Goal: Information Seeking & Learning: Learn about a topic

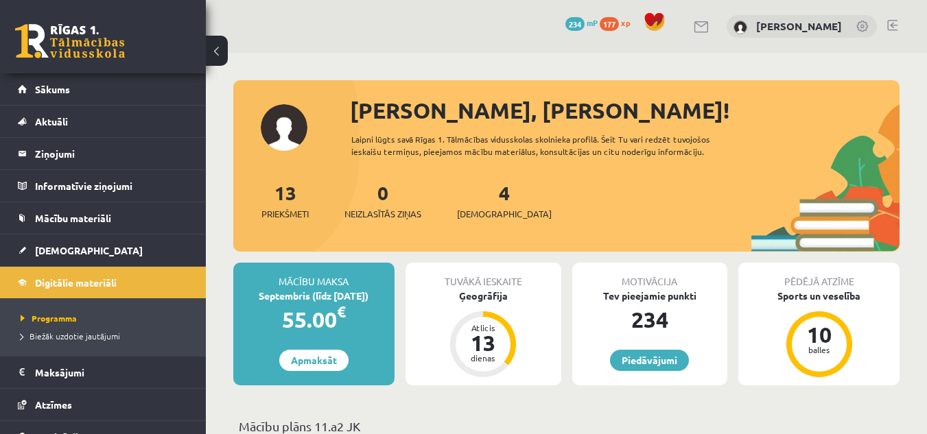
click at [893, 18] on div "0 Dāvanas 234 mP 177 xp Anastasija Pozņakova" at bounding box center [566, 26] width 721 height 53
click at [894, 24] on link at bounding box center [892, 25] width 10 height 11
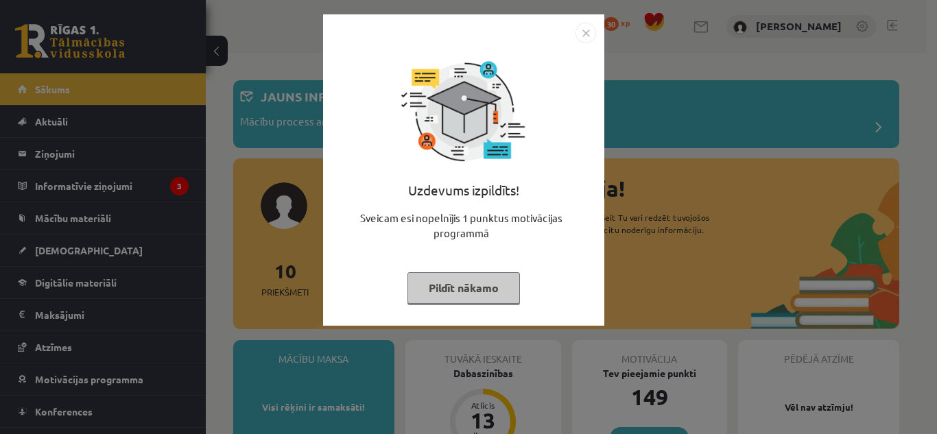
click at [479, 281] on button "Pildīt nākamo" at bounding box center [463, 288] width 112 height 32
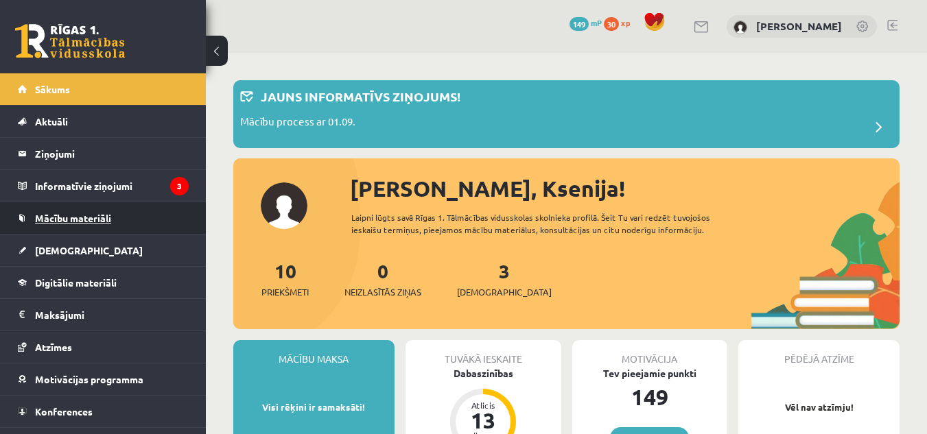
click at [112, 219] on link "Mācību materiāli" at bounding box center [103, 218] width 171 height 32
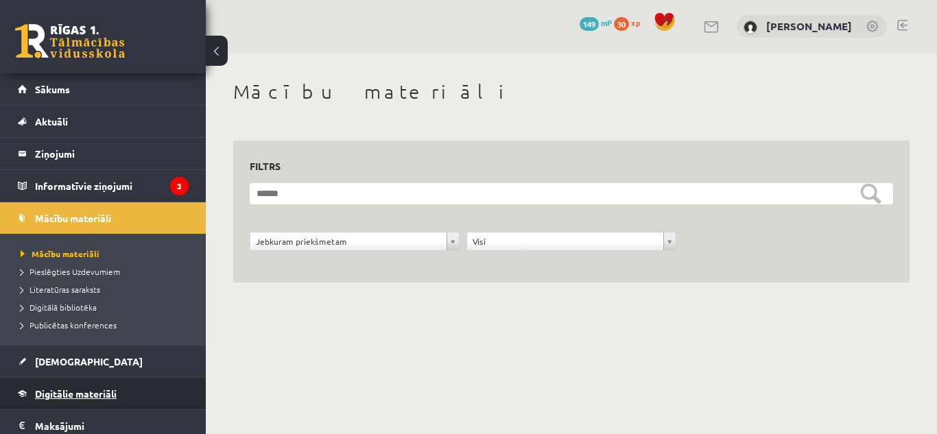
click at [85, 387] on link "Digitālie materiāli" at bounding box center [103, 394] width 171 height 32
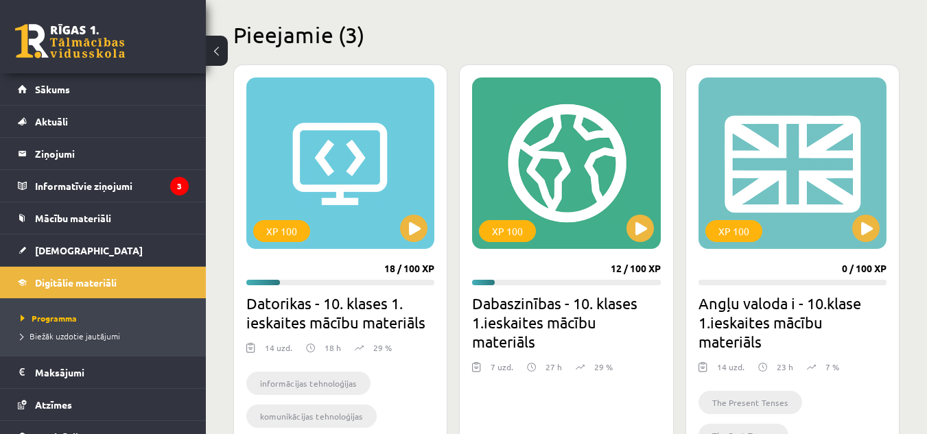
scroll to position [329, 0]
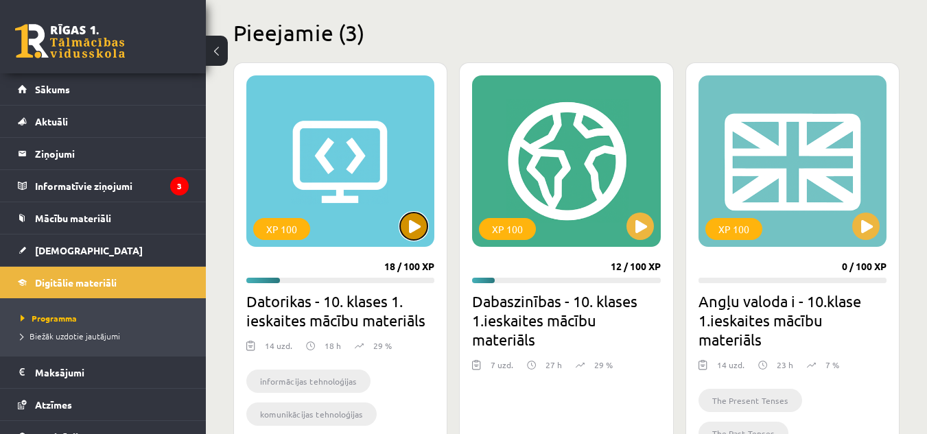
click at [410, 232] on button at bounding box center [413, 226] width 27 height 27
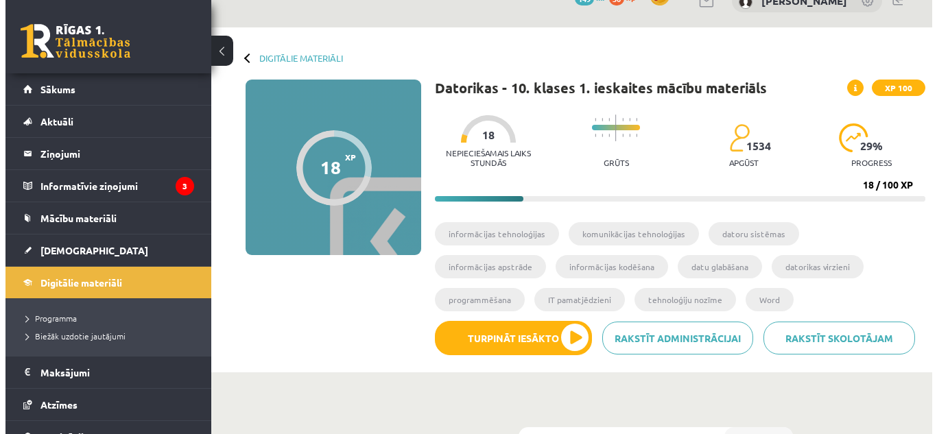
scroll to position [33, 0]
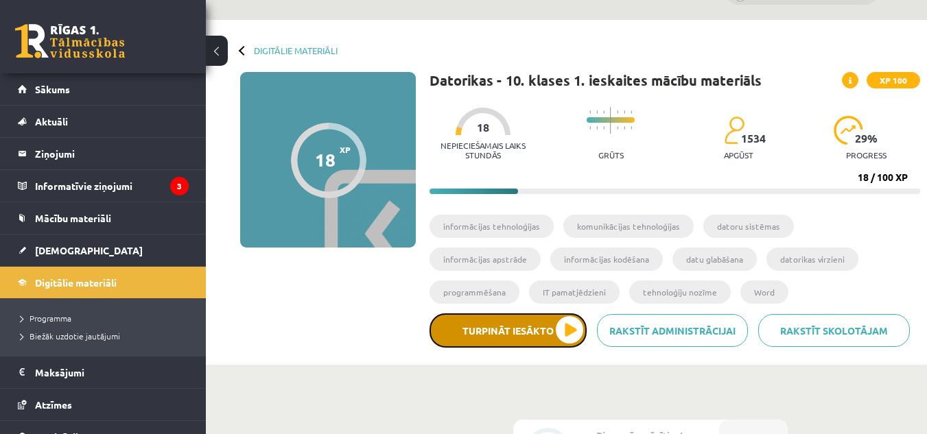
click at [578, 328] on button "Turpināt iesākto" at bounding box center [507, 330] width 157 height 34
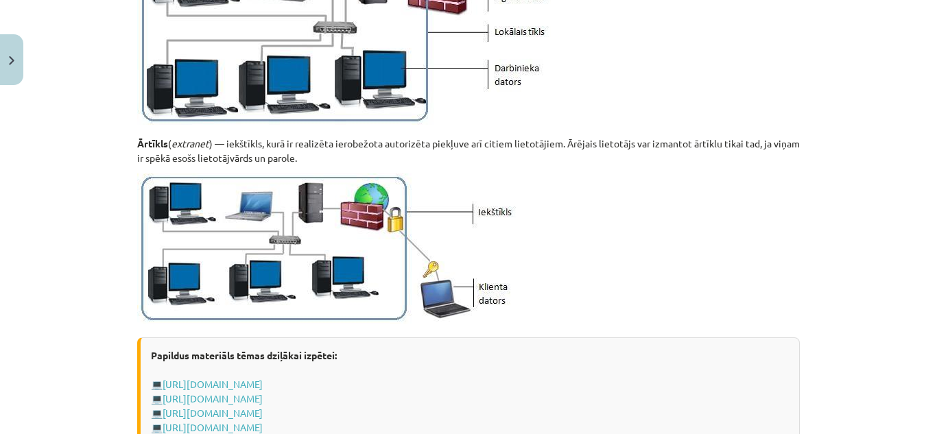
scroll to position [1745, 0]
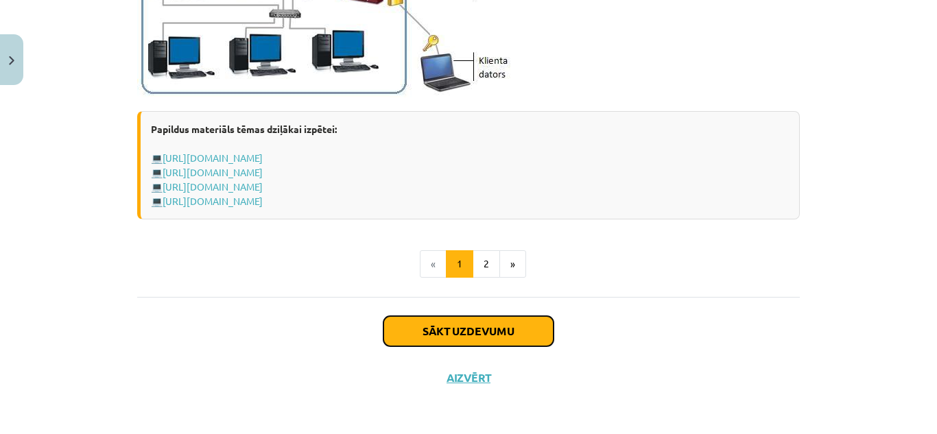
click at [517, 323] on button "Sākt uzdevumu" at bounding box center [468, 331] width 170 height 30
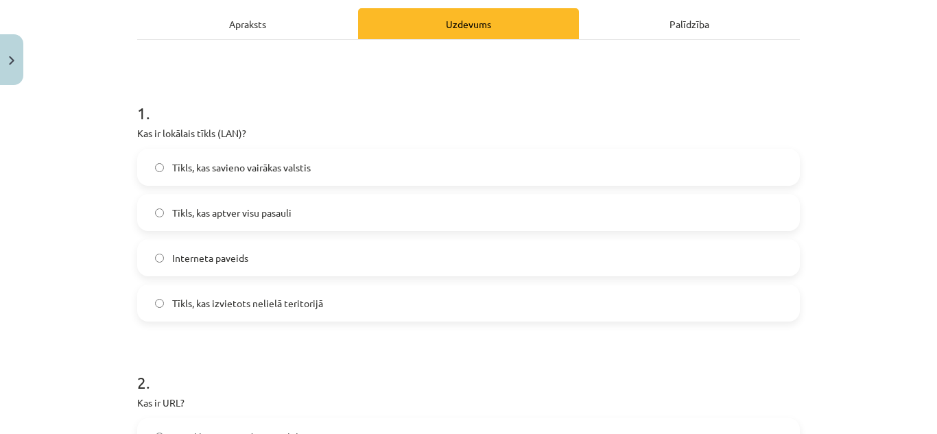
scroll to position [217, 0]
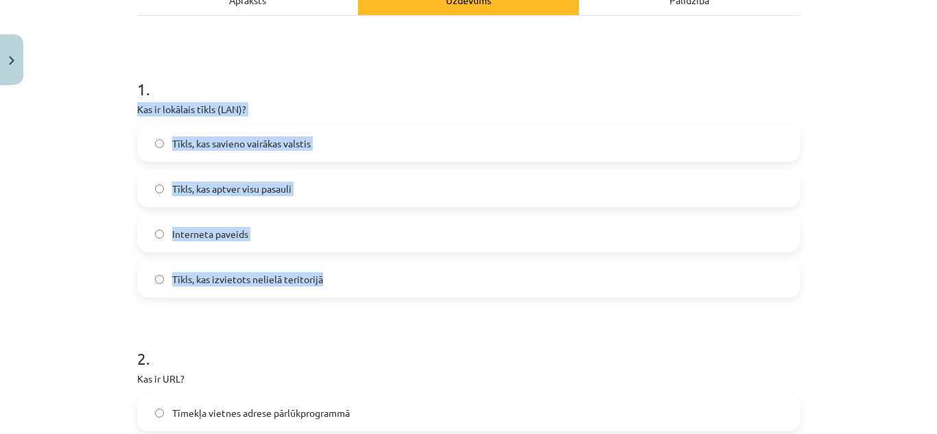
drag, startPoint x: 130, startPoint y: 106, endPoint x: 329, endPoint y: 275, distance: 260.3
copy div "Kas ir lokālais tīkls (LAN)? Tīkls, kas savieno vairākas valstis Tīkls, kas apt…"
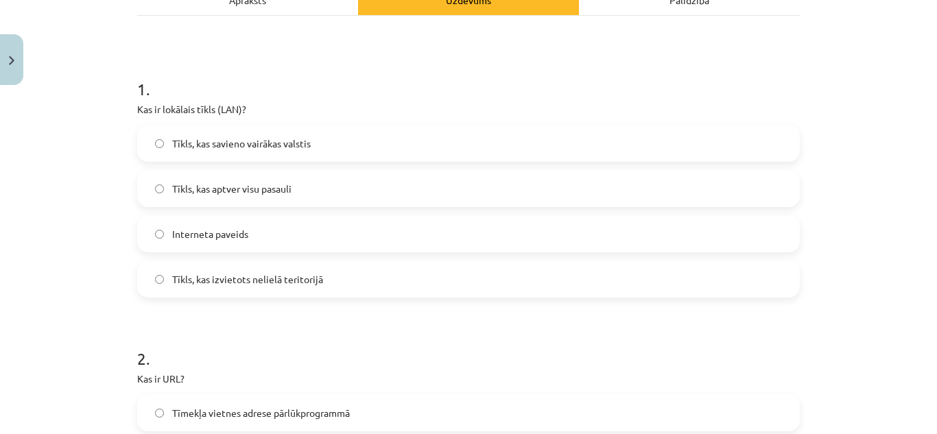
click at [360, 69] on h1 "1 ." at bounding box center [468, 77] width 663 height 43
click at [266, 282] on span "Tīkls, kas izvietots nelielā teritorijā" at bounding box center [247, 279] width 151 height 14
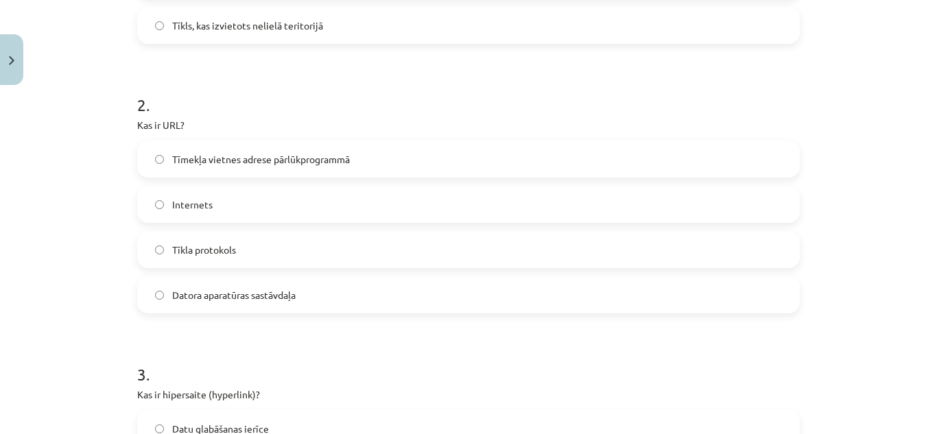
scroll to position [501, 0]
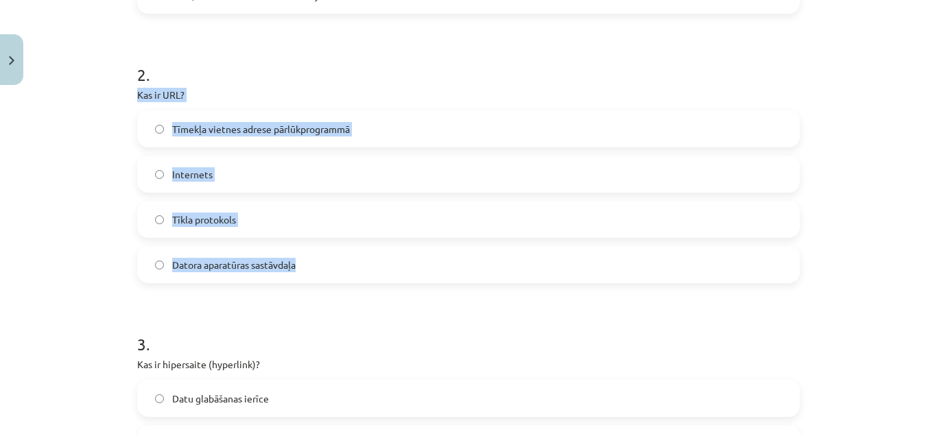
drag, startPoint x: 131, startPoint y: 92, endPoint x: 322, endPoint y: 253, distance: 250.2
copy div "Kas ir URL? Tīmekļa vietnes adrese pārlūkprogrammā Internets Tīkla protokols Da…"
click at [381, 126] on label "Tīmekļa vietnes adrese pārlūkprogrammā" at bounding box center [469, 129] width 660 height 34
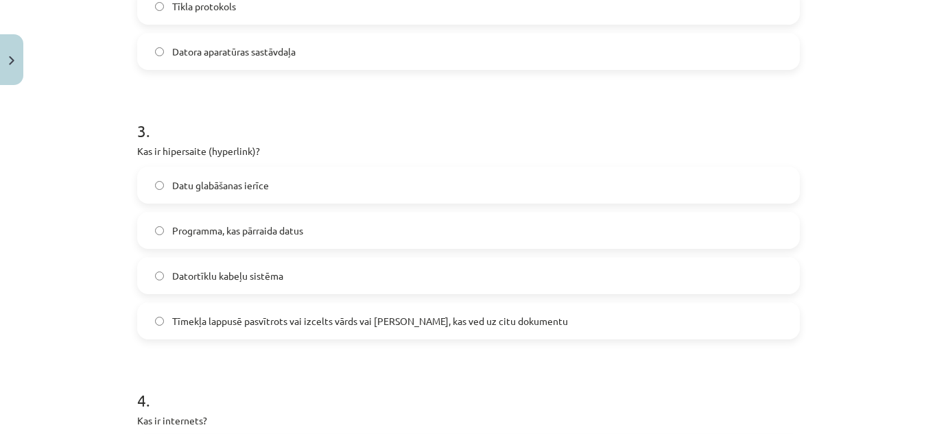
scroll to position [786, 0]
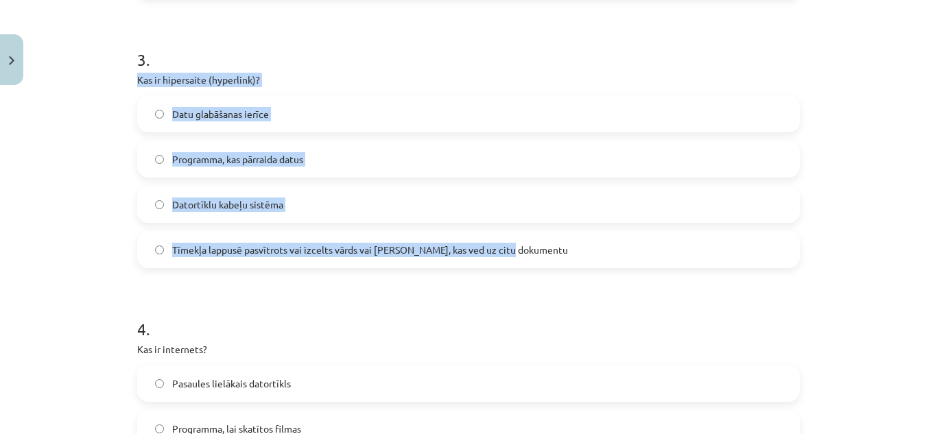
drag, startPoint x: 129, startPoint y: 76, endPoint x: 505, endPoint y: 258, distance: 417.5
click at [505, 258] on div "6 XP Saņemsi Grūts 1534 pilda Apraksts Uzdevums Palīdzība 1 . Kas ir lokālais t…" at bounding box center [468, 253] width 679 height 1897
click at [95, 85] on div "Mācību tēma: Datorikas - 10. klases 1. ieskaites mācību materiāls #5 4. tēma – …" at bounding box center [468, 217] width 937 height 434
drag, startPoint x: 128, startPoint y: 75, endPoint x: 580, endPoint y: 249, distance: 484.4
click at [580, 249] on div "6 XP Saņemsi Grūts 1534 pilda Apraksts Uzdevums Palīdzība 1 . Kas ir lokālais t…" at bounding box center [468, 253] width 679 height 1897
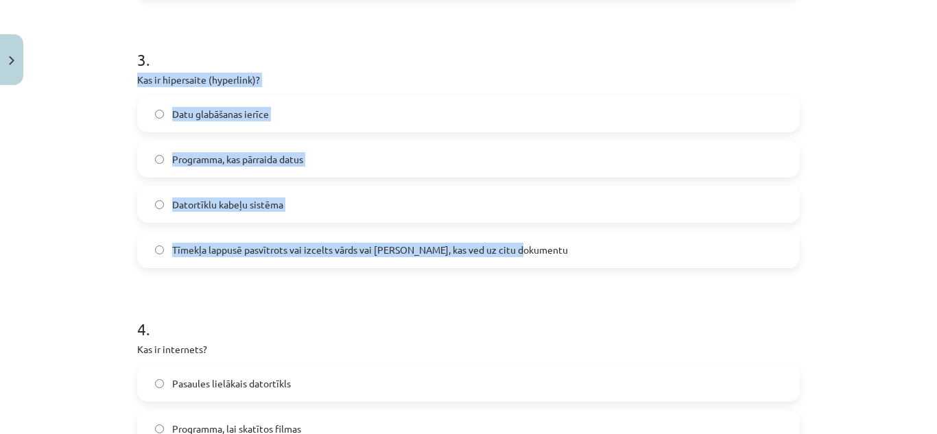
copy div "Kas ir hipersaite (hyperlink)? Datu glabāšanas ierīce Programma, kas pārraida d…"
click at [530, 250] on label "Tīmekļa lappusē pasvītrots vai izcelts vārds vai frāze, kas ved uz citu dokumen…" at bounding box center [469, 250] width 660 height 34
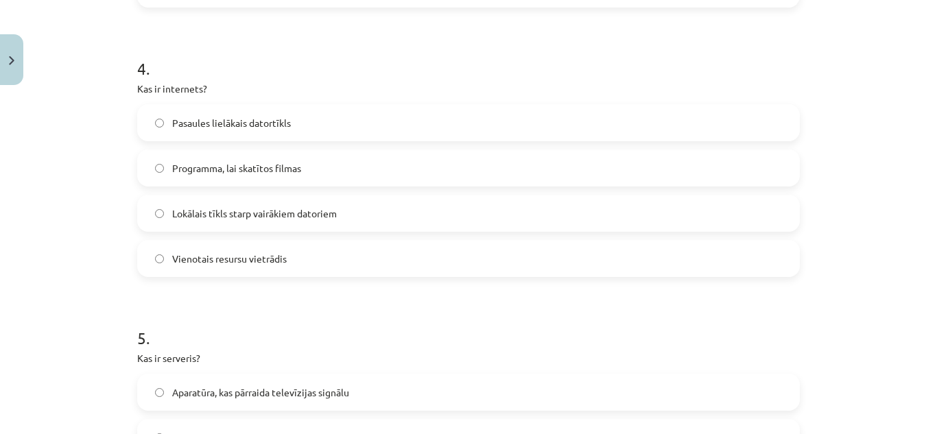
scroll to position [1060, 0]
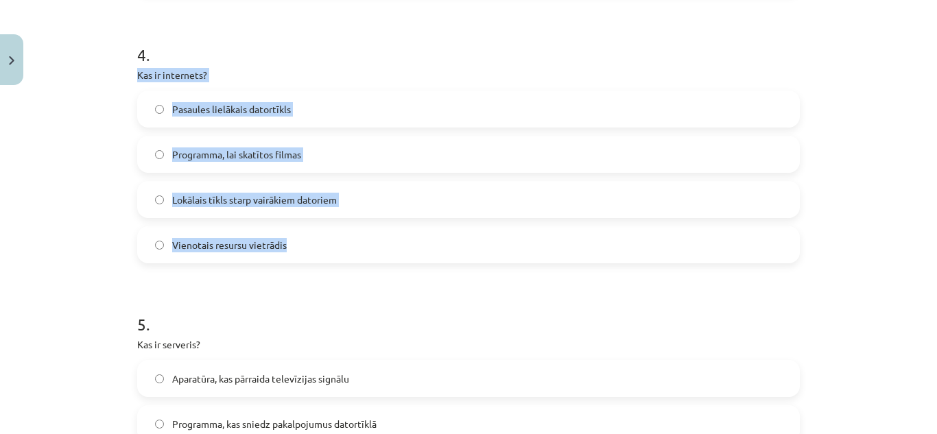
drag, startPoint x: 128, startPoint y: 72, endPoint x: 355, endPoint y: 237, distance: 279.9
copy div "Kas ir internets? Pasaules lielākais datortīkls Programma, lai skatītos filmas …"
click at [348, 107] on label "Pasaules lielākais datortīkls" at bounding box center [469, 109] width 660 height 34
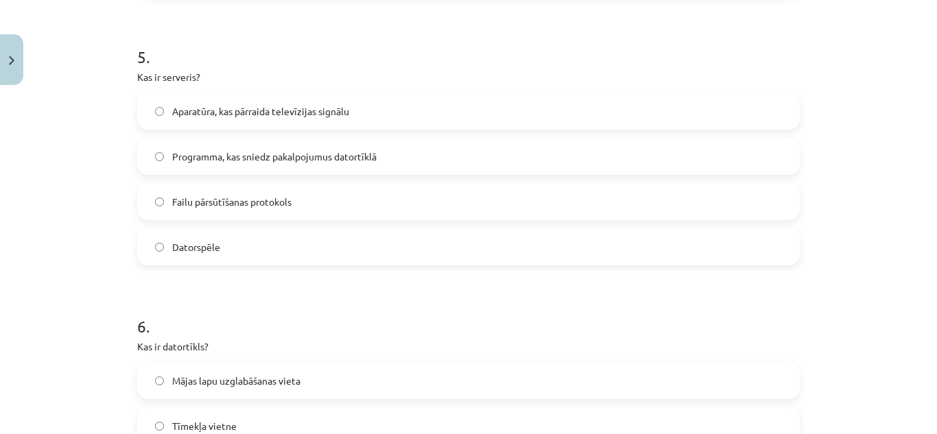
scroll to position [1328, 0]
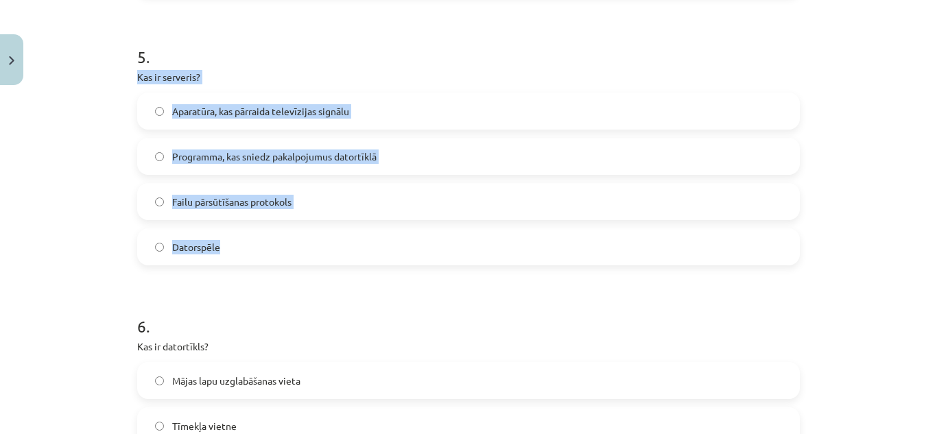
drag, startPoint x: 130, startPoint y: 71, endPoint x: 330, endPoint y: 249, distance: 268.2
copy div "Kas ir serveris? Aparatūra, kas pārraida televīzijas signālu Programma, kas sni…"
click at [396, 150] on label "Programma, kas sniedz pakalpojumus datortīklā" at bounding box center [469, 156] width 660 height 34
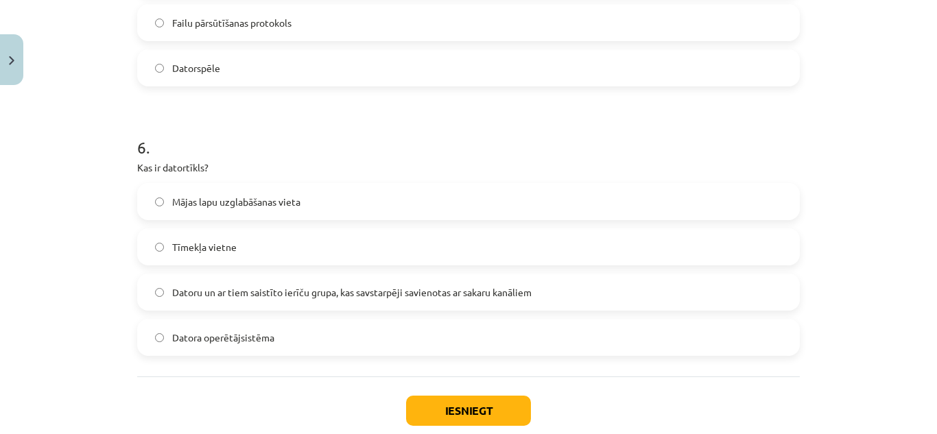
scroll to position [1558, 0]
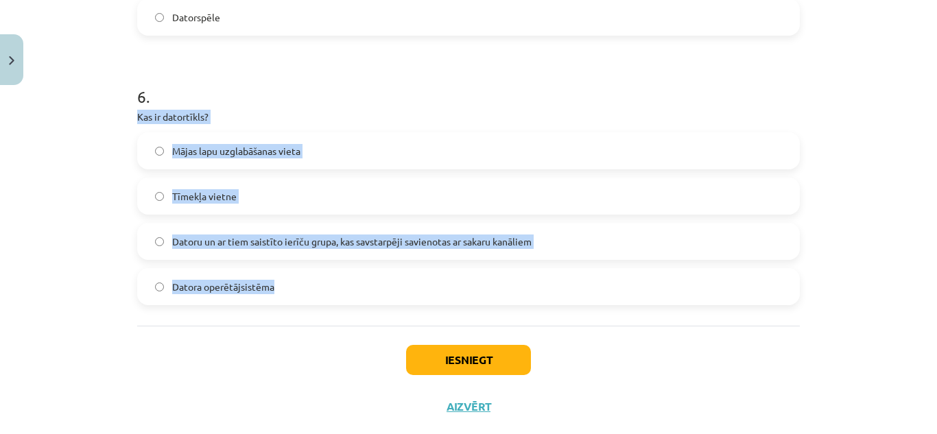
drag, startPoint x: 134, startPoint y: 112, endPoint x: 313, endPoint y: 315, distance: 270.7
copy div "Kas ir datortīkls? Mājas lapu uzglabāšanas vieta Tīmekļa vietne Datoru un ar ti…"
click at [550, 239] on label "Datoru un ar tiem saistīto ierīču grupa, kas savstarpēji savienotas ar sakaru k…" at bounding box center [469, 241] width 660 height 34
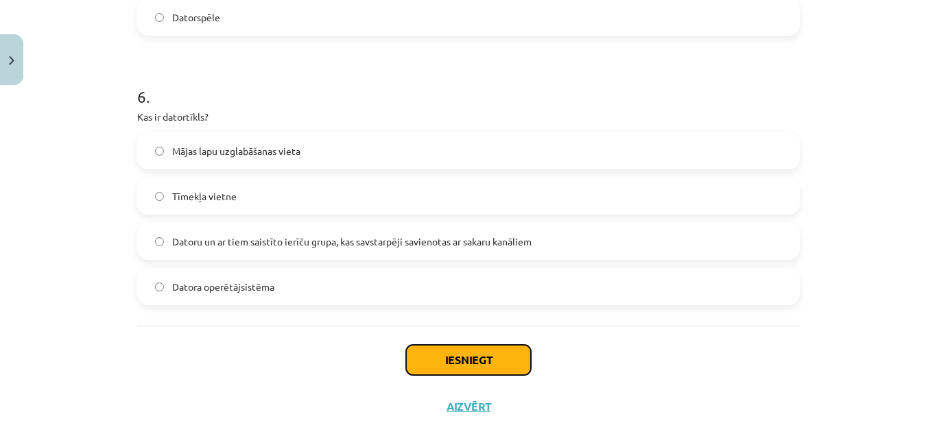
click at [453, 358] on button "Iesniegt" at bounding box center [468, 360] width 125 height 30
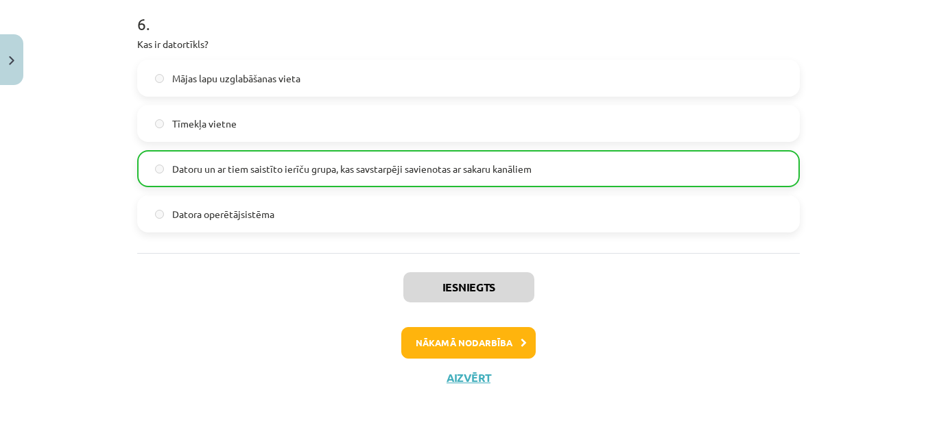
scroll to position [1632, 0]
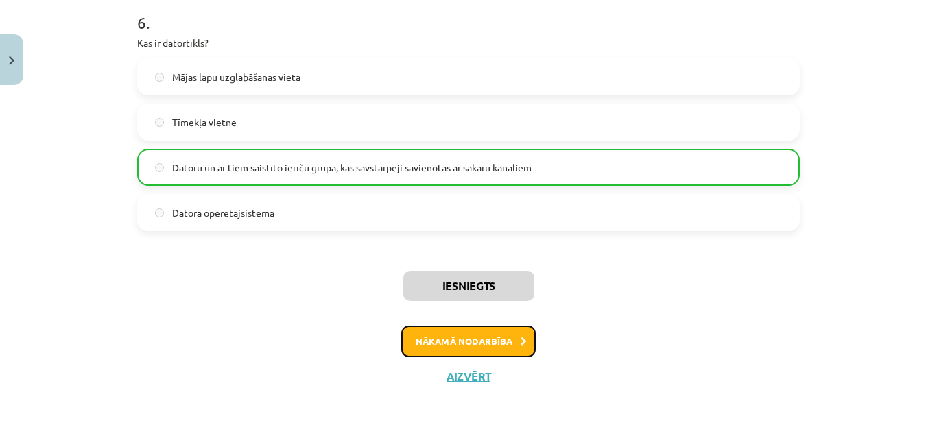
click at [501, 342] on button "Nākamā nodarbība" at bounding box center [468, 342] width 134 height 32
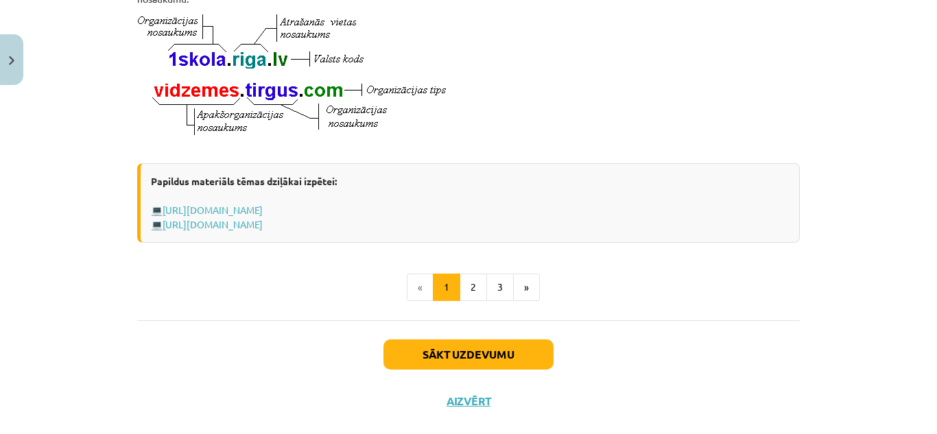
scroll to position [840, 0]
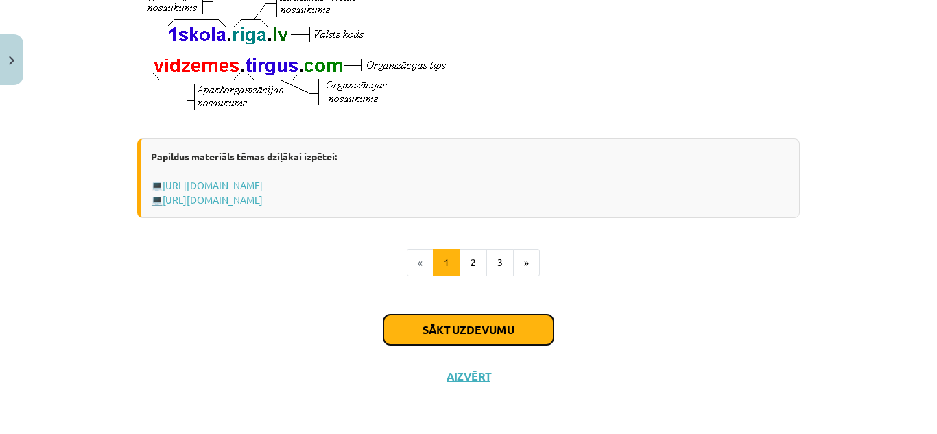
click at [430, 327] on button "Sākt uzdevumu" at bounding box center [468, 330] width 170 height 30
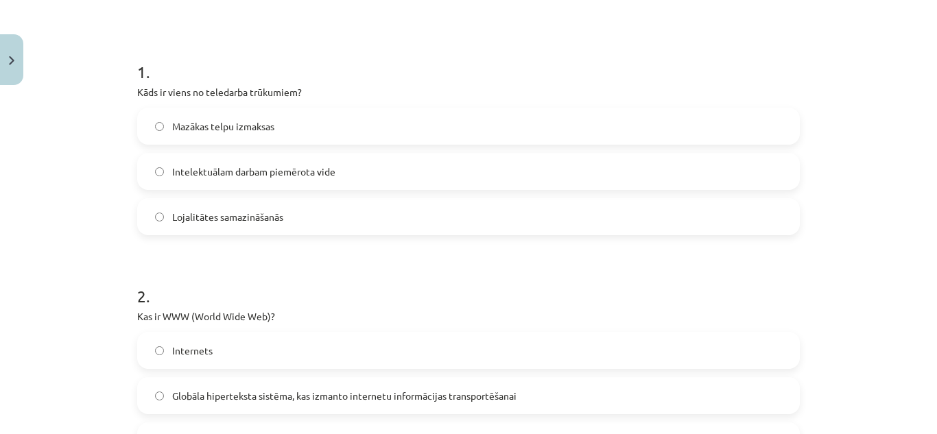
scroll to position [238, 0]
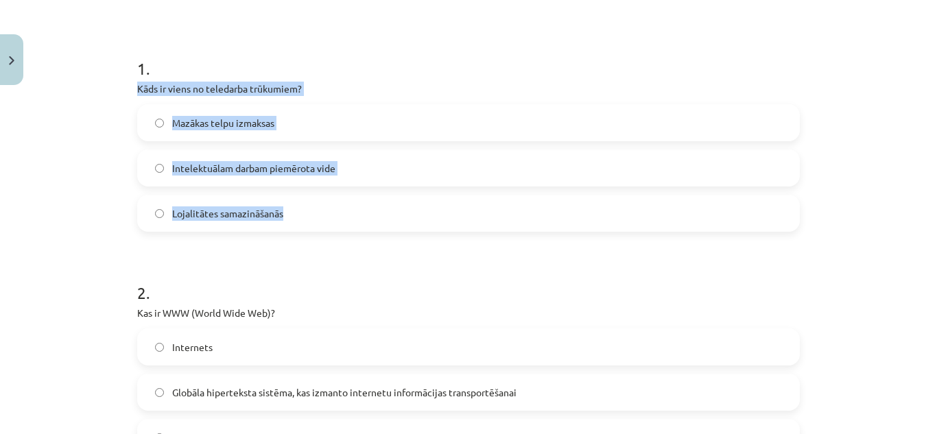
drag, startPoint x: 129, startPoint y: 84, endPoint x: 285, endPoint y: 210, distance: 200.5
copy div "Kāds ir viens no teledarba trūkumiem? Mazākas telpu izmaksas Intelektuālam darb…"
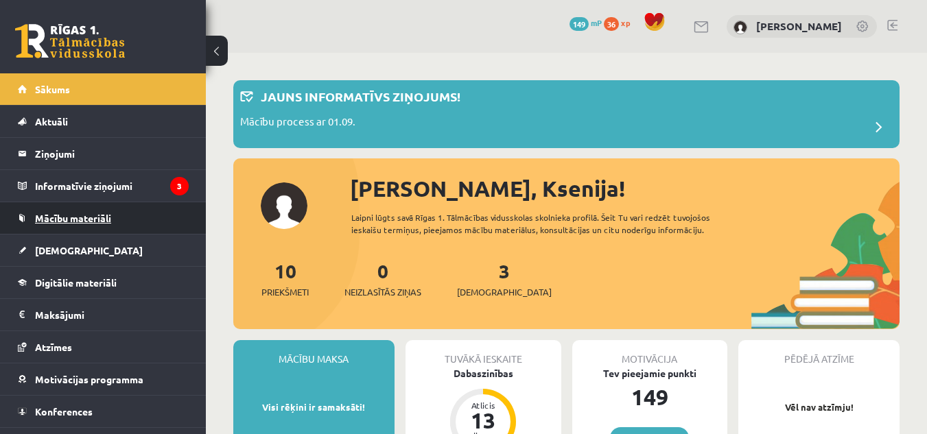
click at [134, 219] on link "Mācību materiāli" at bounding box center [103, 218] width 171 height 32
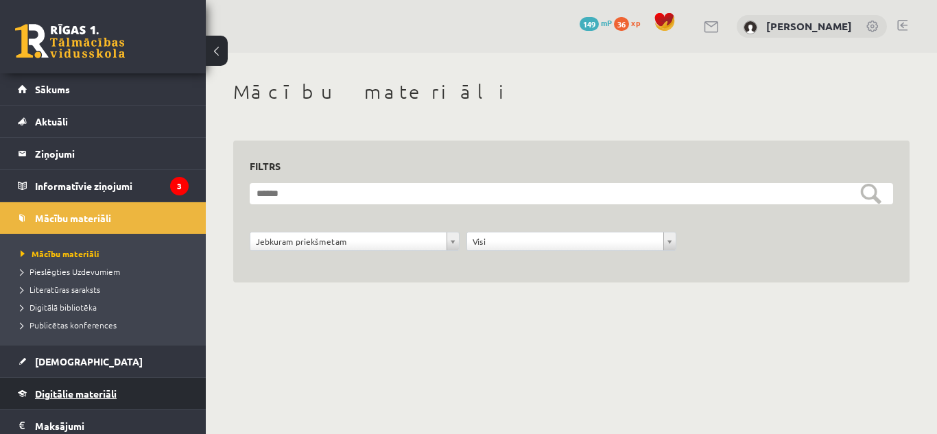
click at [119, 389] on link "Digitālie materiāli" at bounding box center [103, 394] width 171 height 32
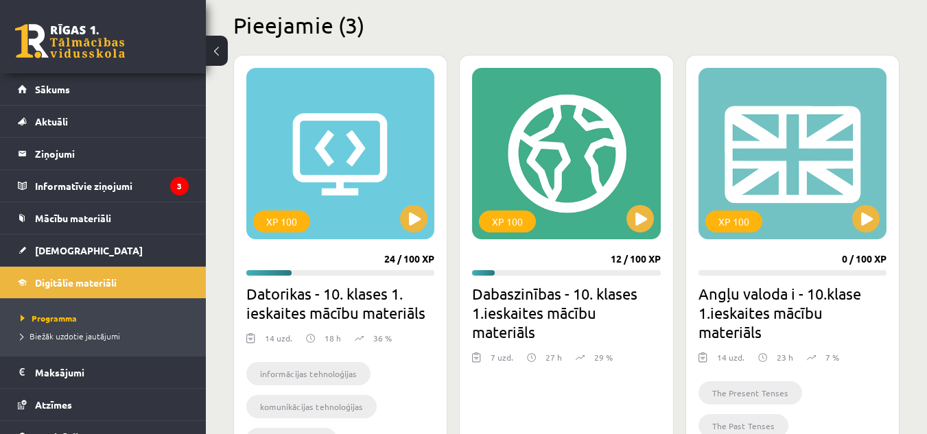
scroll to position [335, 0]
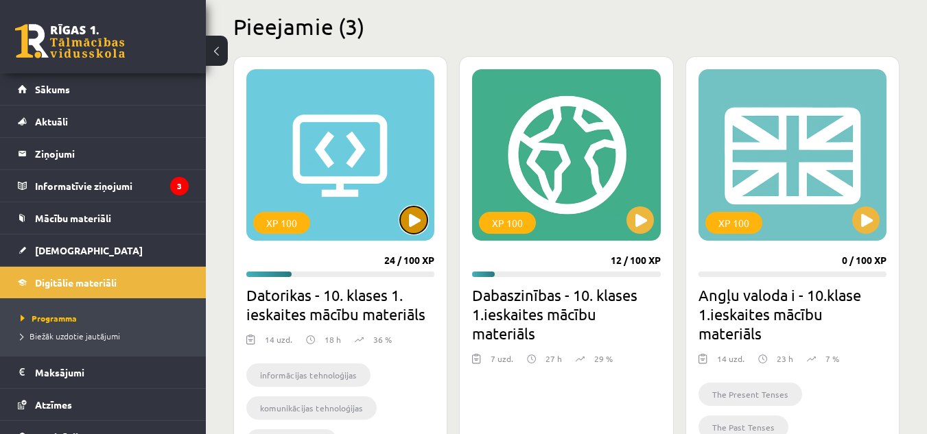
click at [416, 219] on button at bounding box center [413, 219] width 27 height 27
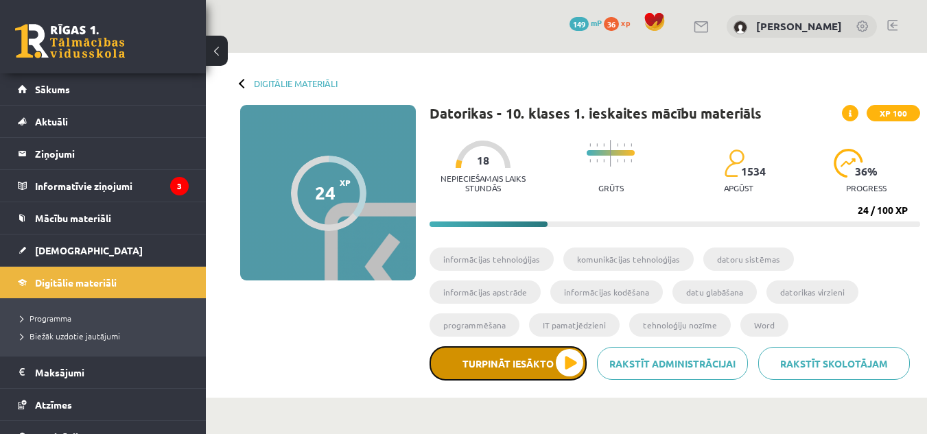
click at [561, 361] on button "Turpināt iesākto" at bounding box center [507, 363] width 157 height 34
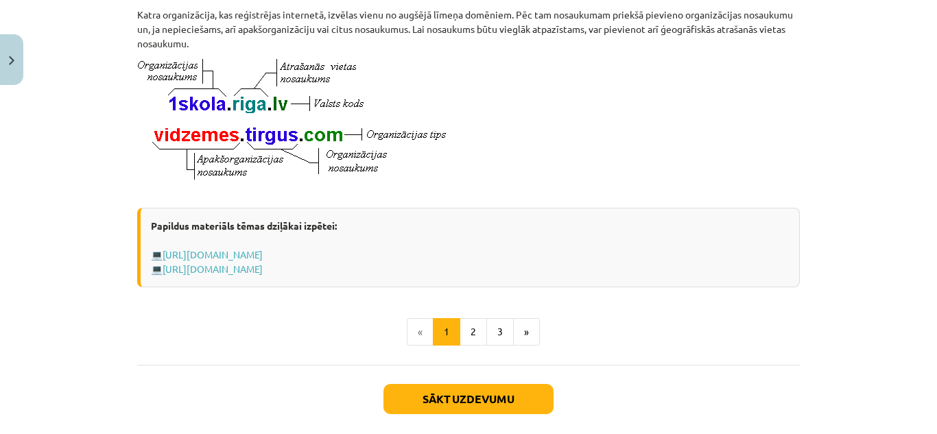
scroll to position [840, 0]
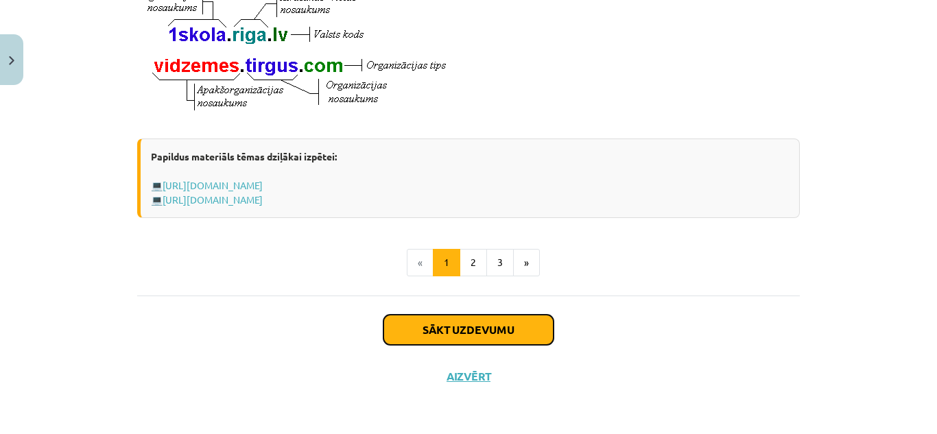
click at [494, 344] on button "Sākt uzdevumu" at bounding box center [468, 330] width 170 height 30
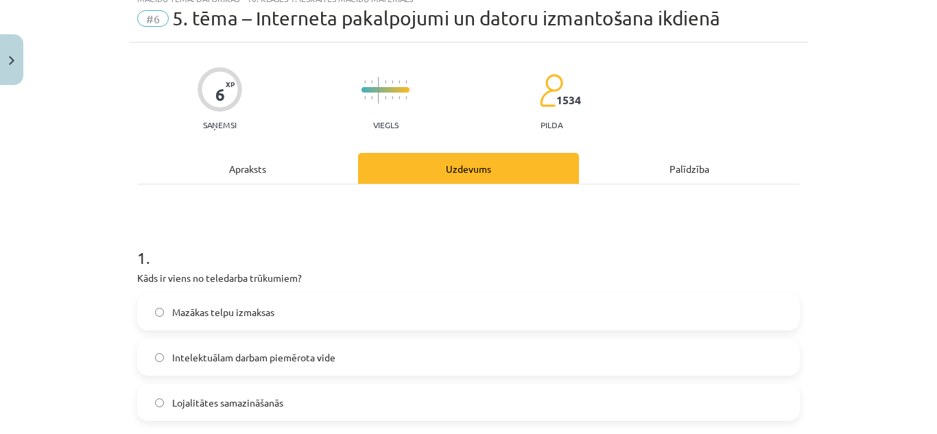
scroll to position [34, 0]
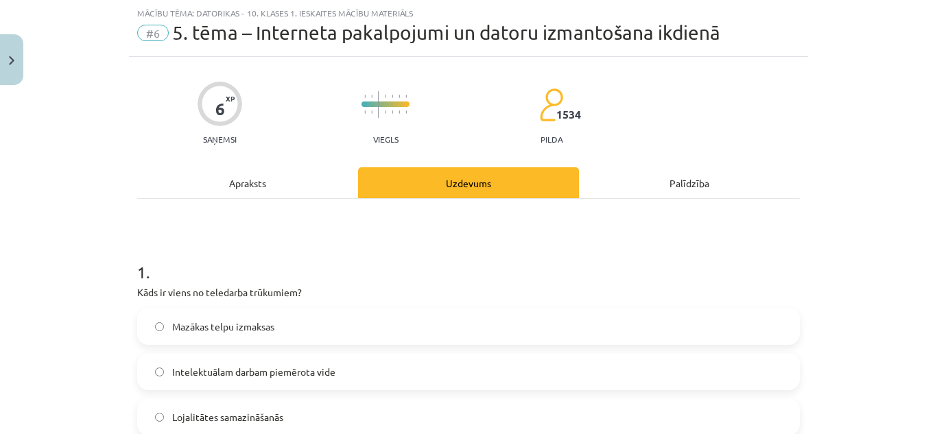
click at [259, 412] on span "Lojalitātes samazināšanās" at bounding box center [227, 417] width 111 height 14
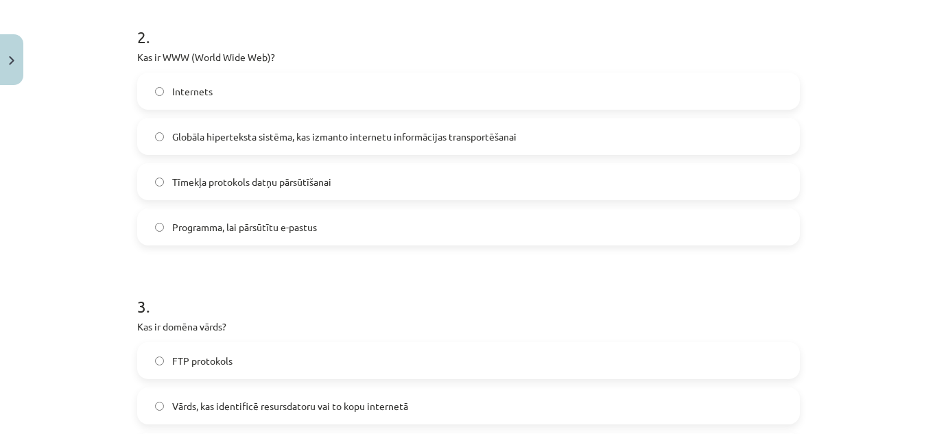
scroll to position [500, 0]
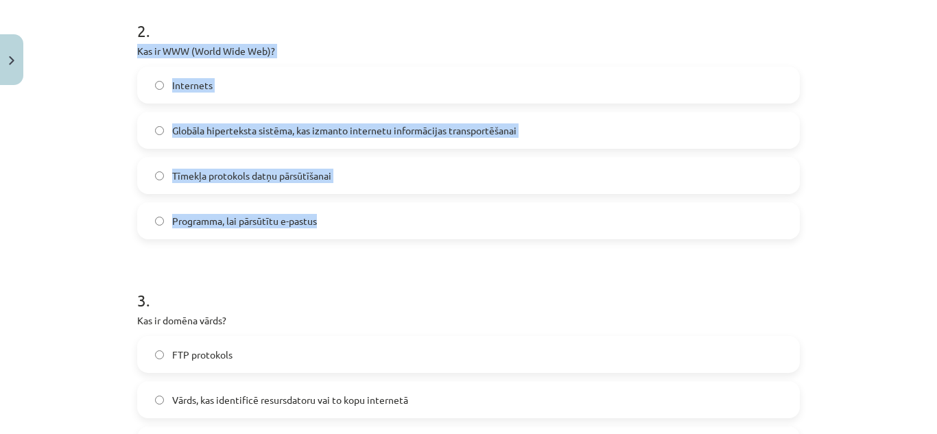
drag, startPoint x: 129, startPoint y: 46, endPoint x: 365, endPoint y: 224, distance: 295.4
copy div "Kas ir WWW (World Wide Web)? Internets Globāla hiperteksta sistēma, kas izmanto…"
click at [527, 136] on label "Globāla hiperteksta sistēma, kas izmanto internetu informācijas transportēšanai" at bounding box center [469, 130] width 660 height 34
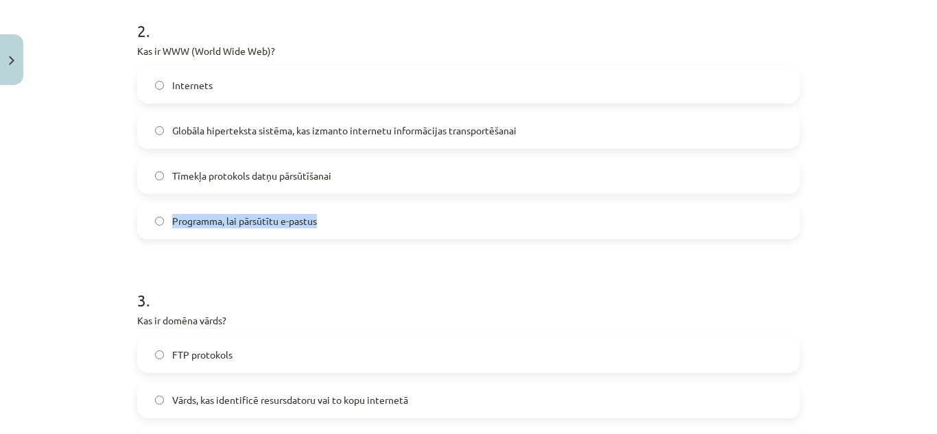
drag, startPoint x: 926, startPoint y: 165, endPoint x: 930, endPoint y: 222, distance: 57.1
click at [926, 222] on div "Mācību tēma: Datorikas - 10. klases 1. ieskaites mācību materiāls #6 5. tēma – …" at bounding box center [468, 217] width 937 height 434
click at [793, 208] on label "Programma, lai pārsūtītu e-pastus" at bounding box center [469, 221] width 660 height 34
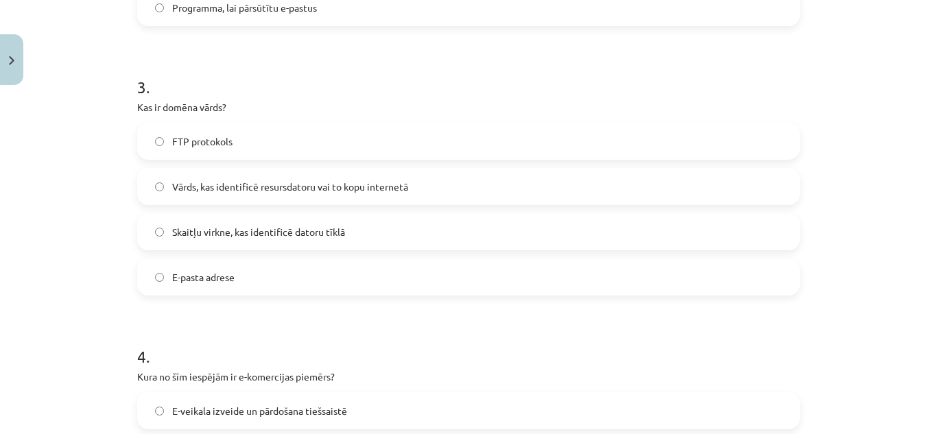
scroll to position [752, 0]
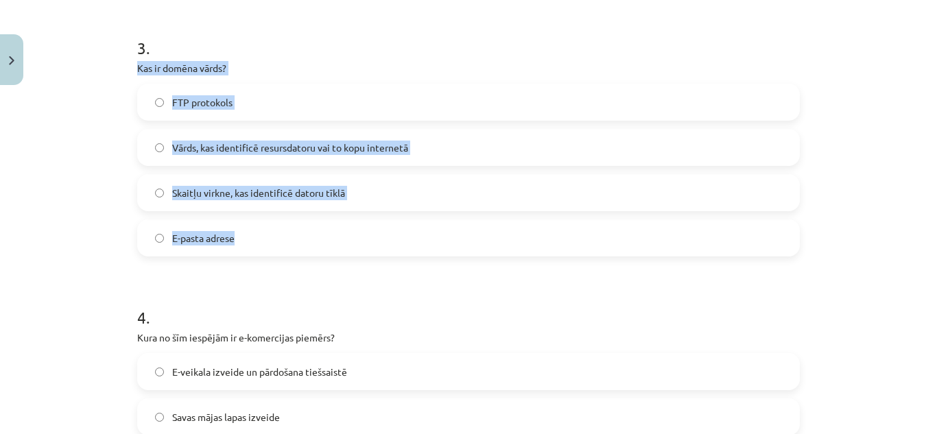
drag, startPoint x: 126, startPoint y: 69, endPoint x: 311, endPoint y: 233, distance: 248.3
click at [311, 233] on div "6 XP Saņemsi Viegls 1534 pilda Apraksts Uzdevums Palīdzība 1 . Kāds ir viens no…" at bounding box center [468, 242] width 679 height 1806
copy div "Kas ir domēna vārds? FTP protokols Vārds, kas identificē resursdatoru vai to ko…"
click at [427, 143] on label "Vārds, kas identificē resursdatoru vai to kopu internetā" at bounding box center [469, 147] width 660 height 34
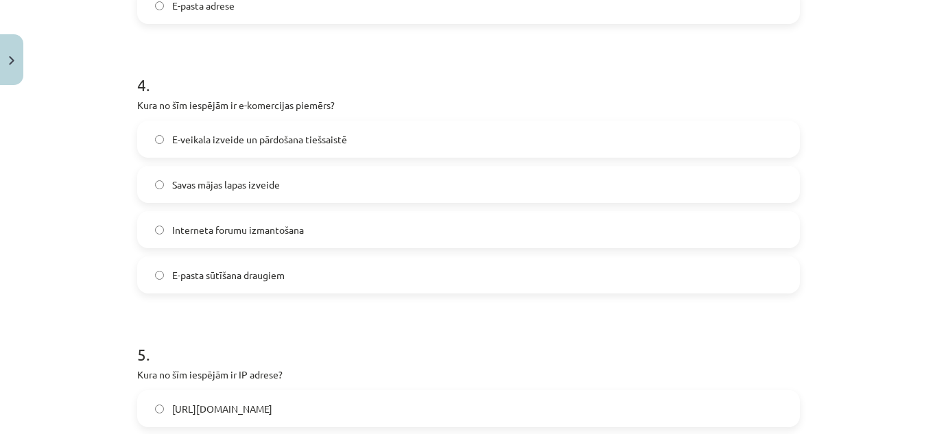
scroll to position [998, 0]
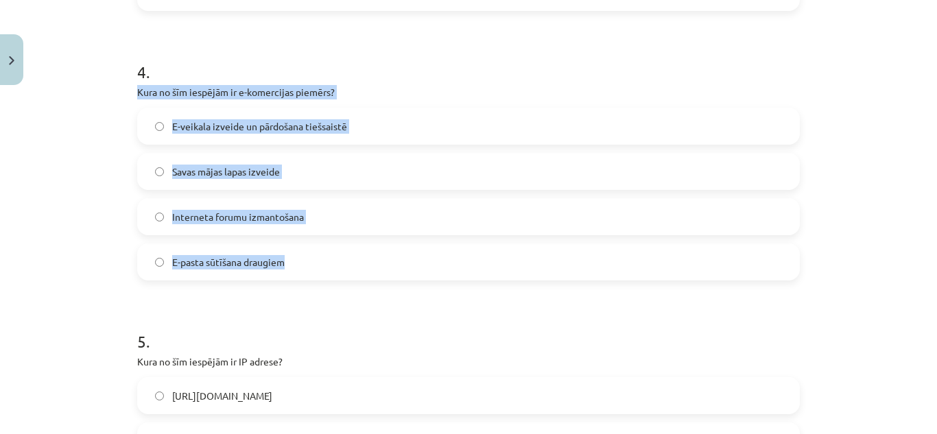
drag, startPoint x: 129, startPoint y: 86, endPoint x: 335, endPoint y: 259, distance: 268.7
copy div "Kura no šīm iespējām ir e-komercijas piemērs? E-veikala izveide un pārdošana ti…"
click at [361, 134] on label "E-veikala izveide un pārdošana tiešsaistē" at bounding box center [469, 126] width 660 height 34
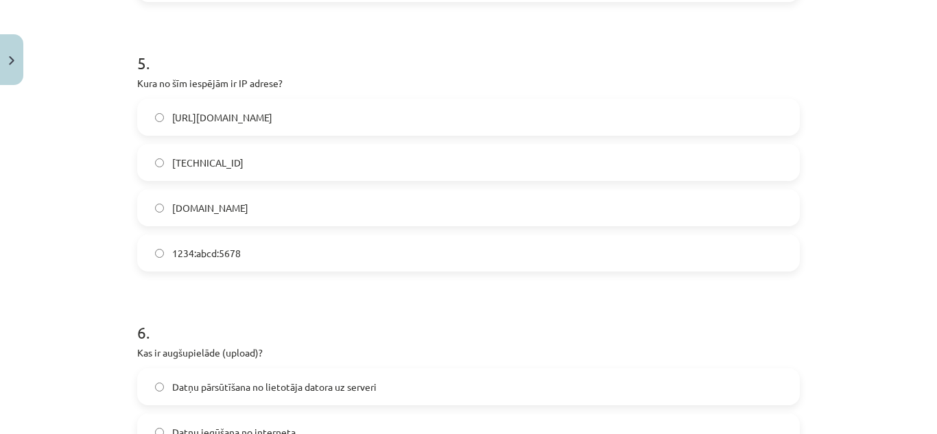
scroll to position [1311, 0]
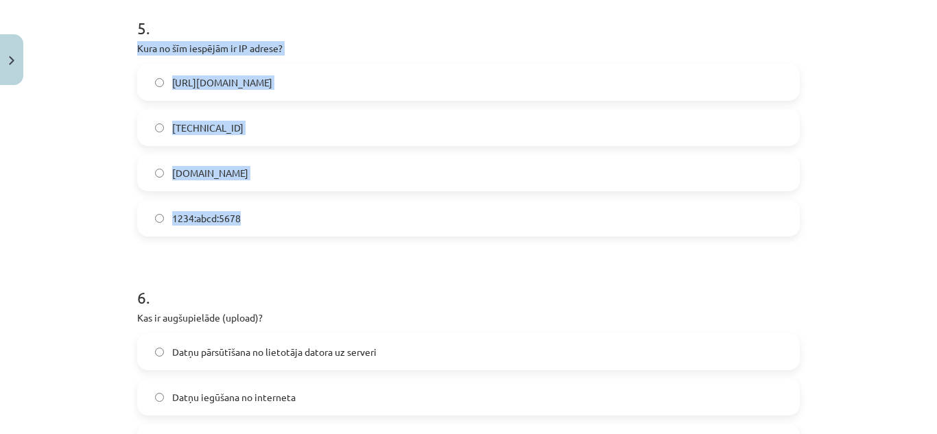
drag, startPoint x: 126, startPoint y: 40, endPoint x: 306, endPoint y: 209, distance: 247.5
copy div "Kura no šīm iespējām ir IP adrese? http://IP.com 192.100.81.101 www.example.com…"
click at [310, 128] on label "192.100.81.101" at bounding box center [469, 127] width 660 height 34
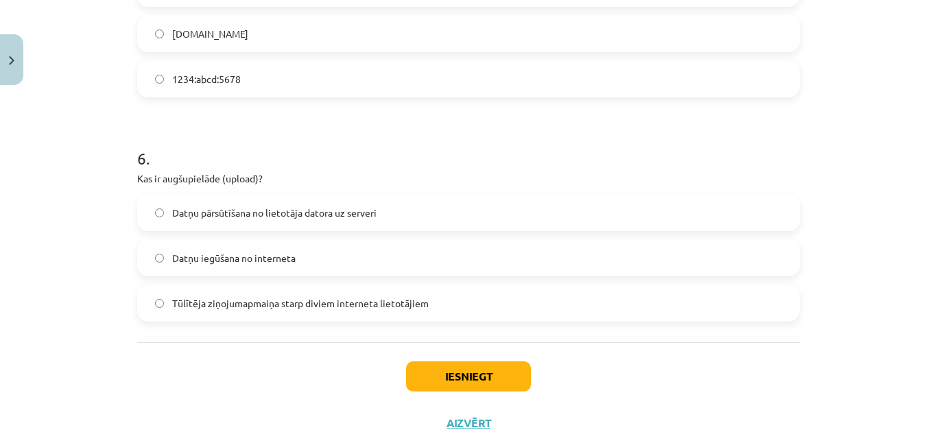
scroll to position [1497, 0]
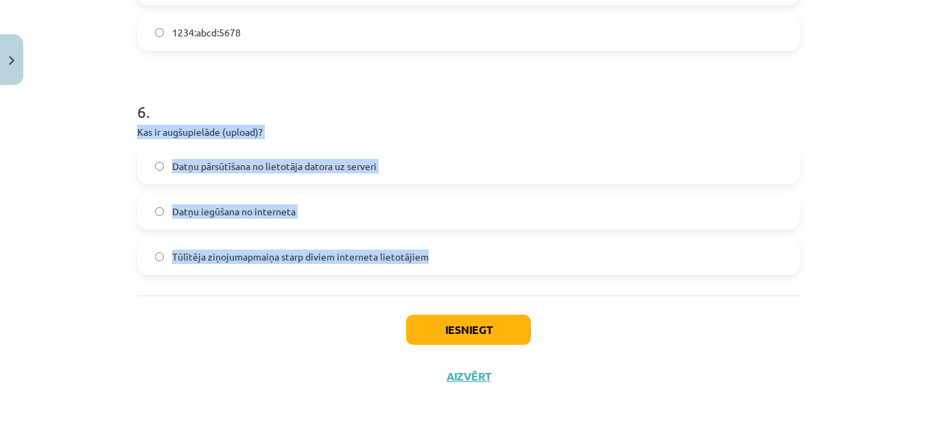
drag, startPoint x: 130, startPoint y: 130, endPoint x: 423, endPoint y: 267, distance: 323.4
copy div "Kas ir augšupielāde (upload)? Datņu pārsūtīšana no lietotāja datora uz serveri …"
click at [418, 167] on label "Datņu pārsūtīšana no lietotāja datora uz serveri" at bounding box center [469, 166] width 660 height 34
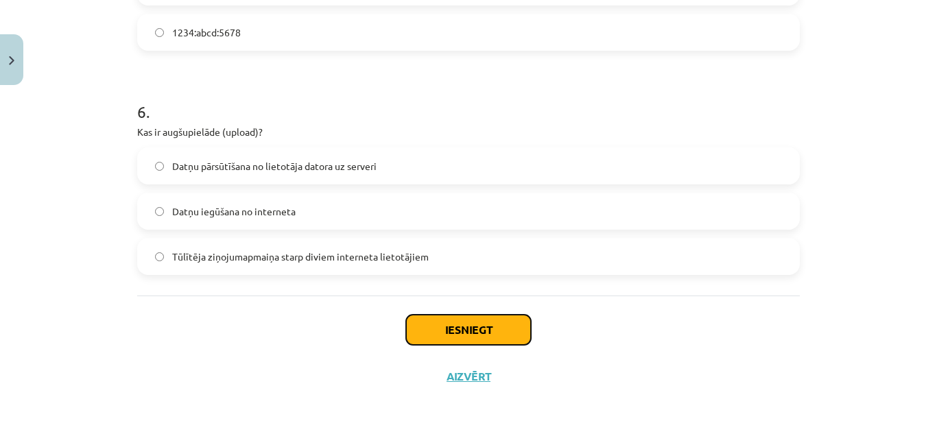
click at [431, 319] on button "Iesniegt" at bounding box center [468, 330] width 125 height 30
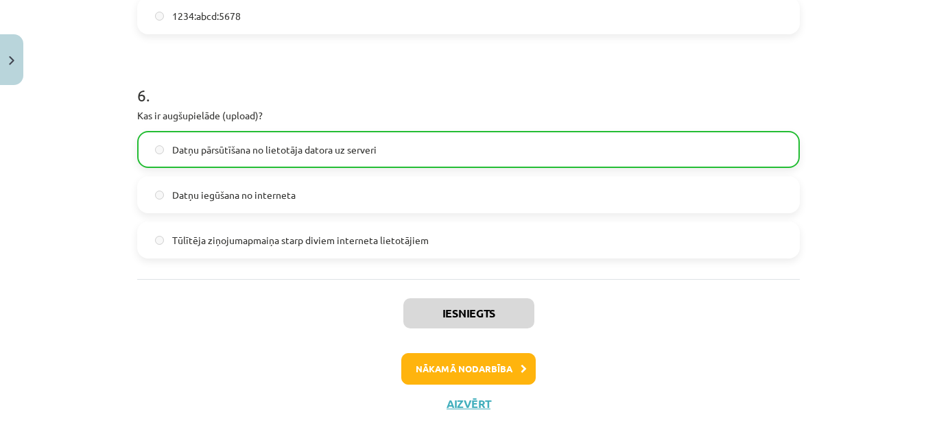
scroll to position [1541, 0]
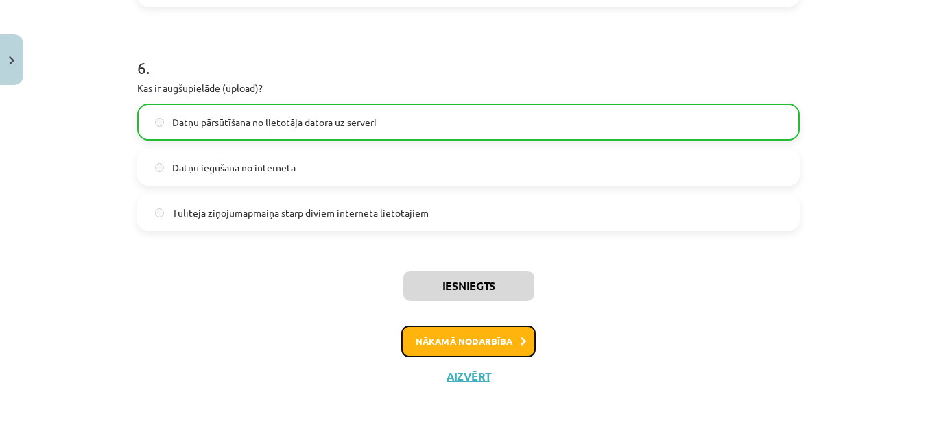
click at [440, 334] on button "Nākamā nodarbība" at bounding box center [468, 342] width 134 height 32
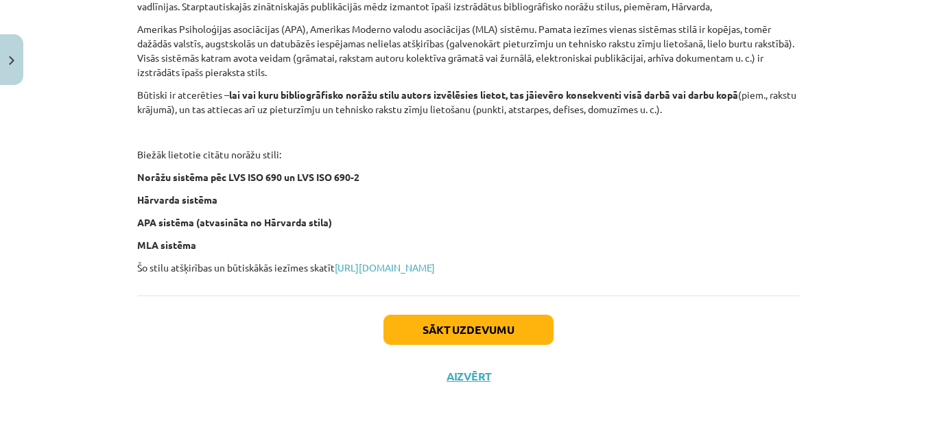
scroll to position [617, 0]
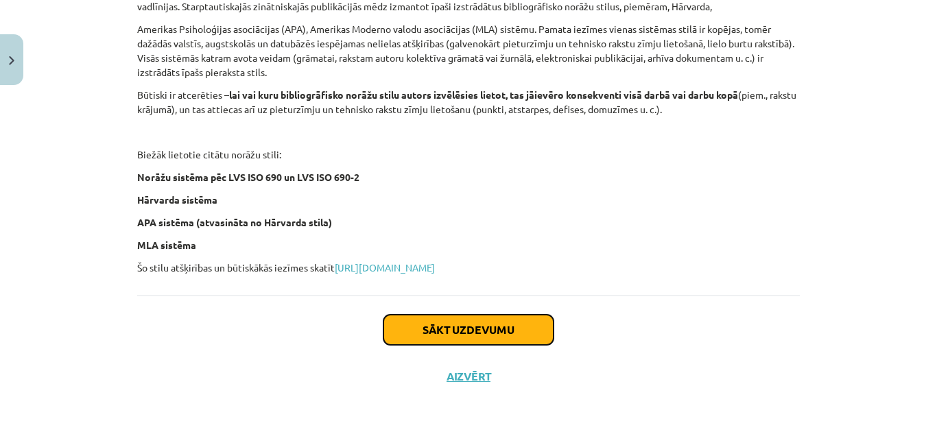
click at [432, 336] on button "Sākt uzdevumu" at bounding box center [468, 330] width 170 height 30
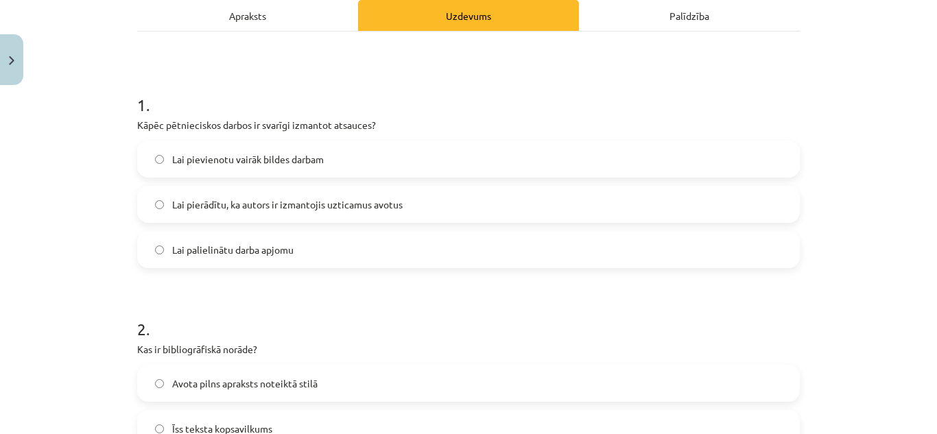
scroll to position [223, 0]
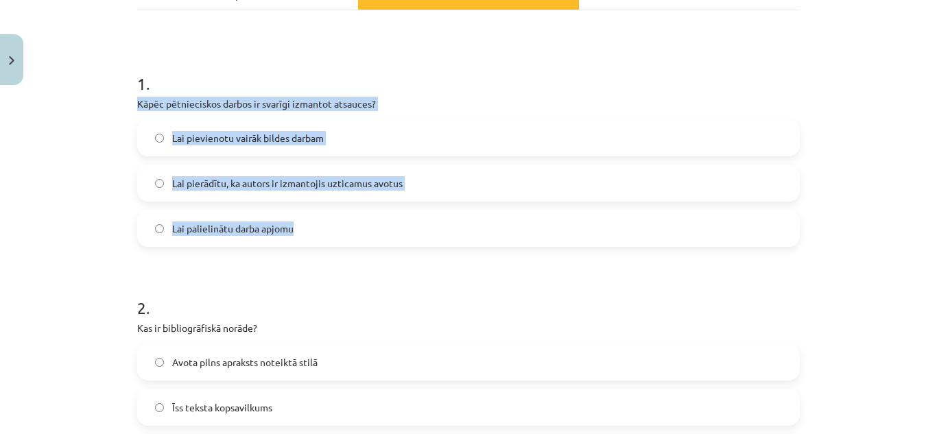
drag, startPoint x: 132, startPoint y: 100, endPoint x: 338, endPoint y: 216, distance: 236.8
click at [338, 216] on div "1 . Kāpēc pētnieciskos darbos ir svarīgi izmantot atsauces? Lai pievienotu vair…" at bounding box center [468, 148] width 663 height 197
copy div "Kāpēc pētnieciskos darbos ir svarīgi izmantot atsauces? Lai pievienotu vairāk b…"
click at [424, 182] on label "Lai pierādītu, ka autors ir izmantojis uzticamus avotus" at bounding box center [469, 183] width 660 height 34
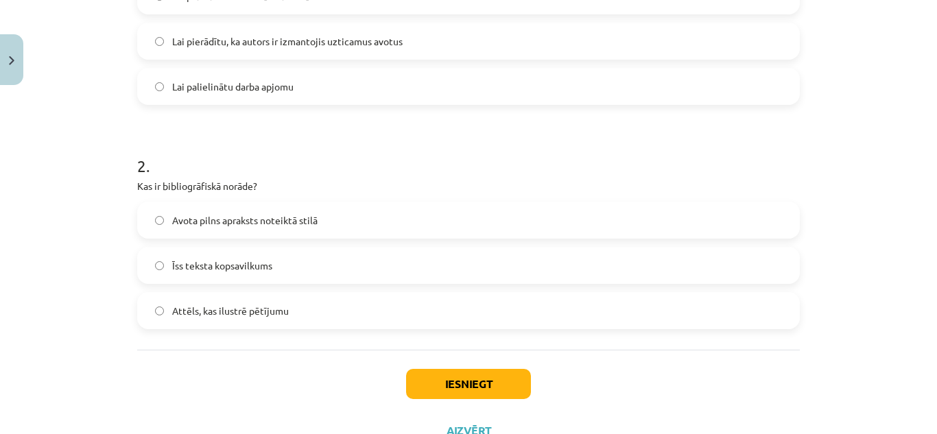
scroll to position [409, 0]
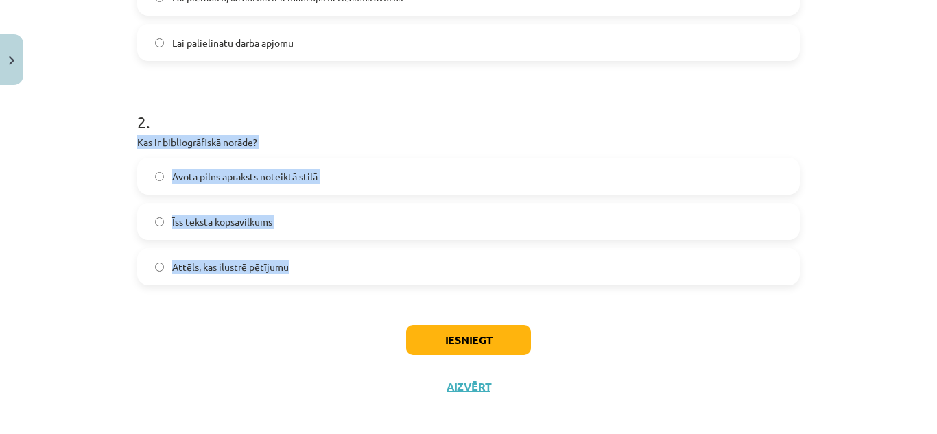
drag, startPoint x: 127, startPoint y: 135, endPoint x: 316, endPoint y: 262, distance: 227.3
click at [316, 262] on div "2 XP Saņemsi Viegls 1534 pilda Apraksts Uzdevums Palīdzība 1 . Kāpēc pētniecisk…" at bounding box center [468, 46] width 679 height 728
copy div "Kas ir bibliogrāfiskā norāde? Avota pilns apraksts noteiktā stilā Īss teksta ko…"
click at [355, 178] on label "Avota pilns apraksts noteiktā stilā" at bounding box center [469, 176] width 660 height 34
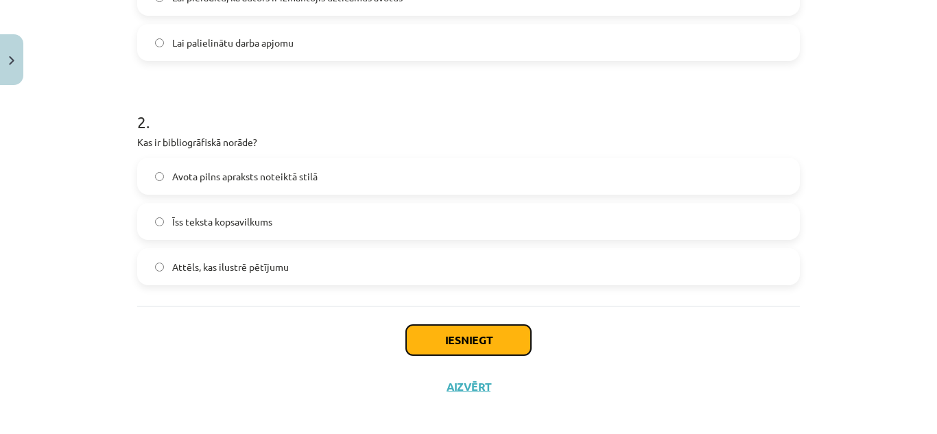
click at [454, 342] on button "Iesniegt" at bounding box center [468, 340] width 125 height 30
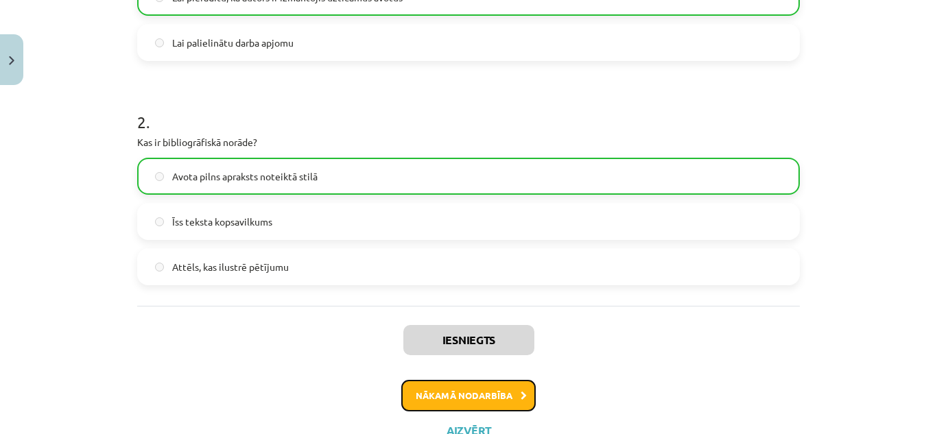
click at [492, 392] on button "Nākamā nodarbība" at bounding box center [468, 396] width 134 height 32
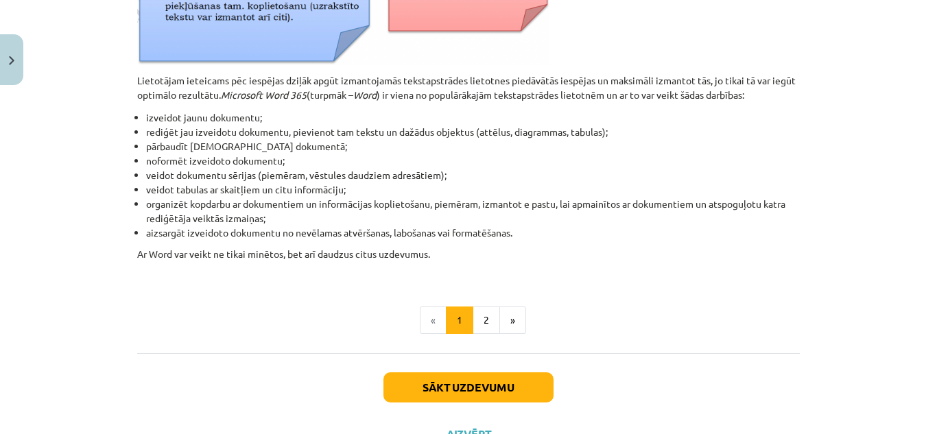
scroll to position [700, 0]
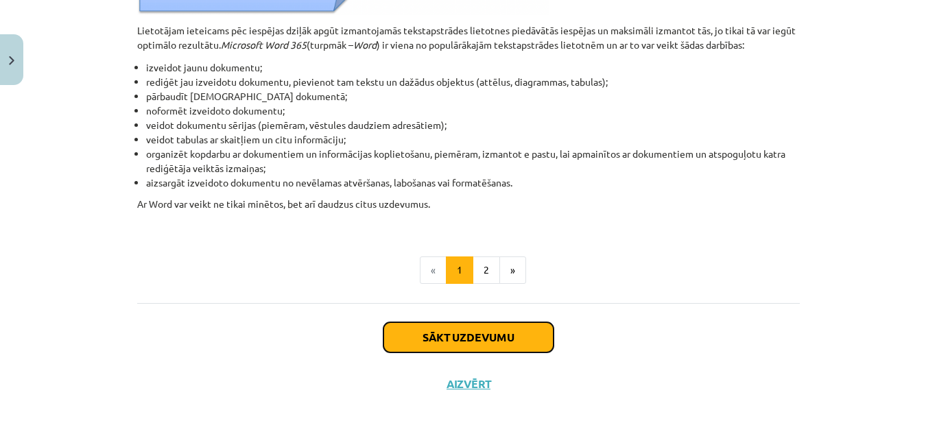
click at [456, 333] on button "Sākt uzdevumu" at bounding box center [468, 337] width 170 height 30
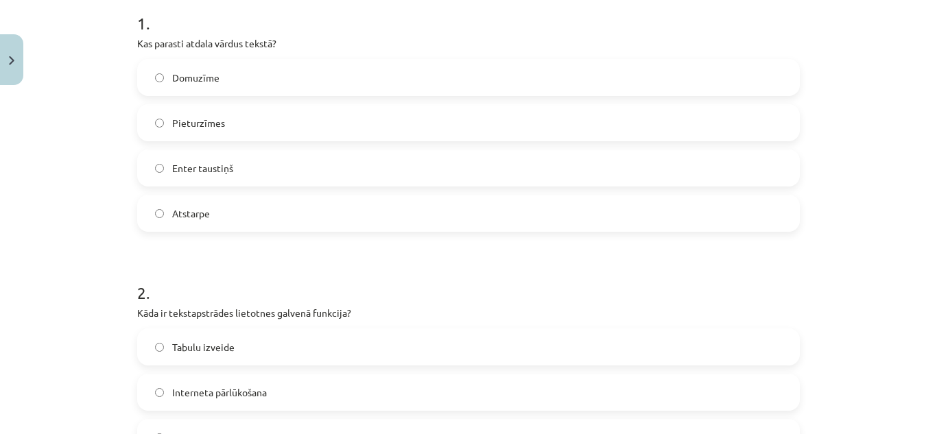
scroll to position [292, 0]
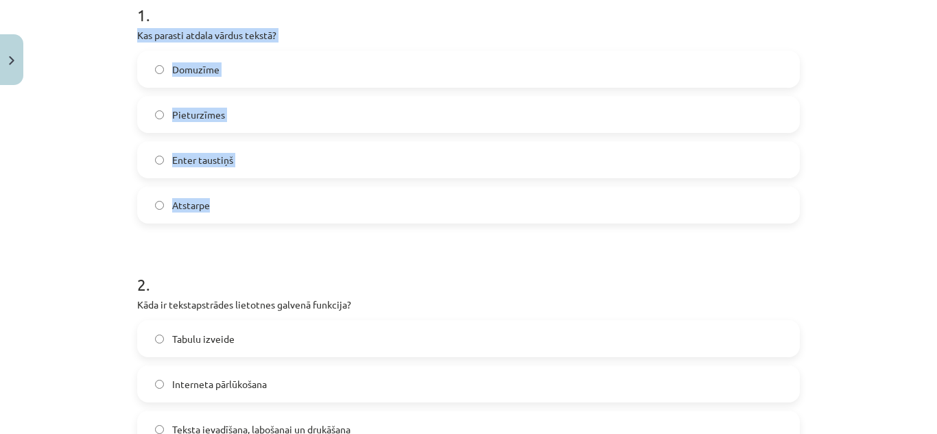
drag, startPoint x: 128, startPoint y: 27, endPoint x: 313, endPoint y: 194, distance: 249.6
copy div "Kas parasti atdala vārdus tekstā? Domuzīme Pieturzīmes Enter taustiņš Atstarpe"
click at [250, 200] on label "Atstarpe" at bounding box center [469, 205] width 660 height 34
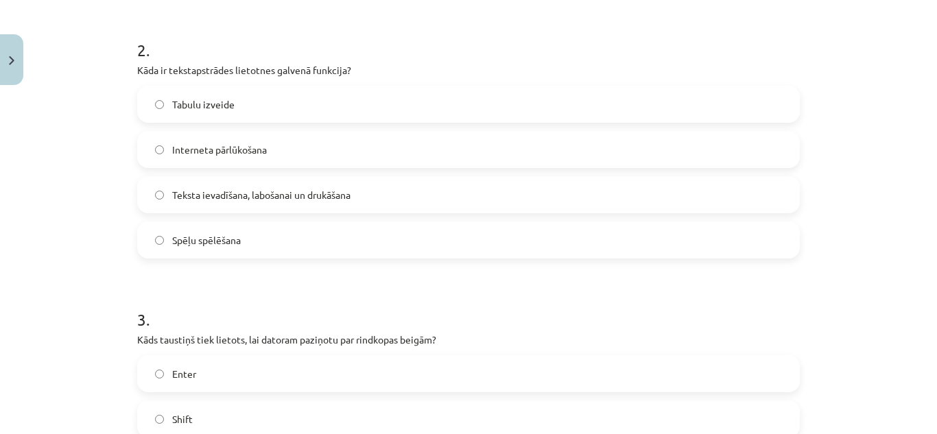
scroll to position [541, 0]
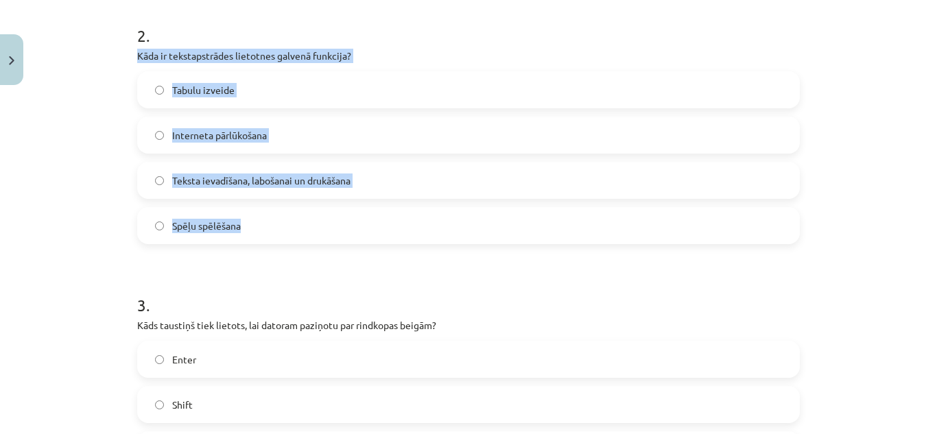
drag, startPoint x: 123, startPoint y: 51, endPoint x: 322, endPoint y: 212, distance: 255.1
click at [322, 212] on div "5 XP Saņemsi Viegls 1534 pilda Apraksts Uzdevums Palīdzība 1 . Kas parasti atda…" at bounding box center [468, 342] width 679 height 1582
copy div "Kāda ir tekstapstrādes lietotnes galvenā funkcija? Tabulu izveide Interneta pār…"
click at [370, 170] on label "Teksta ievadīšana, labošanai un drukāšana" at bounding box center [469, 180] width 660 height 34
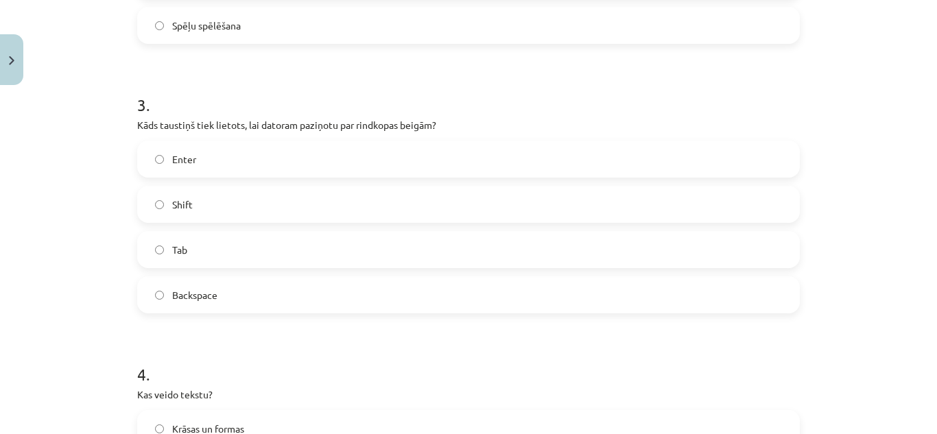
scroll to position [781, 0]
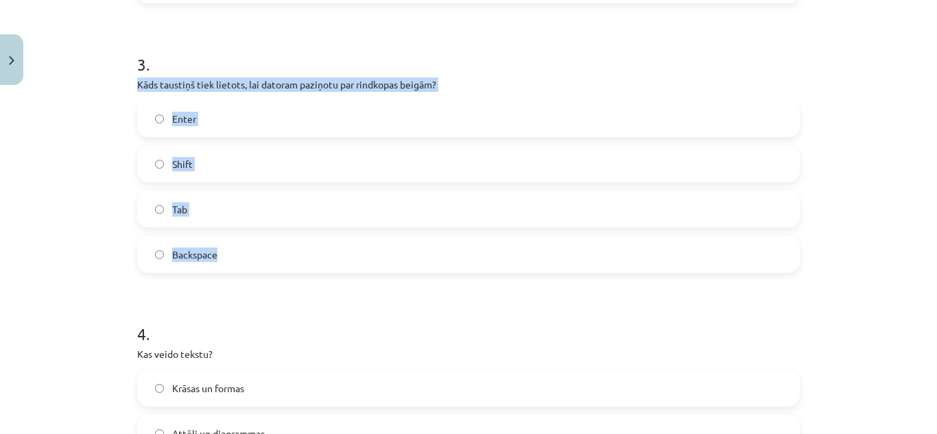
drag, startPoint x: 127, startPoint y: 81, endPoint x: 285, endPoint y: 246, distance: 228.0
click at [285, 246] on div "5 XP Saņemsi Viegls 1534 pilda Apraksts Uzdevums Palīdzība 1 . Kas parasti atda…" at bounding box center [468, 101] width 679 height 1582
copy div "Kāds taustiņš tiek lietots, lai datoram paziņotu par rindkopas beigām? Enter Sh…"
click at [298, 121] on label "Enter" at bounding box center [469, 119] width 660 height 34
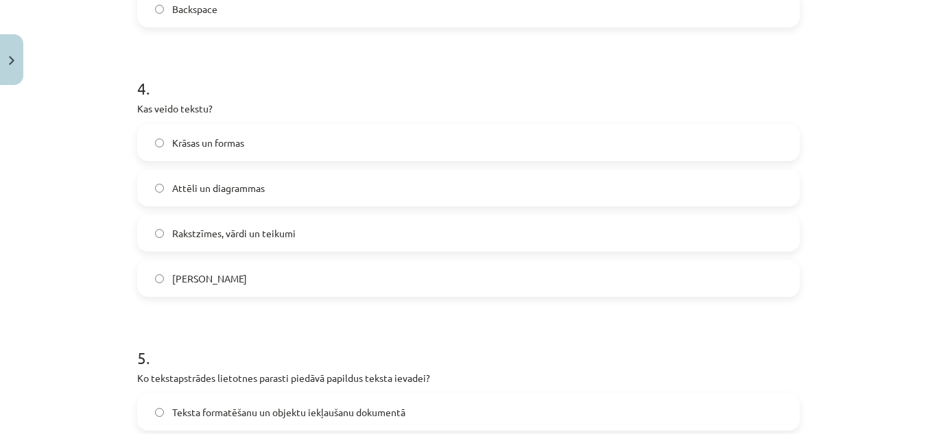
scroll to position [1038, 0]
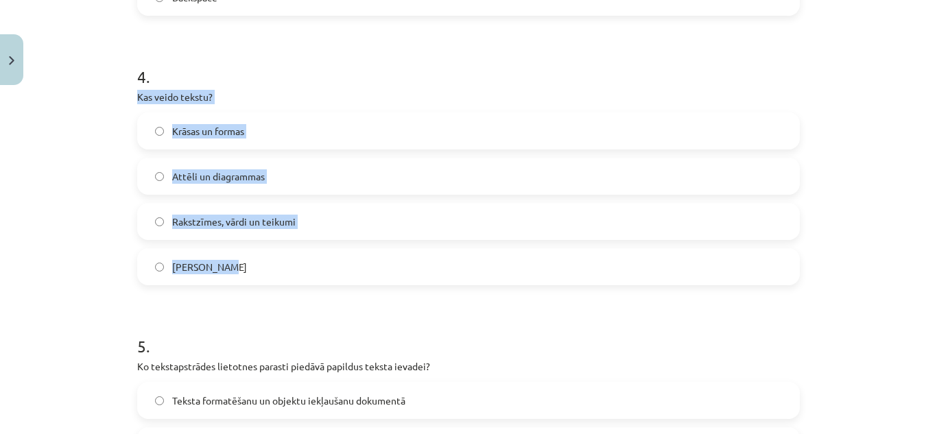
drag, startPoint x: 130, startPoint y: 93, endPoint x: 298, endPoint y: 250, distance: 230.1
click at [300, 217] on label "Rakstzīmes, vārdi un teikumi" at bounding box center [469, 221] width 660 height 34
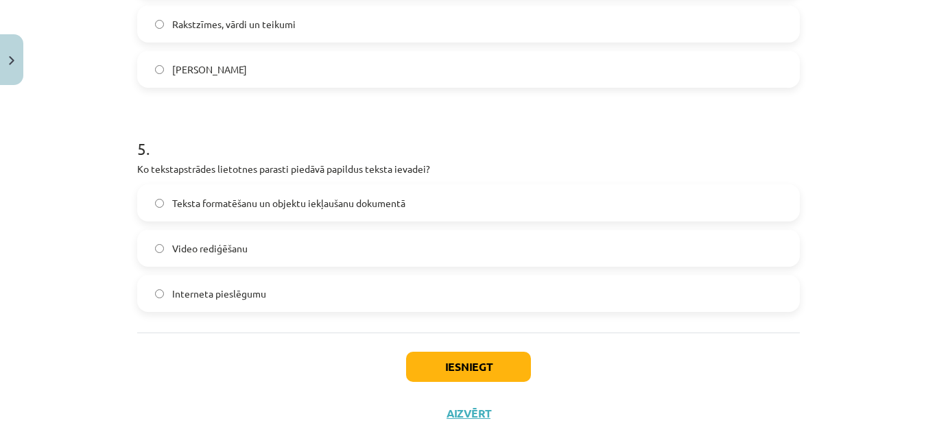
scroll to position [1273, 0]
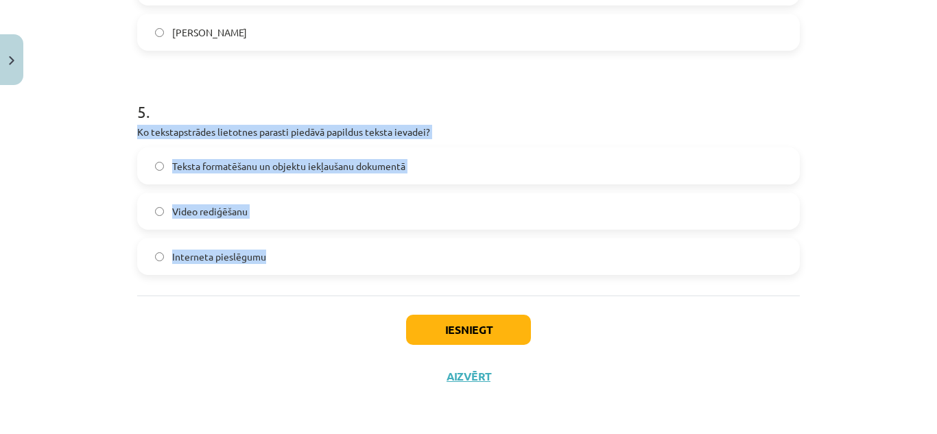
drag, startPoint x: 130, startPoint y: 127, endPoint x: 273, endPoint y: 254, distance: 191.9
click at [449, 163] on label "Teksta formatēšanu un objektu iekļaušanu dokumentā" at bounding box center [469, 166] width 660 height 34
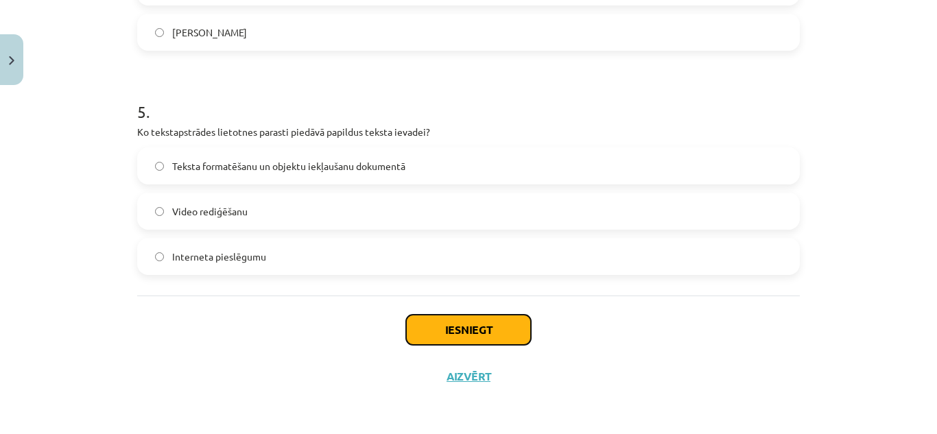
click at [447, 336] on button "Iesniegt" at bounding box center [468, 330] width 125 height 30
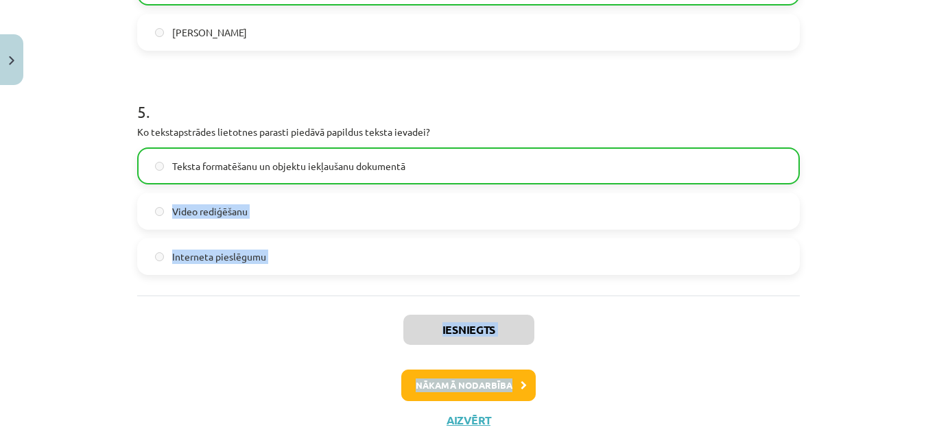
drag, startPoint x: 926, startPoint y: 351, endPoint x: 918, endPoint y: 180, distance: 170.3
click at [918, 180] on div "Mācību tēma: Datorikas - 10. klases 1. ieskaites mācību materiāls #8 7. tema – …" at bounding box center [468, 217] width 937 height 434
click at [918, 272] on div "Mācību tēma: Datorikas - 10. klases 1. ieskaites mācību materiāls #8 7. tema – …" at bounding box center [468, 217] width 937 height 434
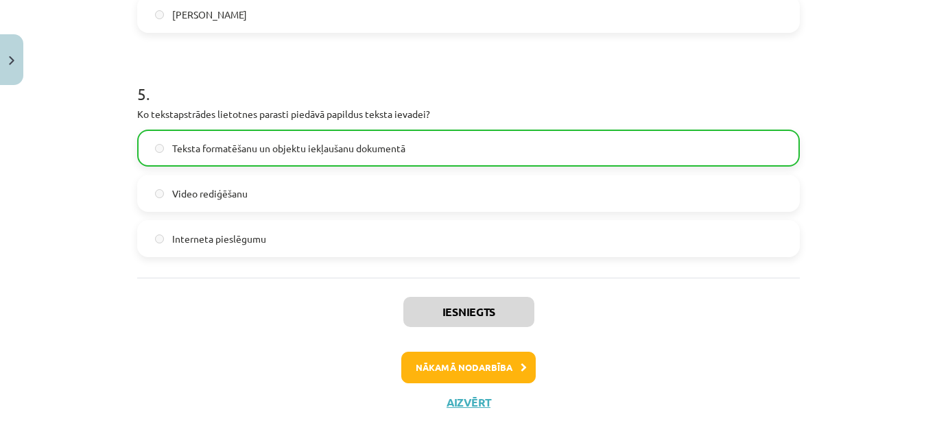
scroll to position [1303, 0]
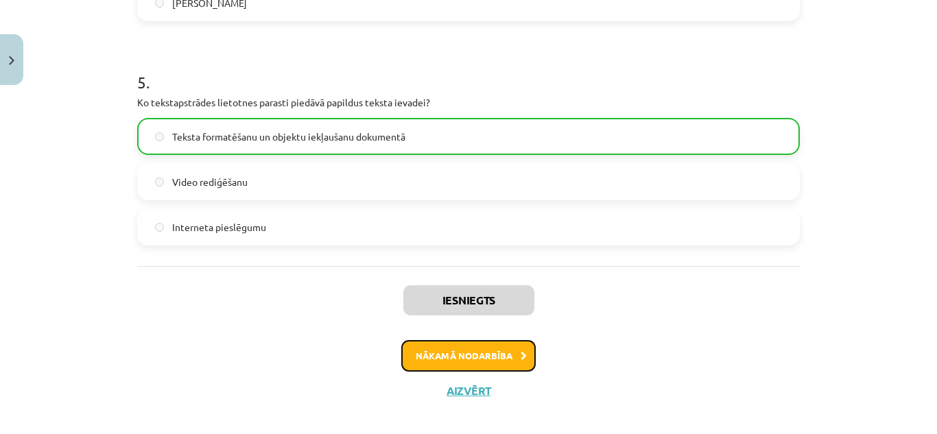
click at [425, 359] on button "Nākamā nodarbība" at bounding box center [468, 356] width 134 height 32
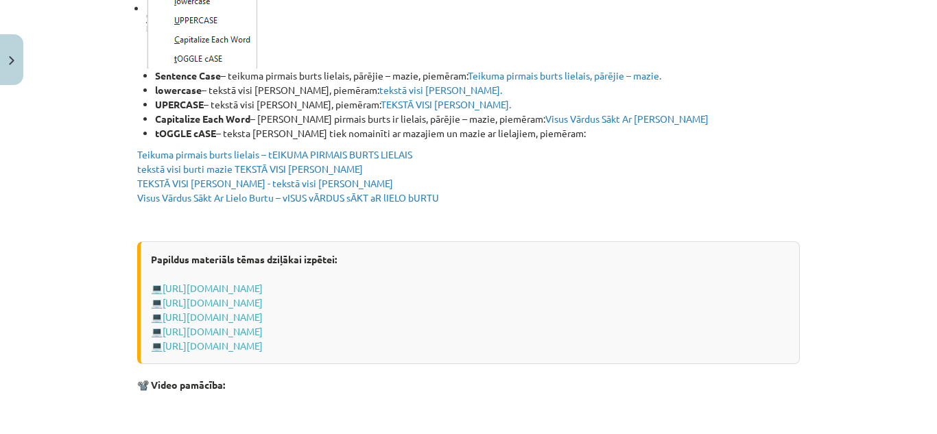
scroll to position [2815, 0]
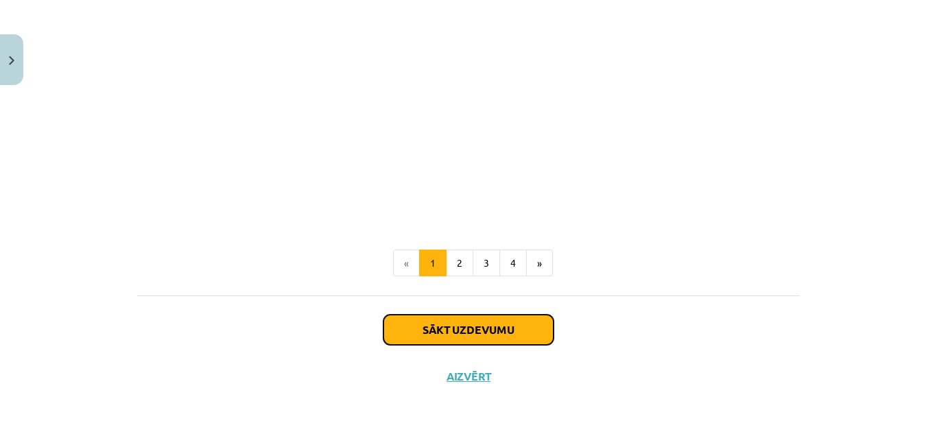
click at [483, 337] on button "Sākt uzdevumu" at bounding box center [468, 330] width 170 height 30
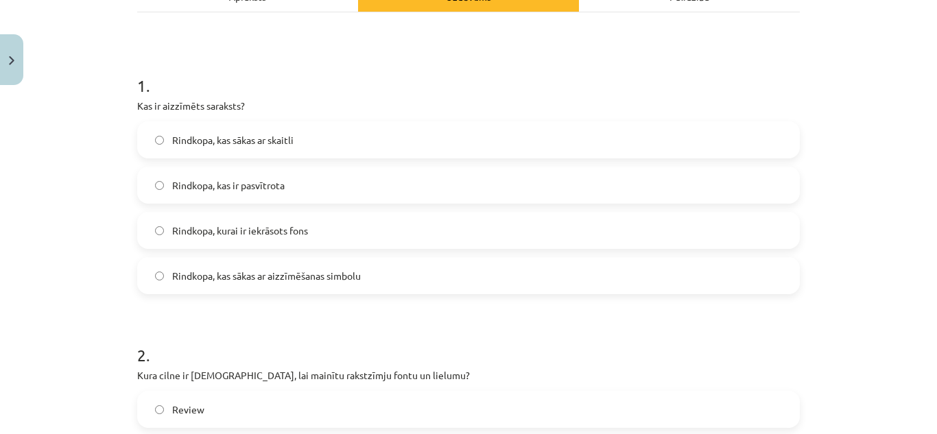
scroll to position [295, 0]
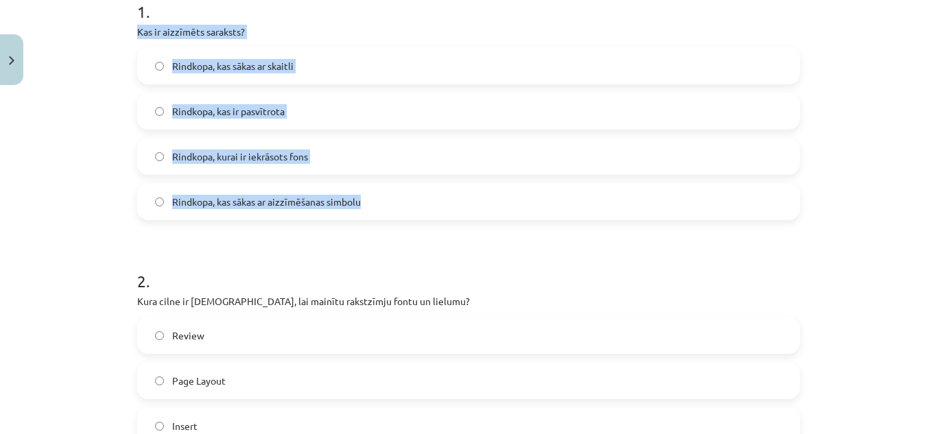
drag, startPoint x: 130, startPoint y: 27, endPoint x: 409, endPoint y: 184, distance: 320.0
click at [399, 197] on label "Rindkopa, kas sākas ar aizzīmēšanas simbolu" at bounding box center [469, 202] width 660 height 34
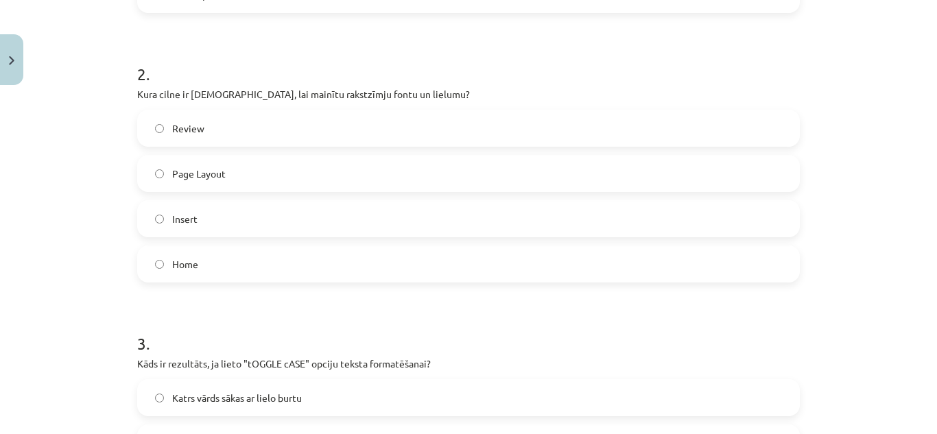
scroll to position [505, 0]
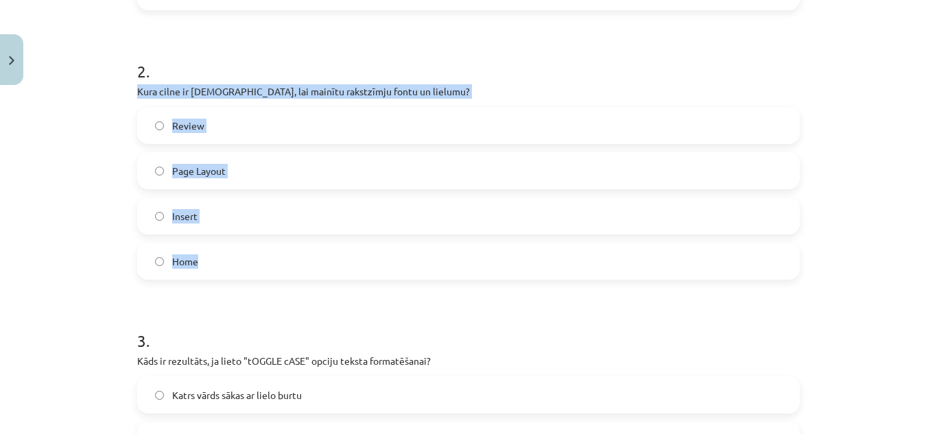
drag, startPoint x: 128, startPoint y: 88, endPoint x: 285, endPoint y: 250, distance: 225.1
click at [285, 250] on div "5 XP Saņemsi Viegls 1534 pilda Apraksts Uzdevums Palīdzība 1 . Kas ir aizzīmēts…" at bounding box center [468, 406] width 679 height 1640
click at [219, 263] on label "Home" at bounding box center [469, 261] width 660 height 34
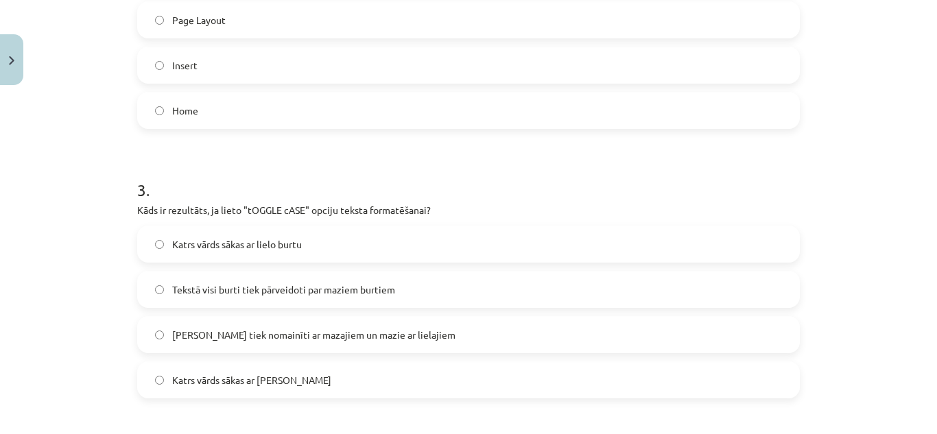
scroll to position [688, 0]
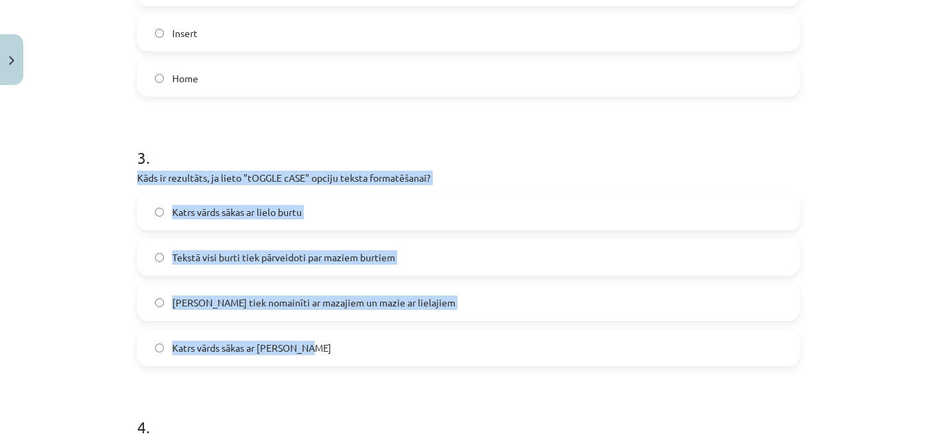
drag, startPoint x: 130, startPoint y: 175, endPoint x: 331, endPoint y: 343, distance: 262.0
click at [331, 343] on div "5 XP Saņemsi Viegls 1534 pilda Apraksts Uzdevums Palīdzība 1 . Kas ir aizzīmēts…" at bounding box center [468, 223] width 679 height 1640
click at [445, 296] on label "Lielie burti tiek nomainīti ar mazajiem un mazie ar lielajiem" at bounding box center [469, 302] width 660 height 34
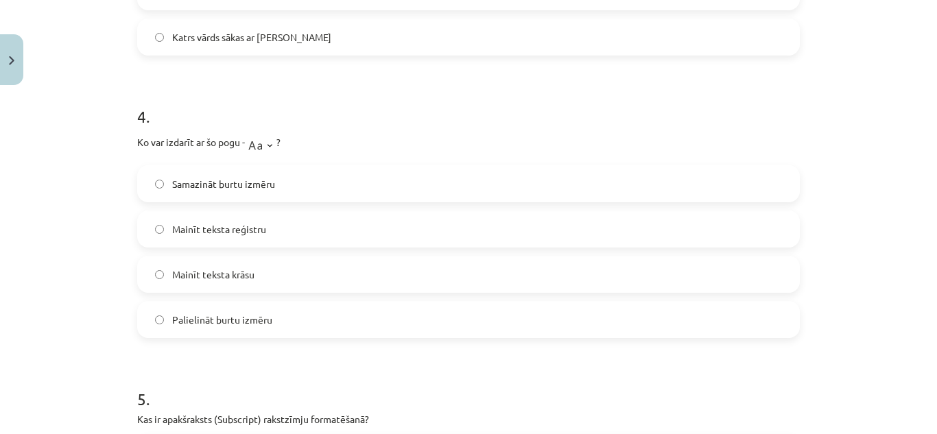
scroll to position [1001, 0]
drag, startPoint x: 128, startPoint y: 137, endPoint x: 278, endPoint y: 316, distance: 233.7
click at [342, 155] on div "4 . Ko var izdarīt ar šo pogu - ? Samazināt burtu izmēru Mainīt teksta reģistru…" at bounding box center [468, 207] width 663 height 255
click at [266, 142] on img at bounding box center [261, 140] width 32 height 27
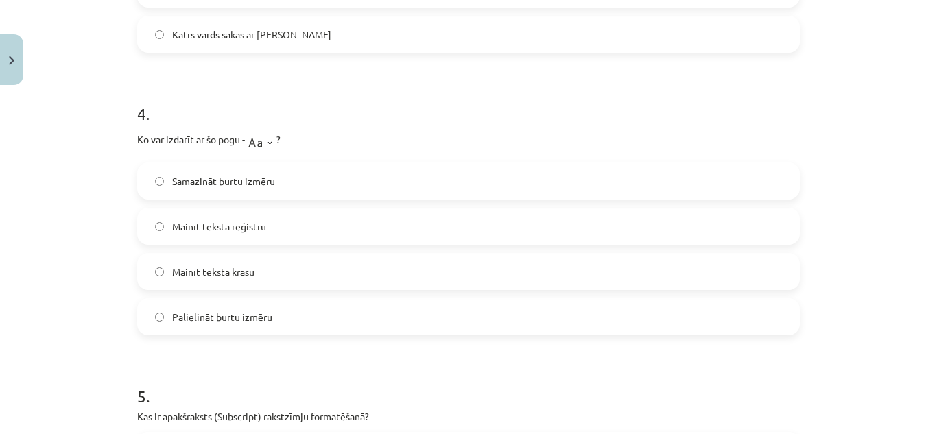
click at [272, 143] on img at bounding box center [261, 140] width 32 height 27
click at [278, 236] on label "Mainīt teksta reģistru" at bounding box center [469, 226] width 660 height 34
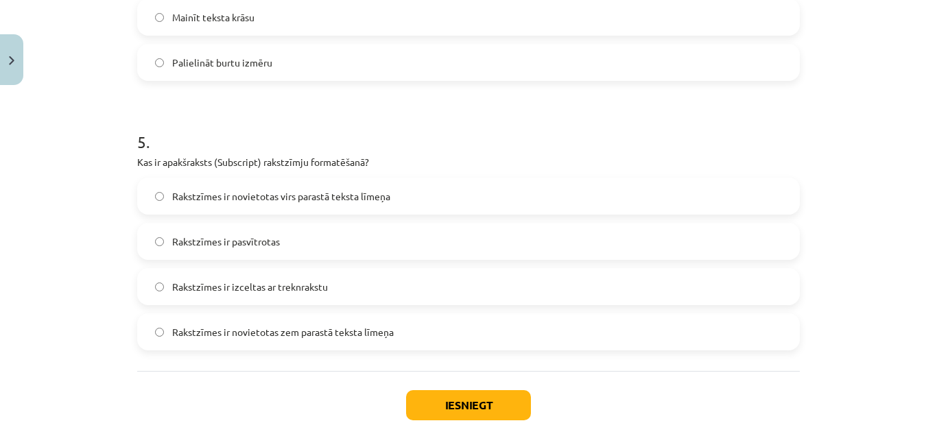
scroll to position [1253, 0]
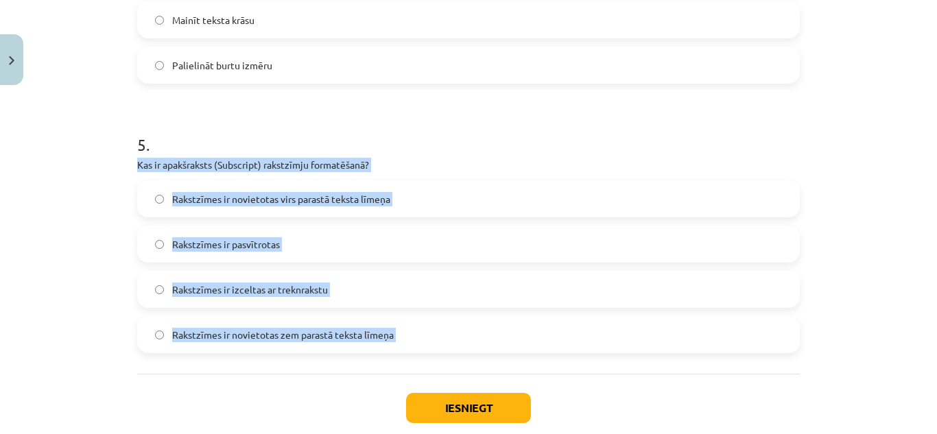
drag, startPoint x: 129, startPoint y: 161, endPoint x: 407, endPoint y: 378, distance: 352.8
click at [403, 329] on label "Rakstzīmes ir novietotas zem parastā teksta līmeņa" at bounding box center [469, 335] width 660 height 34
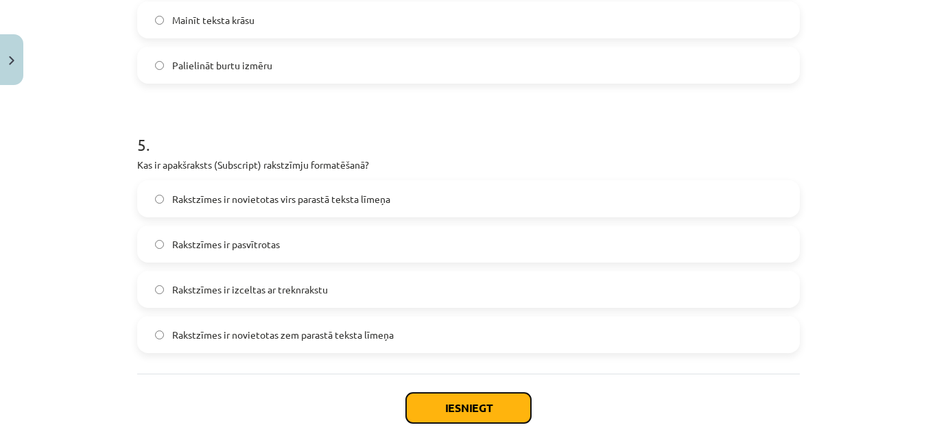
click at [452, 405] on button "Iesniegt" at bounding box center [468, 408] width 125 height 30
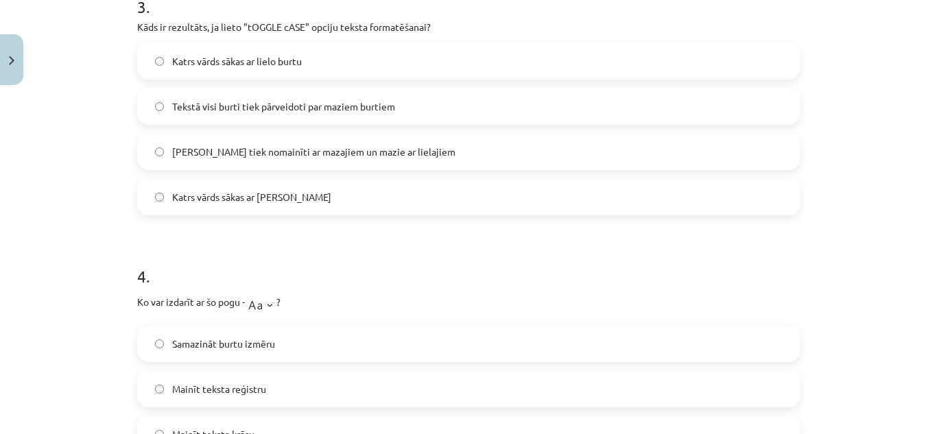
scroll to position [1331, 0]
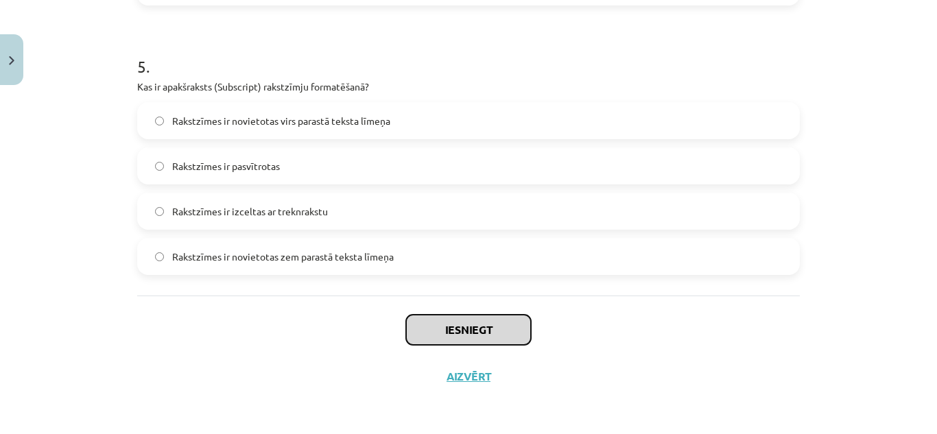
click at [481, 328] on button "Iesniegt" at bounding box center [468, 330] width 125 height 30
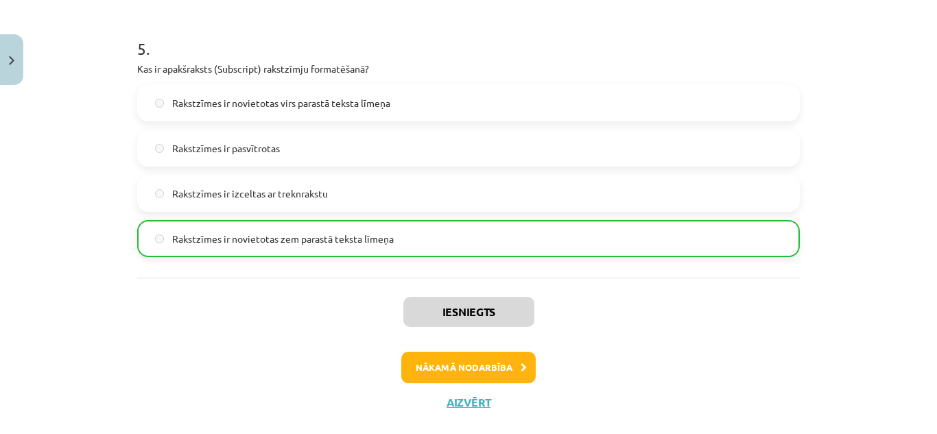
scroll to position [1375, 0]
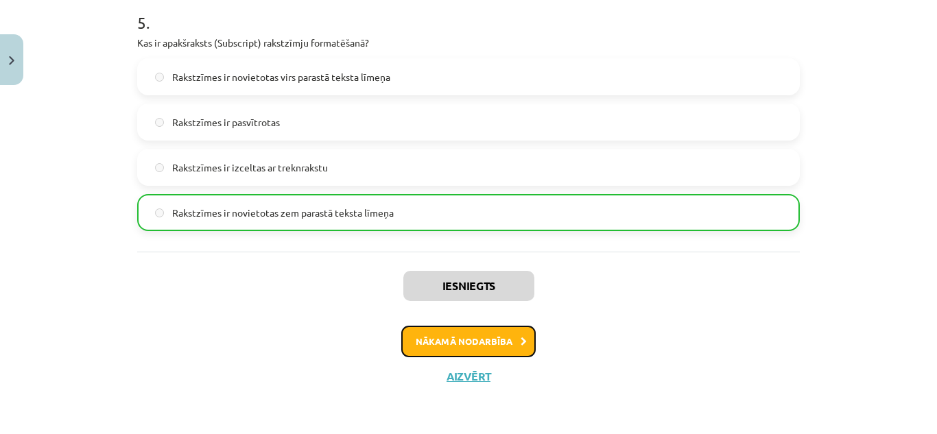
click at [490, 340] on button "Nākamā nodarbība" at bounding box center [468, 342] width 134 height 32
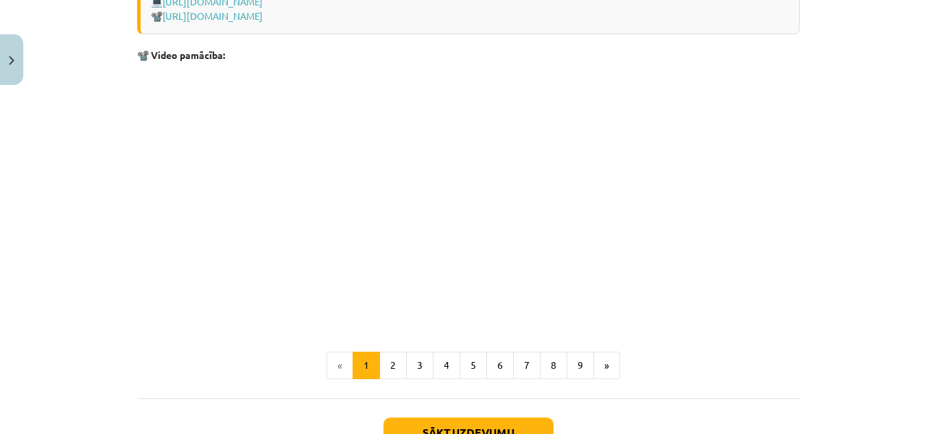
scroll to position [2877, 0]
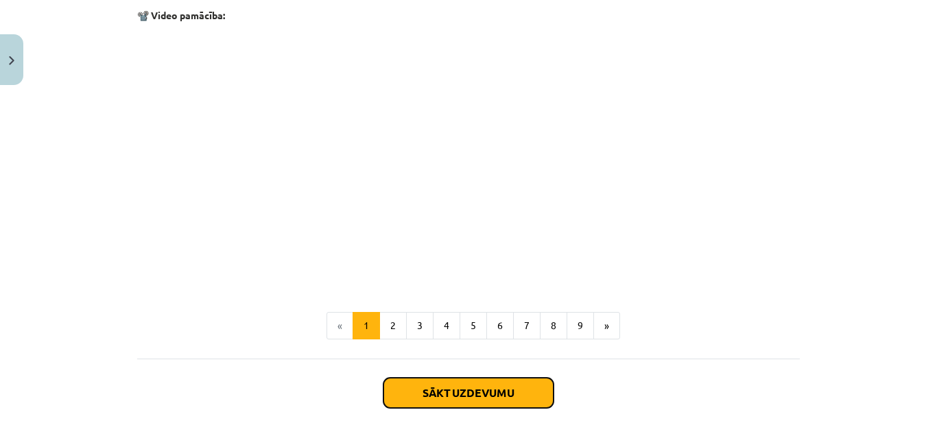
click at [536, 402] on button "Sākt uzdevumu" at bounding box center [468, 393] width 170 height 30
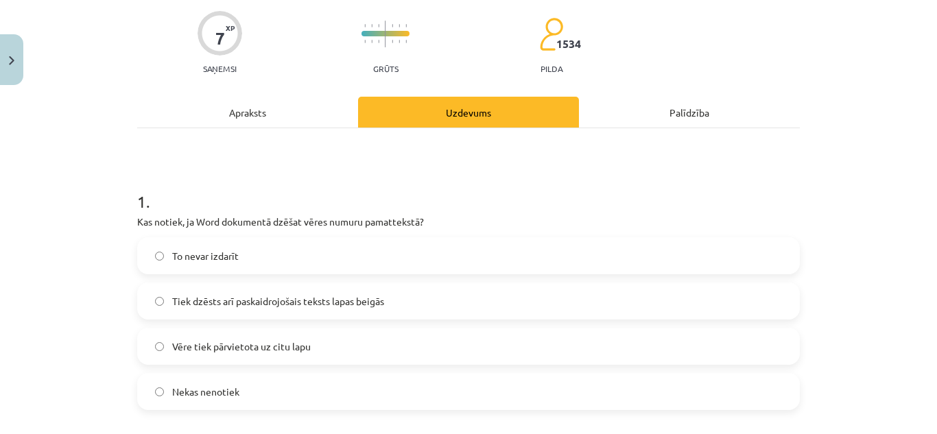
scroll to position [34, 0]
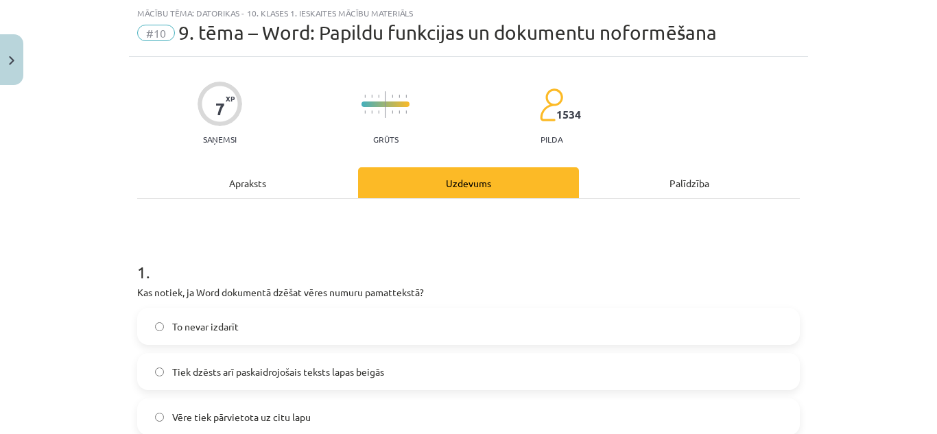
click at [923, 73] on div "Mācību tēma: Datorikas - 10. klases 1. ieskaites mācību materiāls #10 9. tēma –…" at bounding box center [468, 217] width 937 height 434
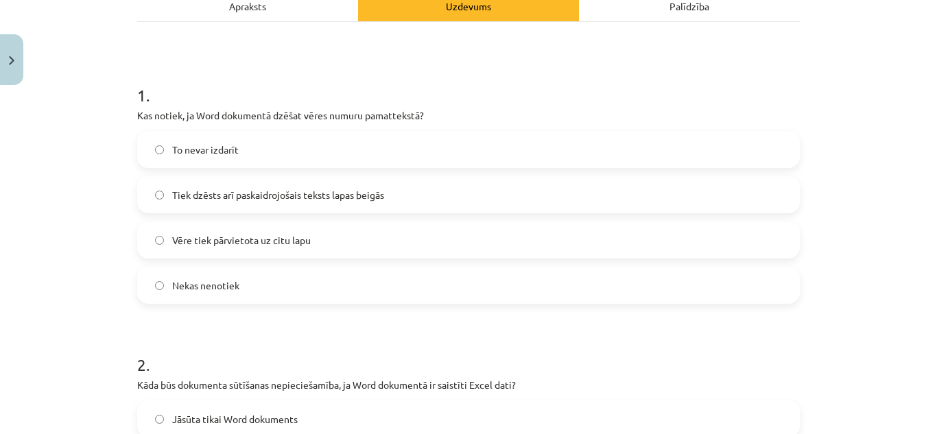
scroll to position [219, 0]
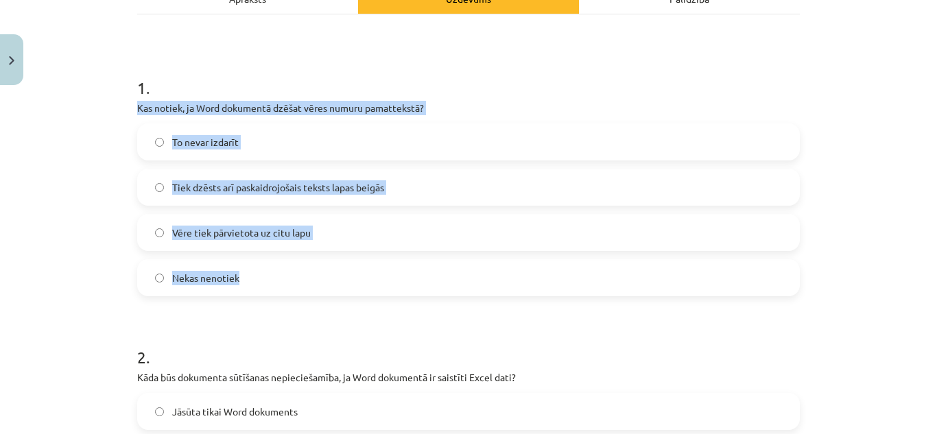
drag, startPoint x: 130, startPoint y: 105, endPoint x: 324, endPoint y: 293, distance: 269.7
click at [433, 187] on label "Tiek dzēsts arī paskaidrojošais teksts lapas beigās" at bounding box center [469, 187] width 660 height 34
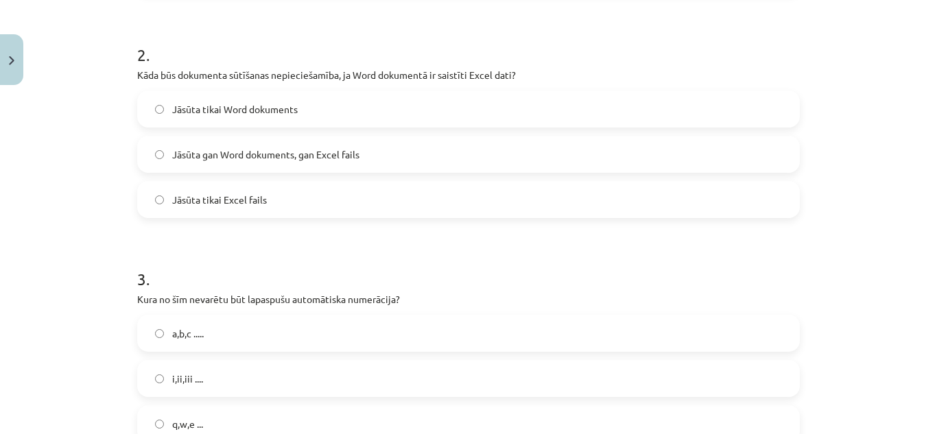
scroll to position [540, 0]
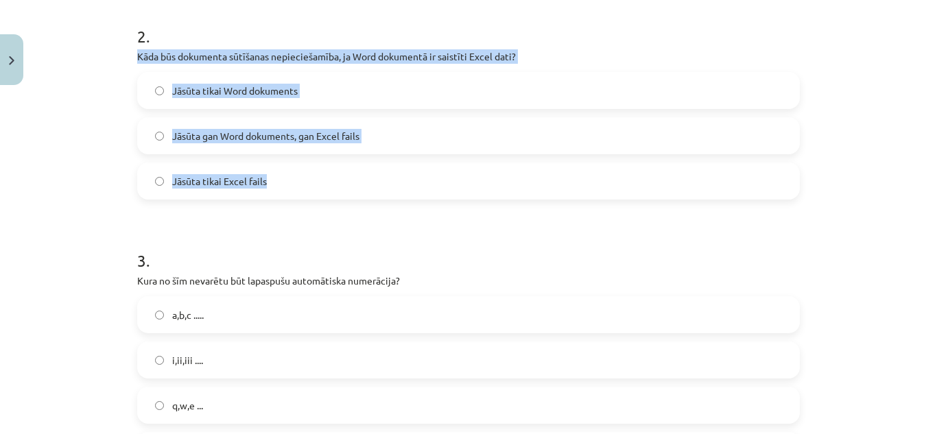
drag, startPoint x: 127, startPoint y: 51, endPoint x: 309, endPoint y: 189, distance: 229.1
click at [379, 132] on label "Jāsūta gan Word dokuments, gan Excel fails" at bounding box center [469, 136] width 660 height 34
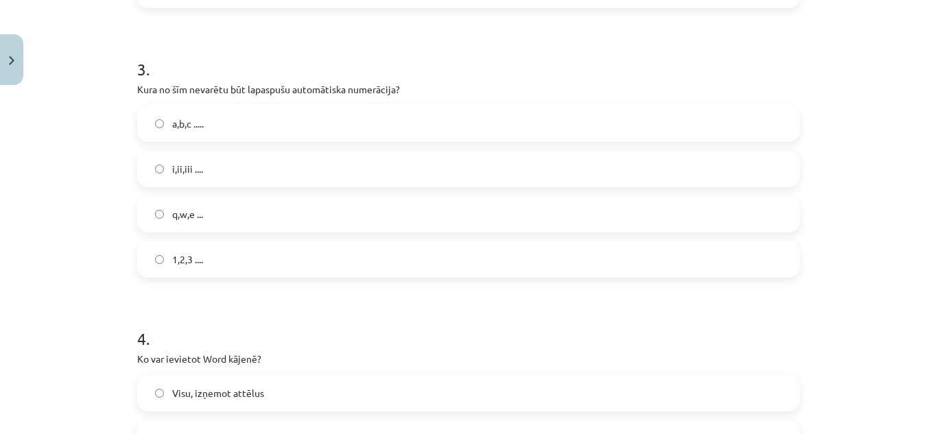
scroll to position [750, 0]
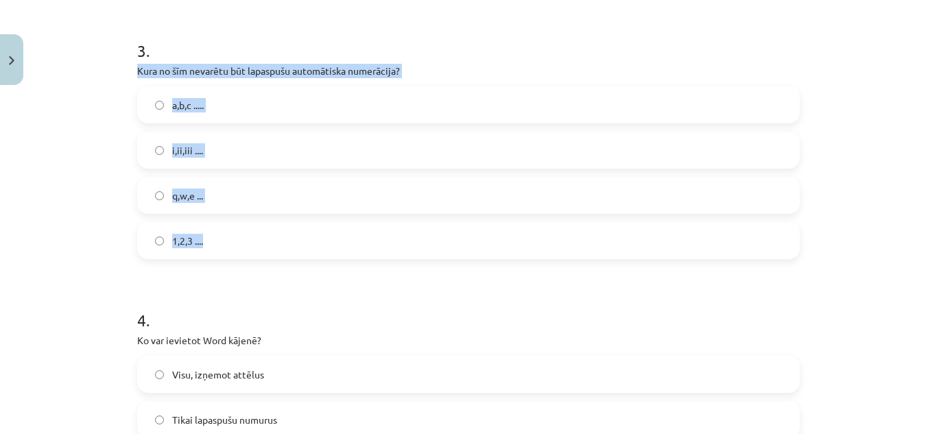
drag, startPoint x: 126, startPoint y: 62, endPoint x: 294, endPoint y: 223, distance: 233.4
click at [294, 223] on div "7 XP Saņemsi Grūts 1534 pilda Apraksts Uzdevums Palīdzība 1 . Kas notiek, ja Wo…" at bounding box center [468, 380] width 679 height 2076
click at [282, 202] on label "q,w,e ..." at bounding box center [469, 195] width 660 height 34
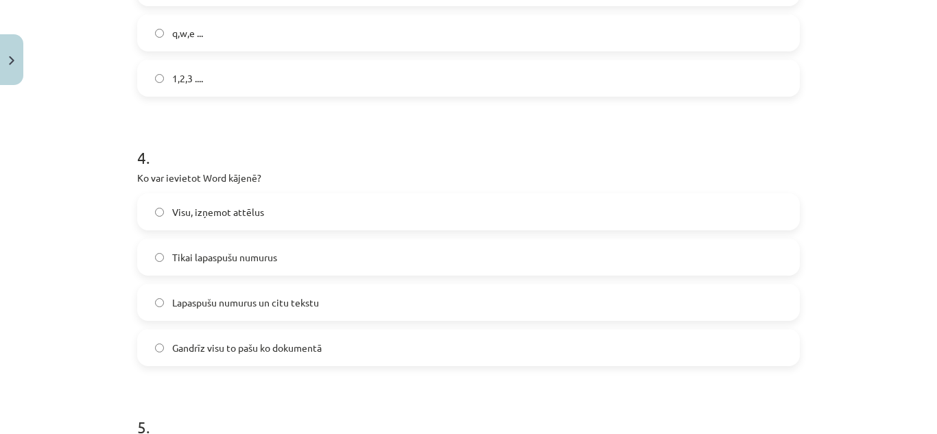
scroll to position [1012, 0]
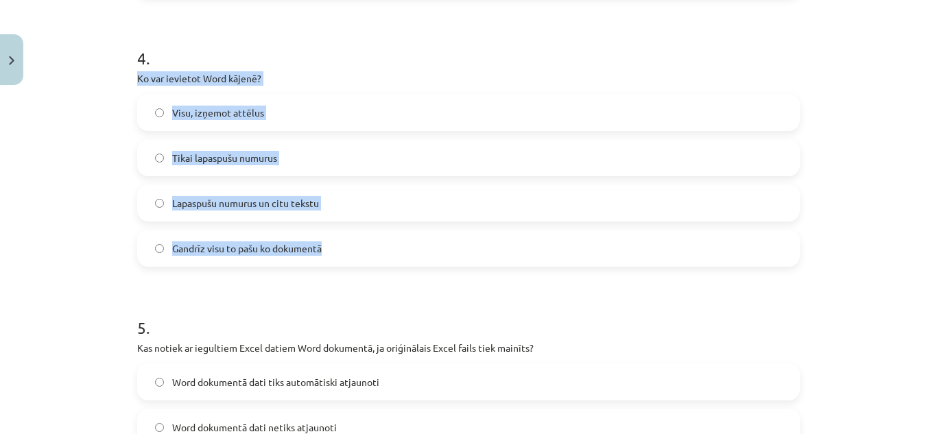
drag, startPoint x: 126, startPoint y: 76, endPoint x: 339, endPoint y: 250, distance: 274.5
click at [339, 250] on div "7 XP Saņemsi Grūts 1534 pilda Apraksts Uzdevums Palīdzība 1 . Kas notiek, ja Wo…" at bounding box center [468, 118] width 679 height 2076
click at [346, 246] on label "Gandrīz visu to pašu ko dokumentā" at bounding box center [469, 248] width 660 height 34
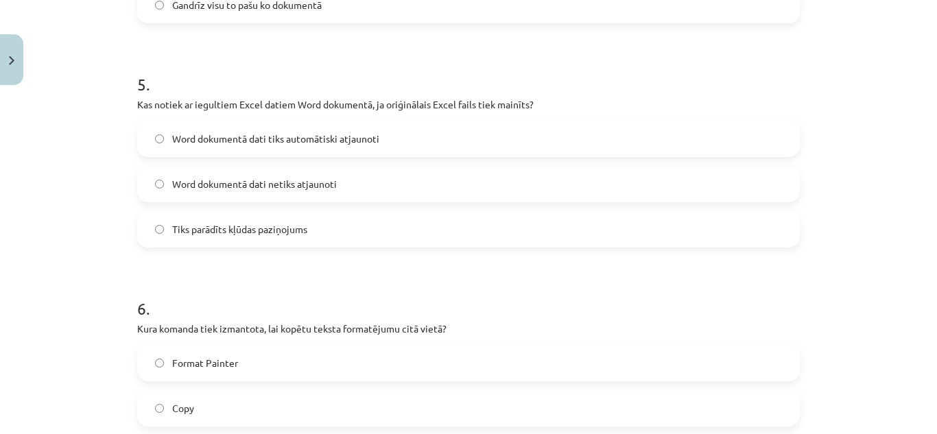
scroll to position [1266, 0]
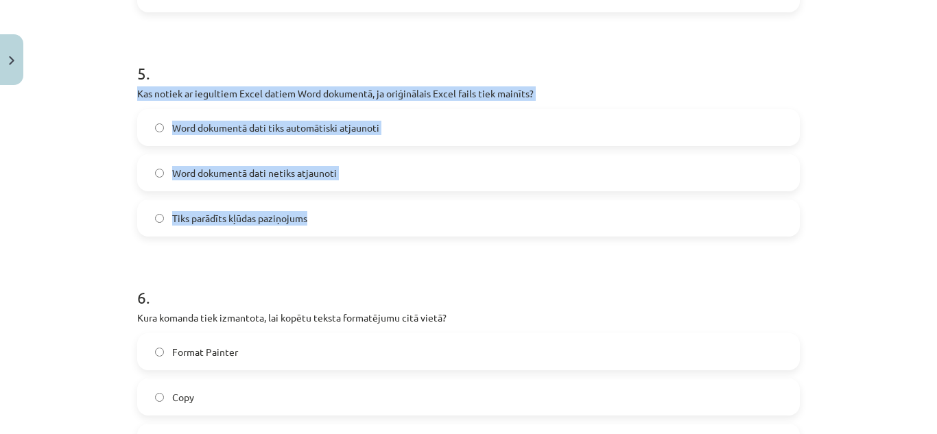
drag, startPoint x: 130, startPoint y: 93, endPoint x: 401, endPoint y: 237, distance: 305.9
click at [379, 167] on label "Word dokumentā dati netiks atjaunoti" at bounding box center [469, 173] width 660 height 34
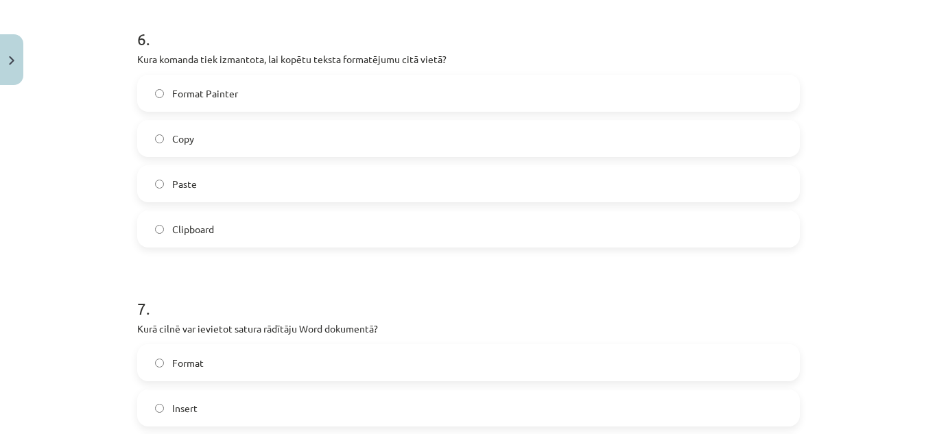
scroll to position [1536, 0]
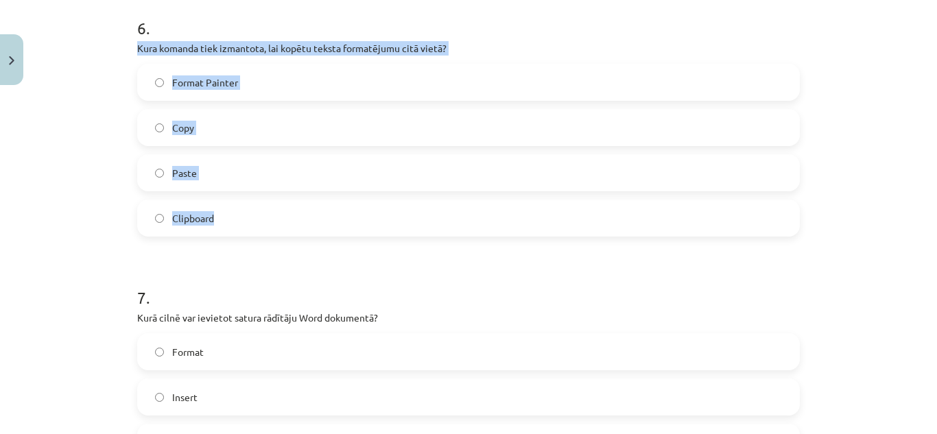
drag, startPoint x: 129, startPoint y: 43, endPoint x: 356, endPoint y: 215, distance: 285.3
click at [296, 91] on label "Format Painter" at bounding box center [469, 82] width 660 height 34
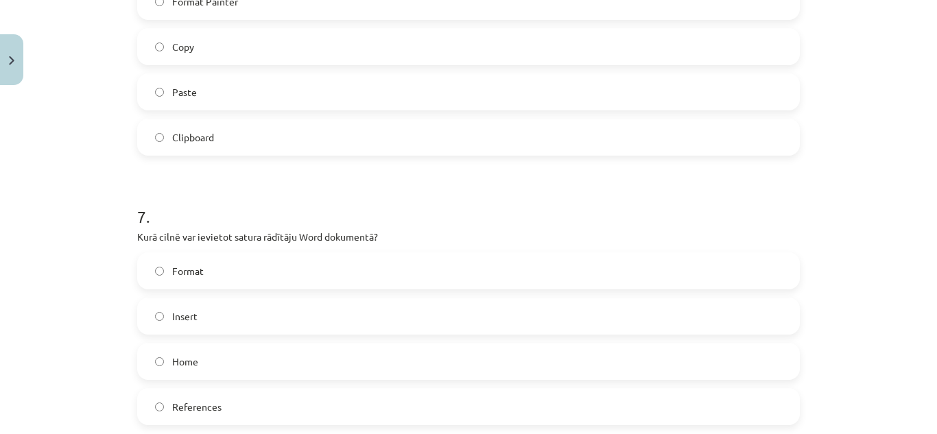
scroll to position [1753, 0]
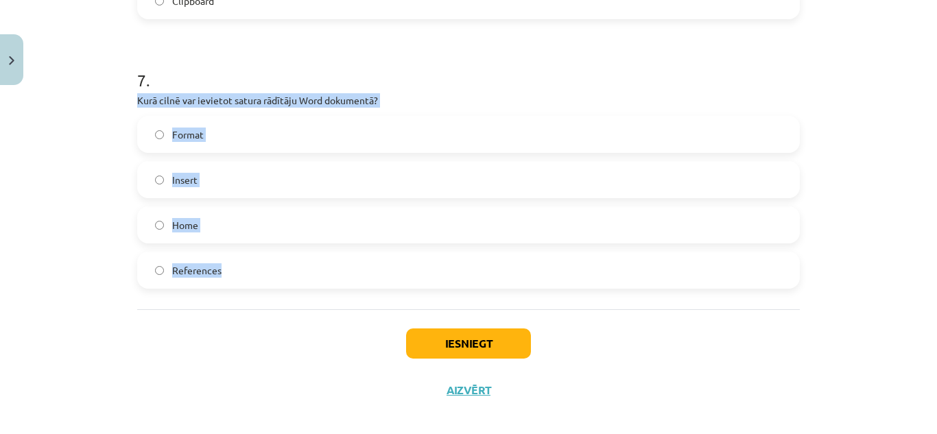
drag, startPoint x: 132, startPoint y: 97, endPoint x: 274, endPoint y: 256, distance: 212.3
click at [274, 256] on div "7 . Kurā cilnē var ievietot satura rādītāju Word dokumentā? Format Insert Home …" at bounding box center [468, 168] width 663 height 242
click at [257, 273] on label "References" at bounding box center [469, 270] width 660 height 34
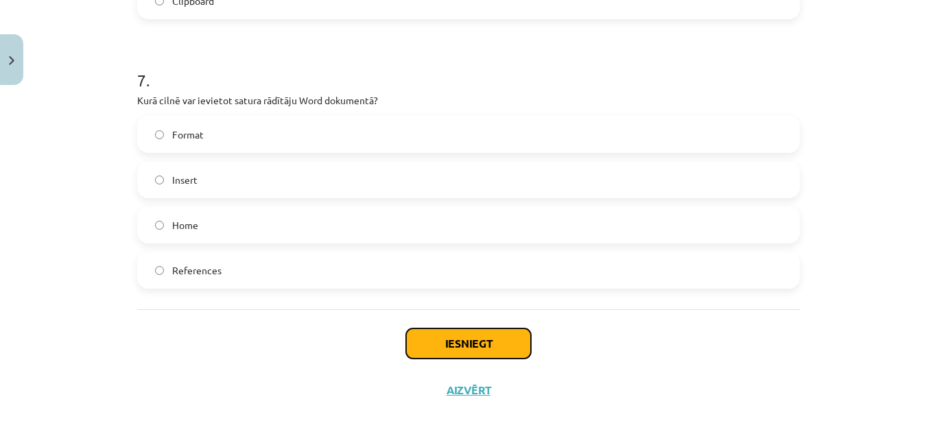
click at [497, 333] on button "Iesniegt" at bounding box center [468, 344] width 125 height 30
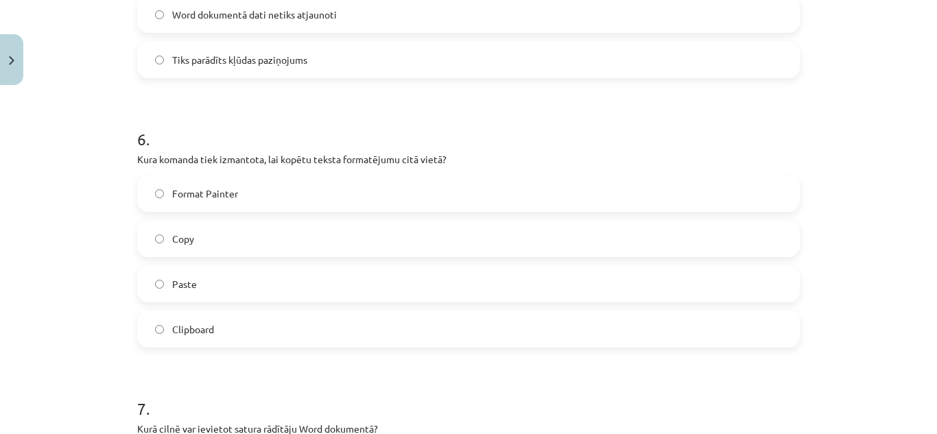
scroll to position [1767, 0]
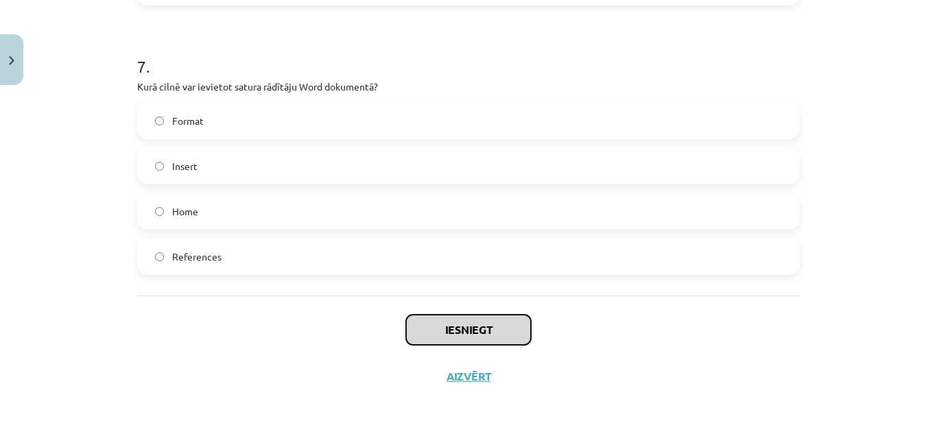
click at [503, 335] on button "Iesniegt" at bounding box center [468, 330] width 125 height 30
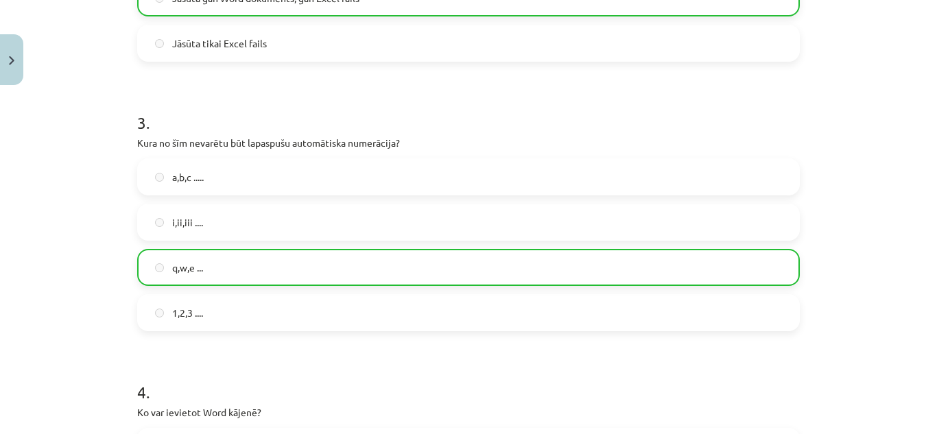
scroll to position [1811, 0]
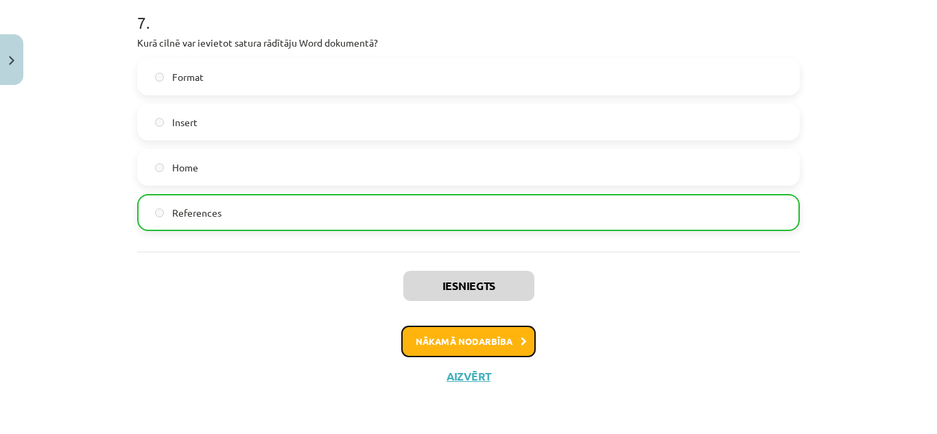
click at [483, 334] on button "Nākamā nodarbība" at bounding box center [468, 342] width 134 height 32
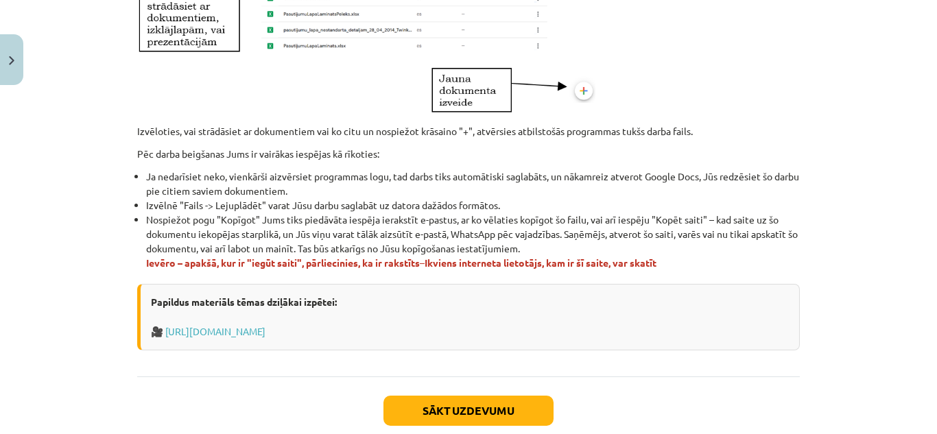
scroll to position [891, 0]
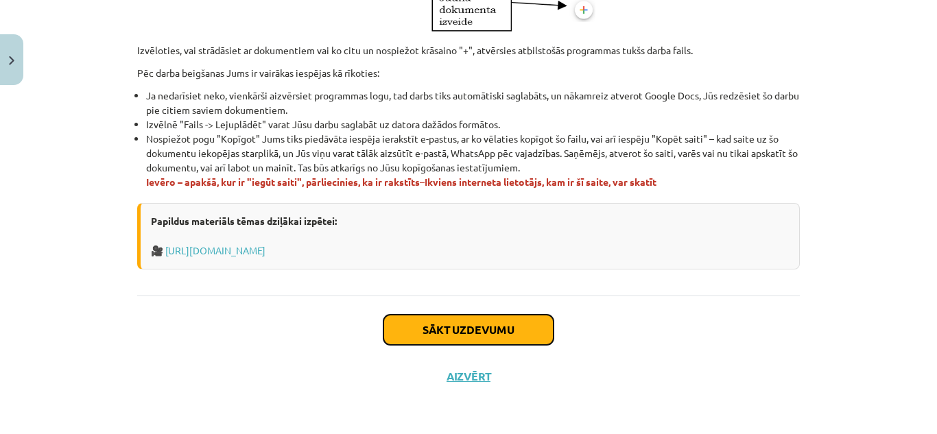
click at [497, 331] on button "Sākt uzdevumu" at bounding box center [468, 330] width 170 height 30
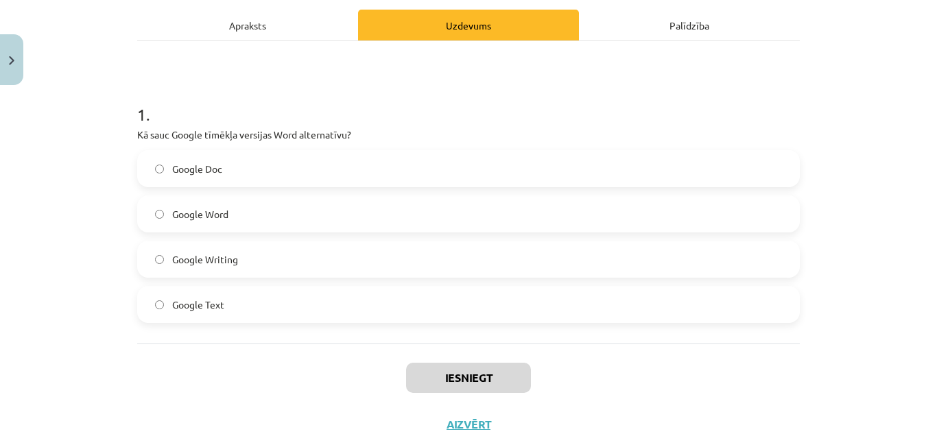
scroll to position [239, 0]
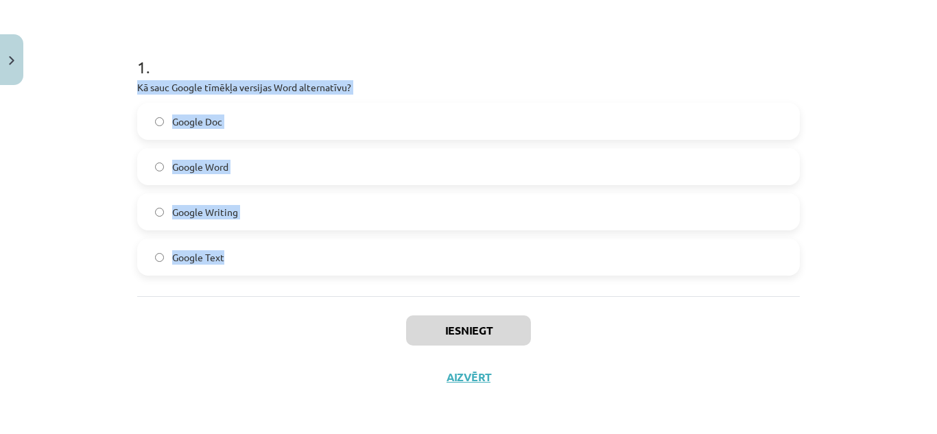
drag, startPoint x: 132, startPoint y: 86, endPoint x: 270, endPoint y: 263, distance: 224.9
click at [270, 263] on div "1 . Kā sauc Google tīmēkļa versijas Word alternatīvu? Google Doc Google Word Go…" at bounding box center [468, 155] width 663 height 242
click at [262, 132] on label "Google Doc" at bounding box center [469, 121] width 660 height 34
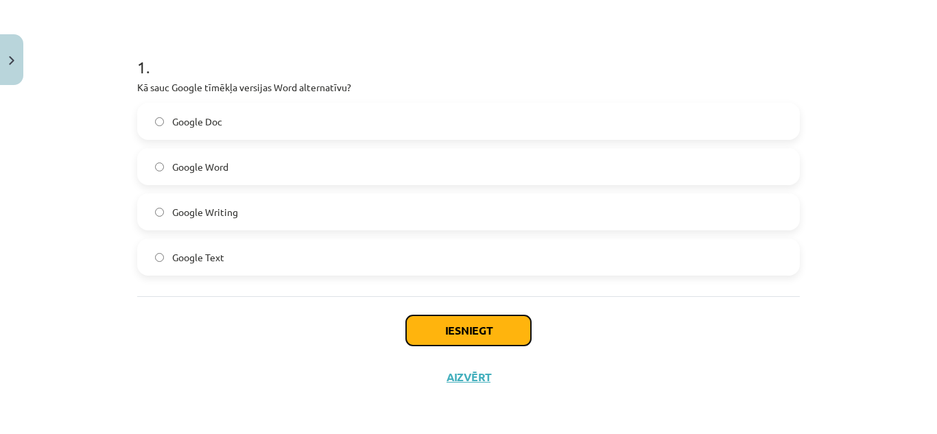
click at [416, 325] on button "Iesniegt" at bounding box center [468, 331] width 125 height 30
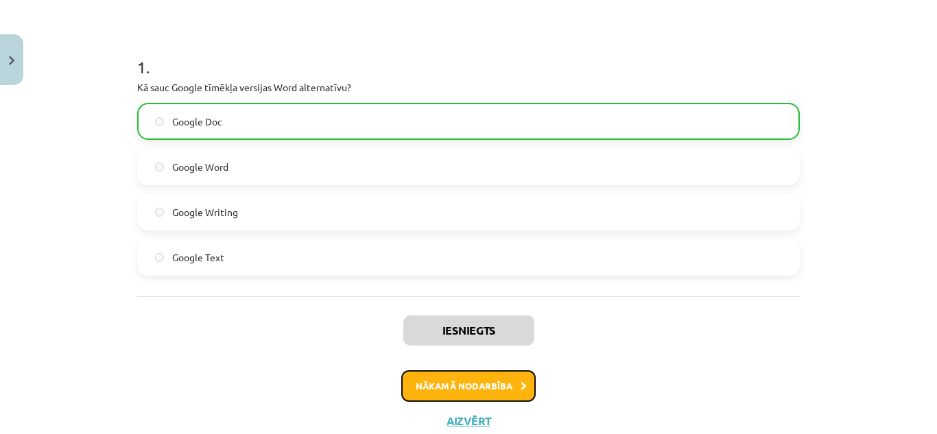
click at [458, 383] on button "Nākamā nodarbība" at bounding box center [468, 386] width 134 height 32
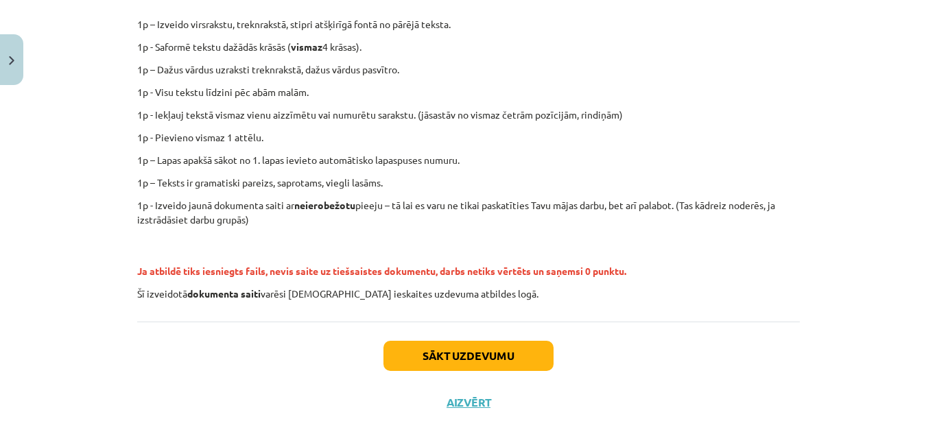
scroll to position [364, 0]
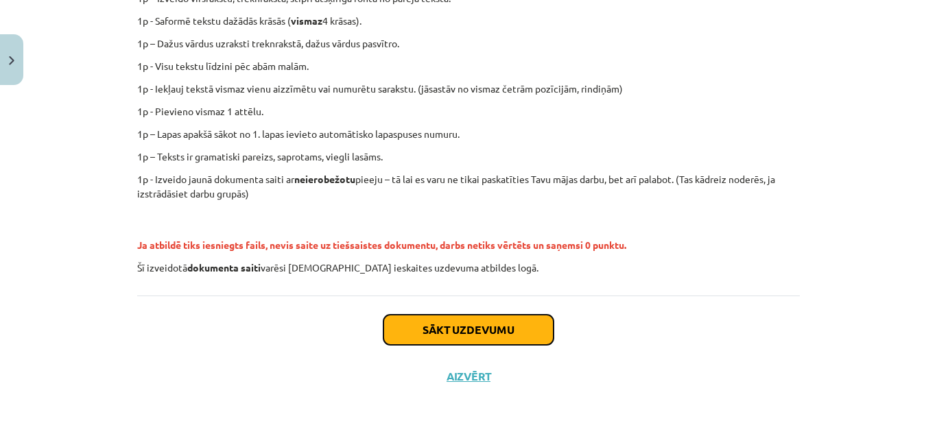
click at [455, 336] on button "Sākt uzdevumu" at bounding box center [468, 330] width 170 height 30
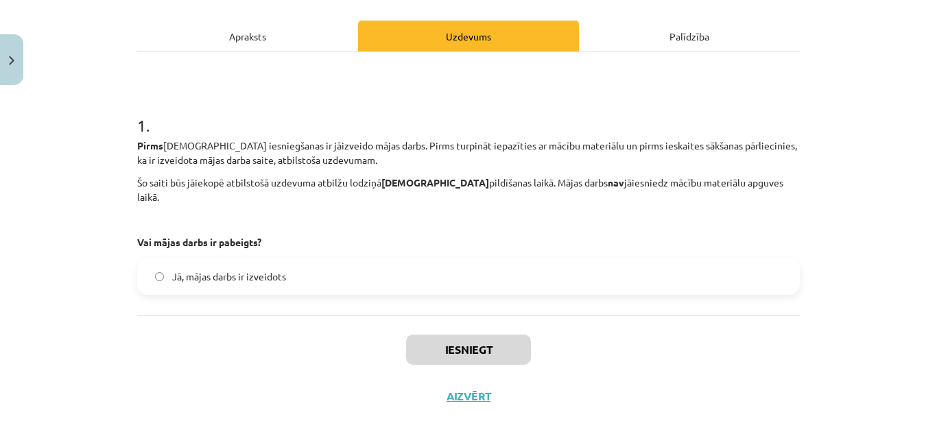
scroll to position [185, 0]
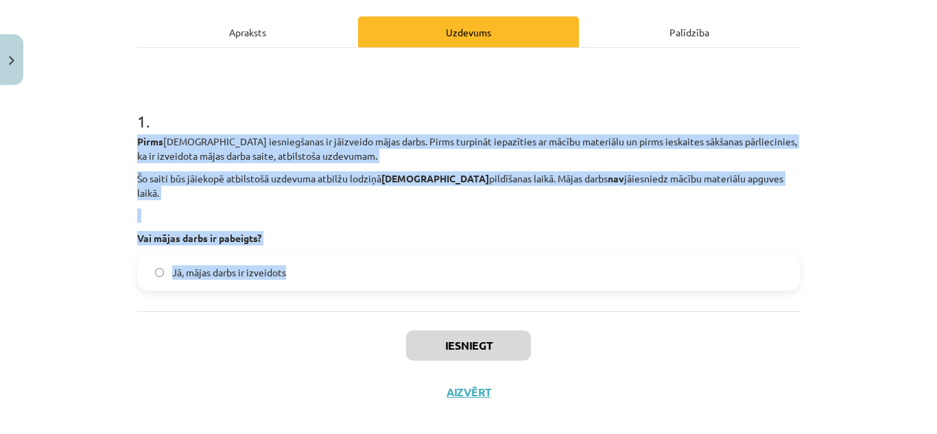
drag, startPoint x: 128, startPoint y: 134, endPoint x: 334, endPoint y: 267, distance: 244.7
click at [334, 267] on div "0 XP Saņemsi Ļoti grūts 1534 pilda Apraksts Uzdevums Palīdzība 1 . Pirms ieskai…" at bounding box center [468, 161] width 679 height 510
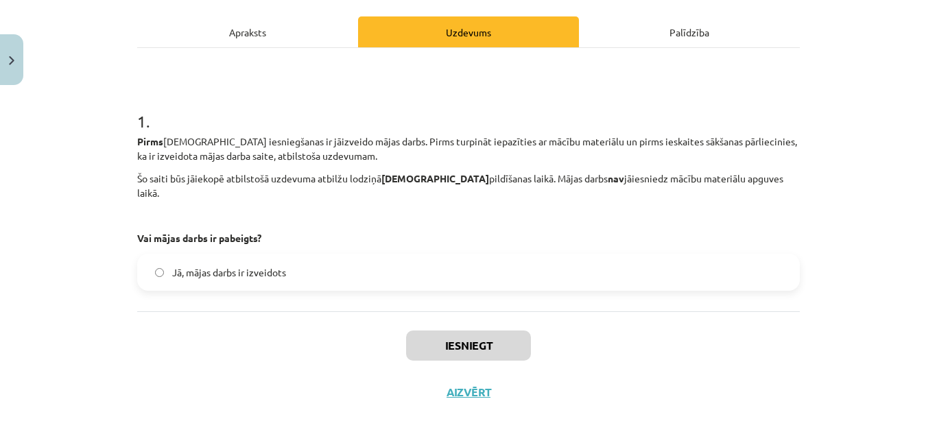
click at [260, 330] on div "Iesniegt Aizvērt" at bounding box center [468, 359] width 663 height 96
click at [146, 255] on label "Jā, mājas darbs ir izveidots" at bounding box center [469, 272] width 660 height 34
click at [418, 331] on button "Iesniegt" at bounding box center [468, 346] width 125 height 30
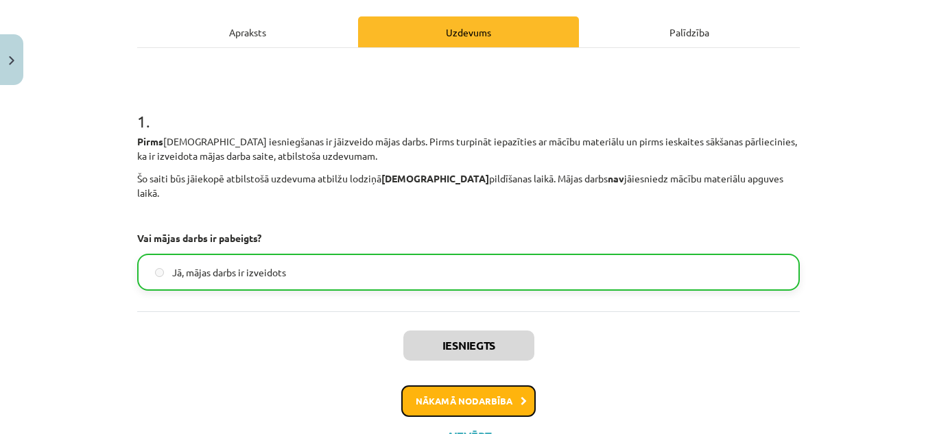
click at [435, 387] on button "Nākamā nodarbība" at bounding box center [468, 401] width 134 height 32
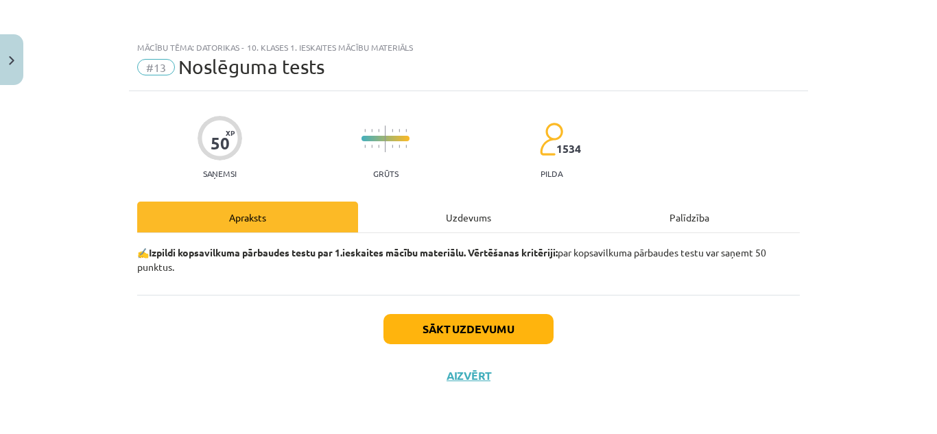
scroll to position [0, 0]
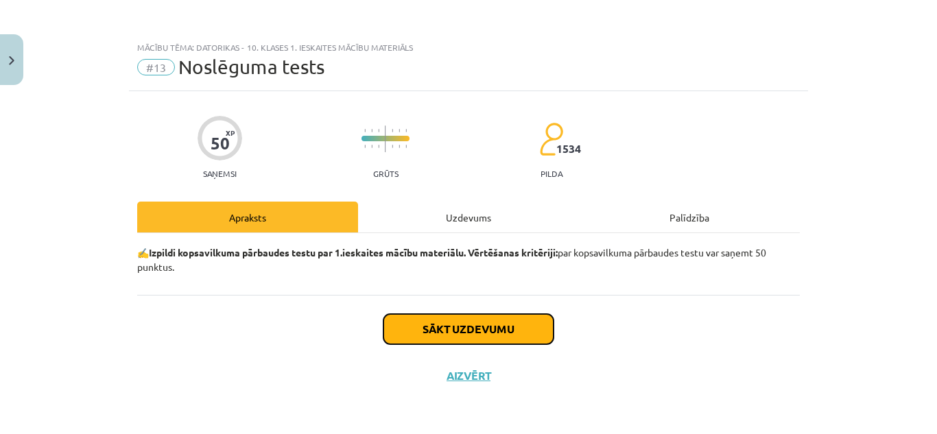
click at [487, 322] on button "Sākt uzdevumu" at bounding box center [468, 329] width 170 height 30
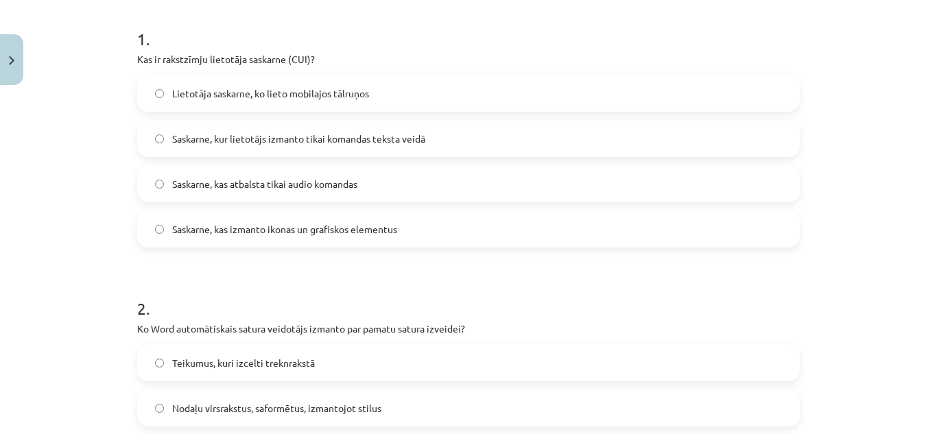
scroll to position [247, 0]
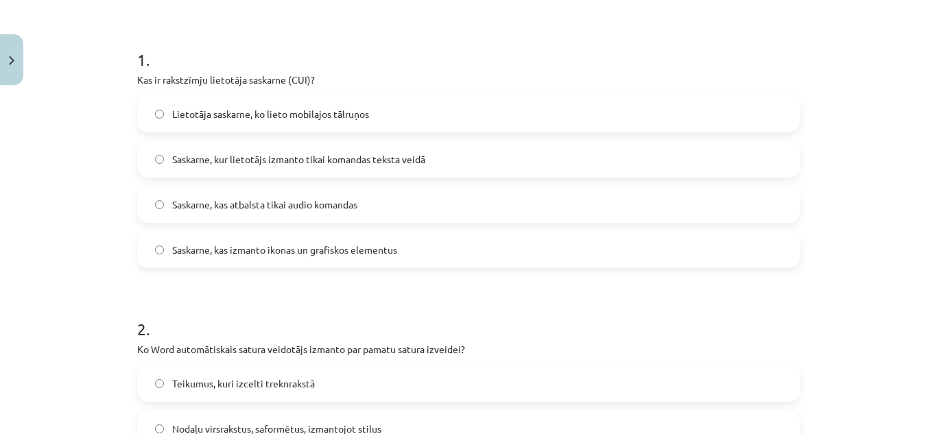
drag, startPoint x: 131, startPoint y: 73, endPoint x: 401, endPoint y: 253, distance: 324.4
click at [444, 153] on label "Saskarne, kur lietotājs izmanto tikai komandas teksta veidā" at bounding box center [469, 159] width 660 height 34
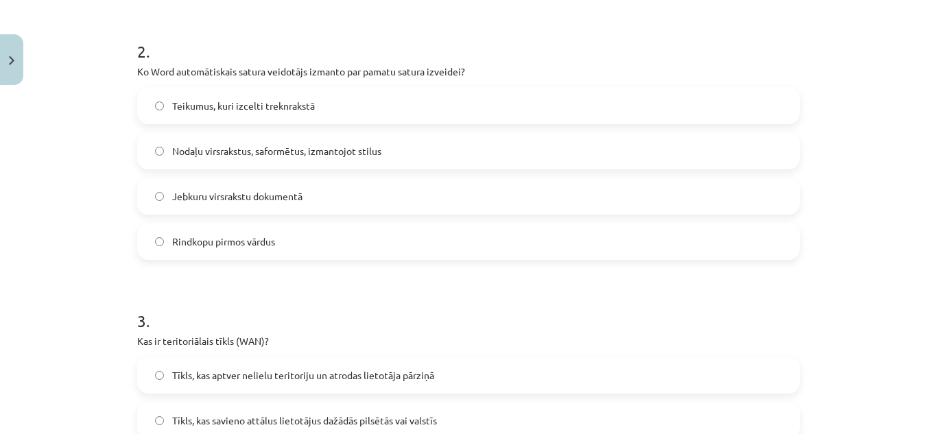
scroll to position [566, 0]
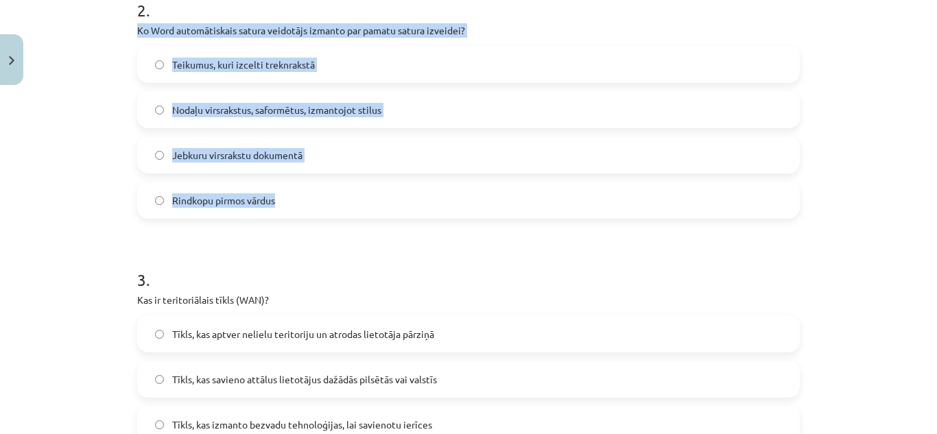
drag, startPoint x: 130, startPoint y: 27, endPoint x: 315, endPoint y: 191, distance: 247.3
click at [412, 102] on label "Nodaļu virsrakstus, saformētus, izmantojot stilus" at bounding box center [469, 110] width 660 height 34
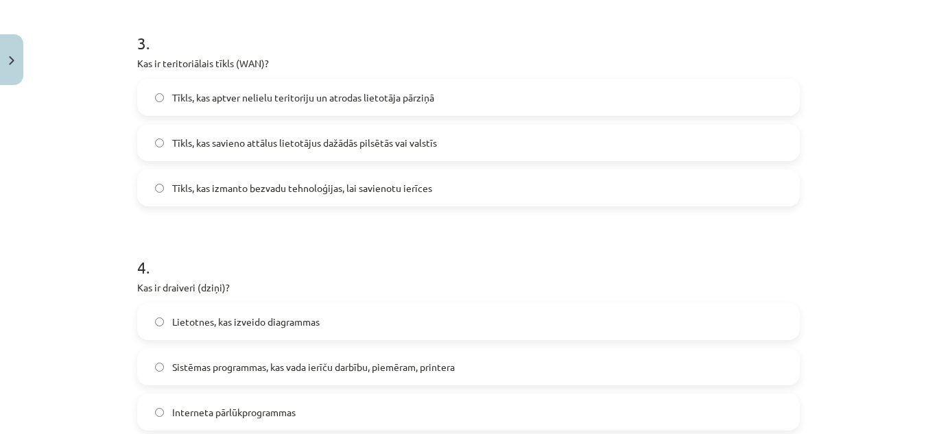
scroll to position [792, 0]
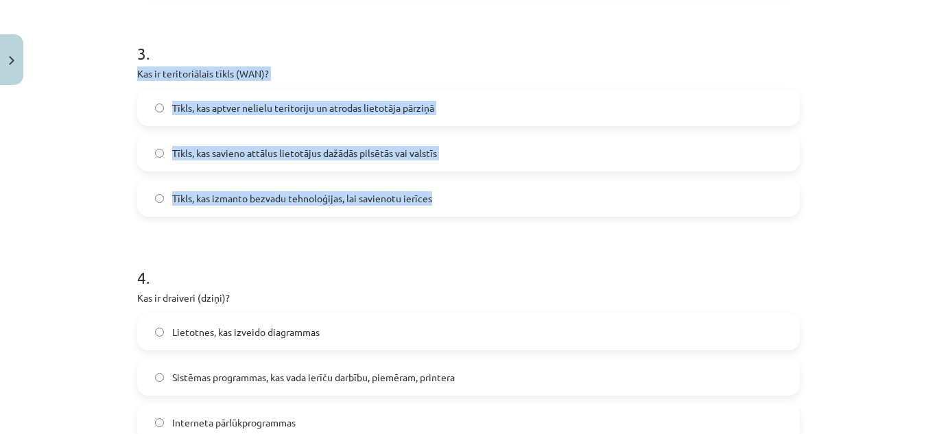
drag, startPoint x: 128, startPoint y: 72, endPoint x: 434, endPoint y: 201, distance: 332.6
click at [449, 148] on label "Tīkls, kas savieno attālus lietotājus dažādās pilsētās vai valstīs" at bounding box center [469, 153] width 660 height 34
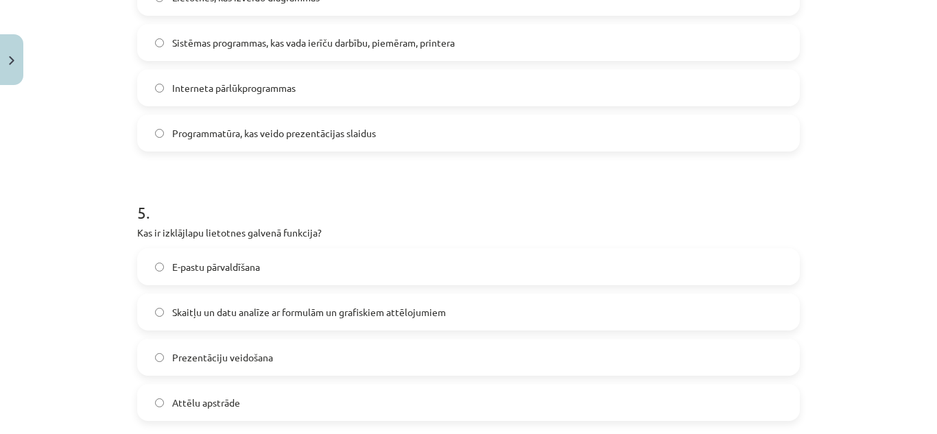
scroll to position [999, 0]
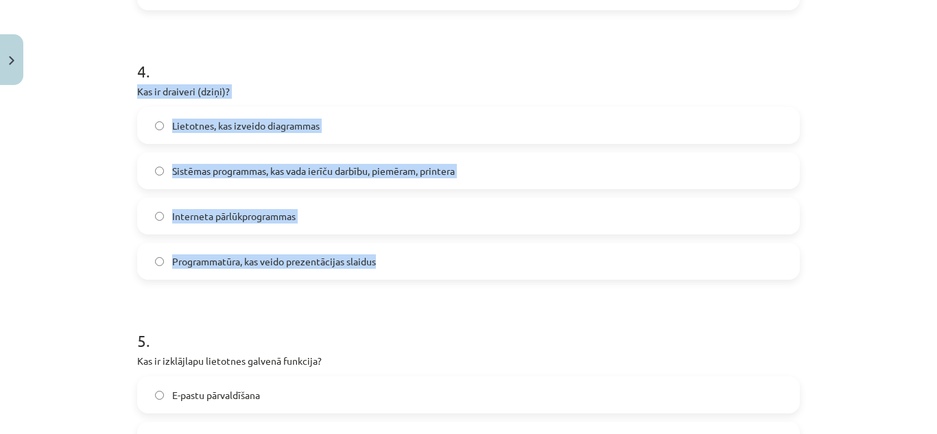
drag, startPoint x: 130, startPoint y: 88, endPoint x: 385, endPoint y: 262, distance: 309.1
click at [458, 163] on label "Sistēmas programmas, kas vada ierīču darbību, piemēram, printera" at bounding box center [469, 171] width 660 height 34
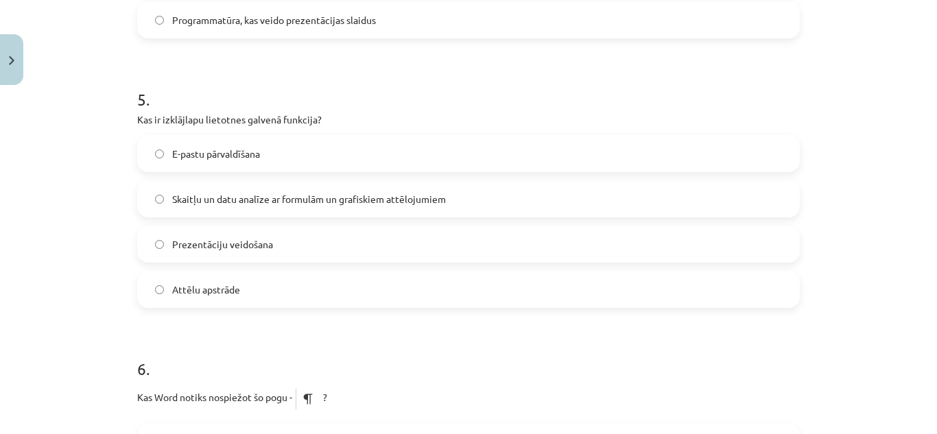
scroll to position [1256, 0]
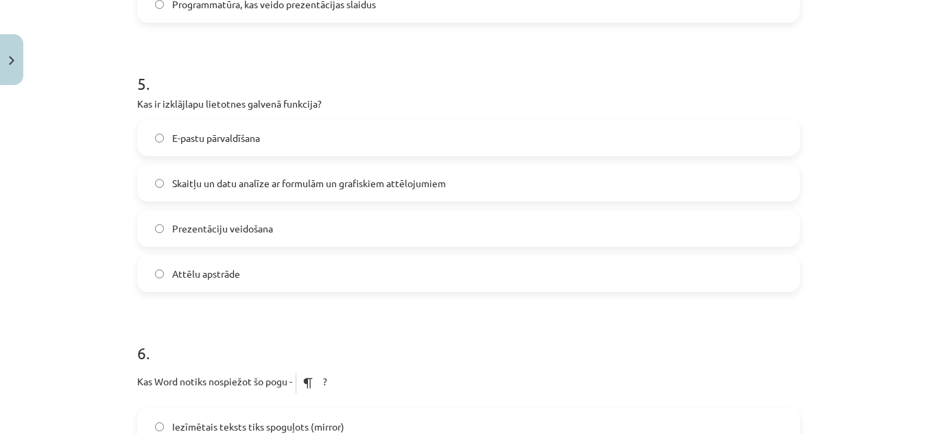
drag, startPoint x: 132, startPoint y: 99, endPoint x: 333, endPoint y: 259, distance: 256.3
click at [333, 259] on div "5 . Kas ir izklājlapu lietotnes galvenā funkcija? E-pastu pārvaldīšana Skaitļu …" at bounding box center [468, 171] width 663 height 242
click at [433, 176] on span "Skaitļu un datu analīze ar formulām un grafiskiem attēlojumiem" at bounding box center [309, 183] width 274 height 14
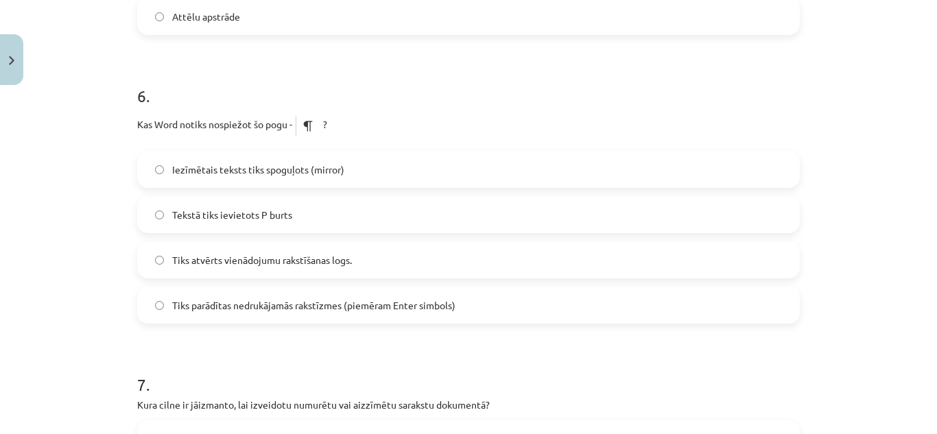
scroll to position [1523, 0]
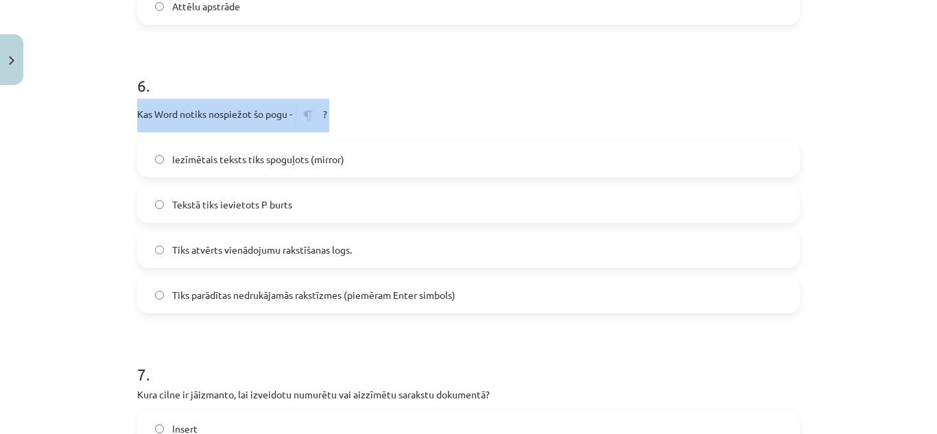
drag, startPoint x: 128, startPoint y: 109, endPoint x: 163, endPoint y: 141, distance: 46.6
click at [163, 141] on div "50 XP Saņemsi Grūts 1534 pilda Apraksts Uzdevums Palīdzība 1 . Kas ir rakstzīmj…" at bounding box center [468, 42] width 679 height 2949
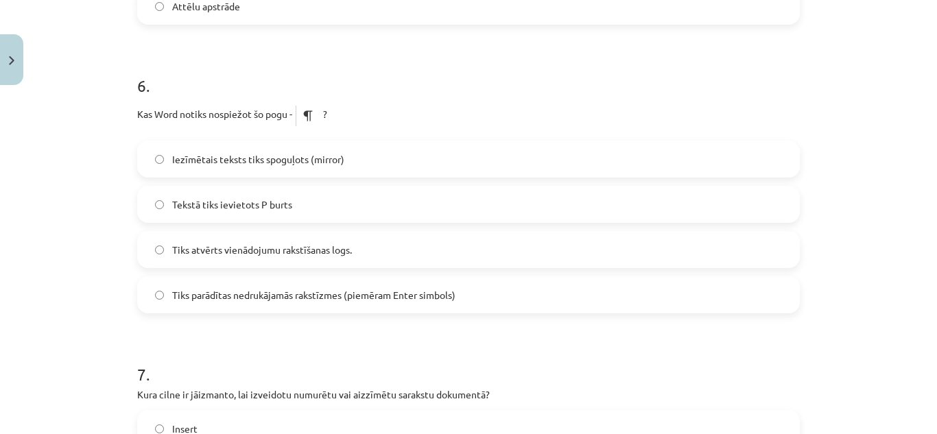
click at [117, 237] on div "Mācību tēma: Datorikas - 10. klases 1. ieskaites mācību materiāls #13 Noslēguma…" at bounding box center [468, 217] width 937 height 434
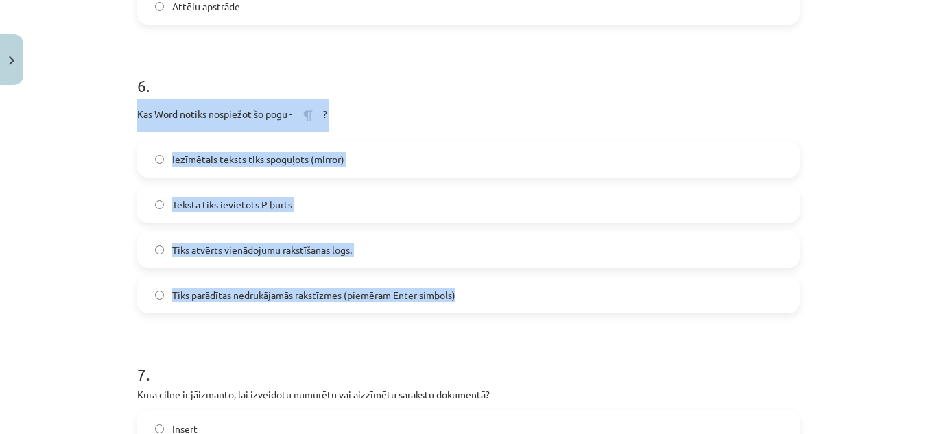
drag, startPoint x: 128, startPoint y: 110, endPoint x: 537, endPoint y: 288, distance: 446.4
click at [537, 288] on div "50 XP Saņemsi Grūts 1534 pilda Apraksts Uzdevums Palīdzība 1 . Kas ir rakstzīmj…" at bounding box center [468, 42] width 679 height 2949
click at [421, 201] on label "Tekstā tiks ievietots P burts" at bounding box center [469, 204] width 660 height 34
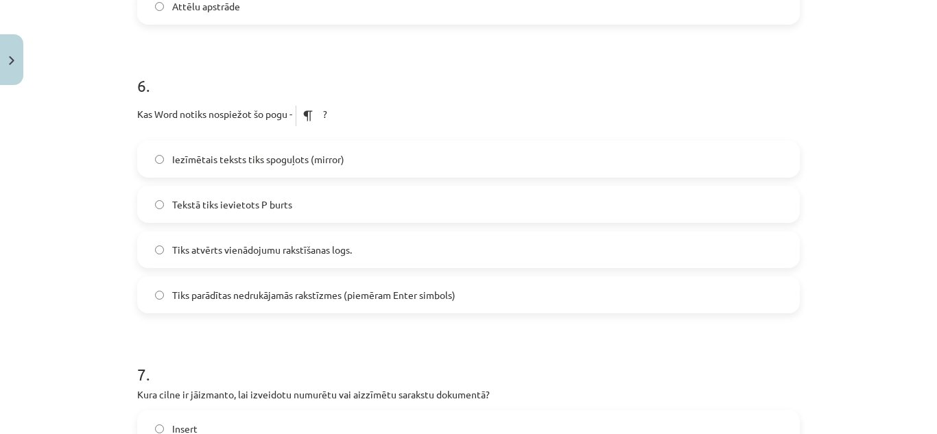
click at [368, 146] on label "Iezīmētais teksts tiks spoguļots (mirror)" at bounding box center [469, 159] width 660 height 34
click at [377, 250] on label "Tiks atvērts vienādojumu rakstīšanas logs." at bounding box center [469, 250] width 660 height 34
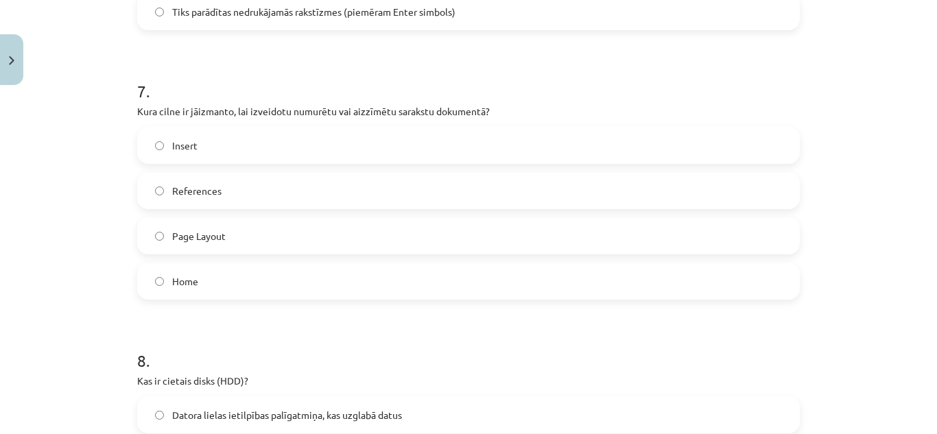
scroll to position [1817, 0]
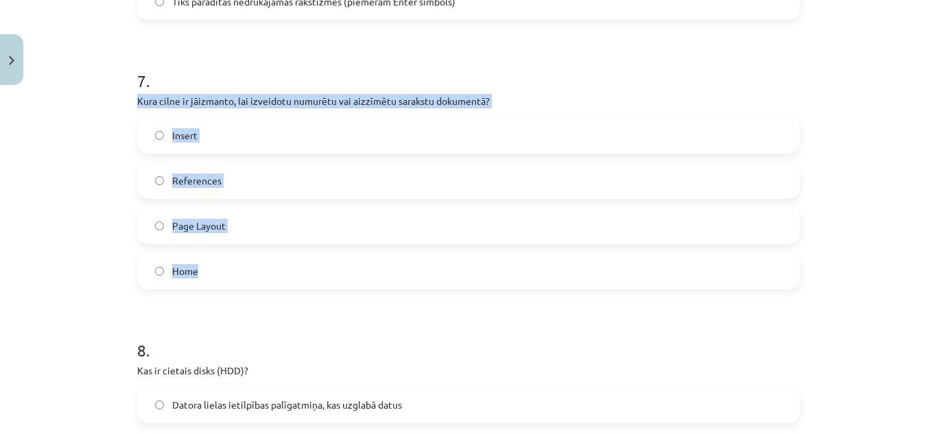
drag, startPoint x: 130, startPoint y: 96, endPoint x: 300, endPoint y: 263, distance: 238.2
click at [370, 99] on p "Kura cilne ir jāizmanto, lai izveidotu numurētu vai aizzīmētu sarakstu dokument…" at bounding box center [468, 101] width 663 height 14
drag, startPoint x: 132, startPoint y: 97, endPoint x: 328, endPoint y: 256, distance: 252.2
click at [328, 256] on div "7 . Kura cilne ir jāizmanto, lai izveidotu numurētu vai aizzīmētu sarakstu doku…" at bounding box center [468, 168] width 663 height 242
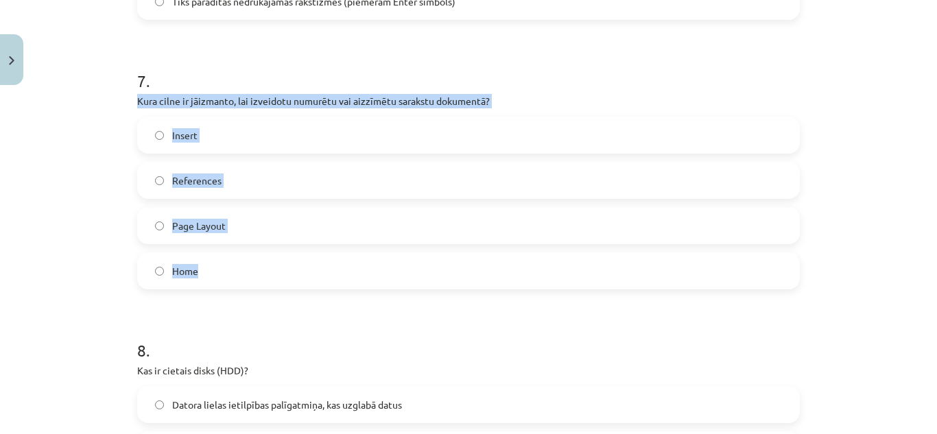
click at [219, 272] on label "Home" at bounding box center [469, 271] width 660 height 34
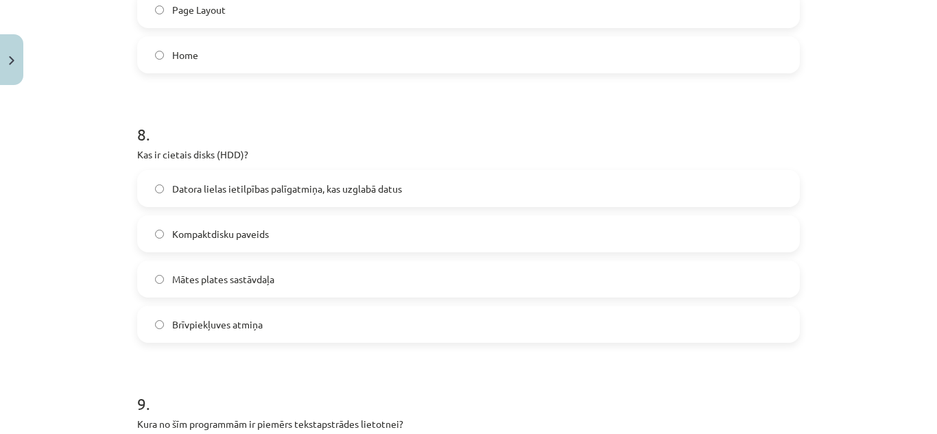
scroll to position [2054, 0]
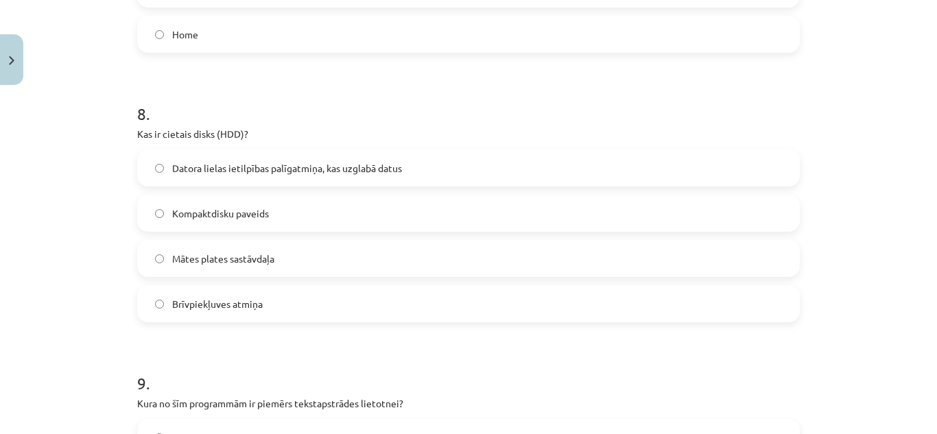
click at [516, 171] on label "Datora lielas ietilpības palīgatmiņa, kas uzglabā datus" at bounding box center [469, 168] width 660 height 34
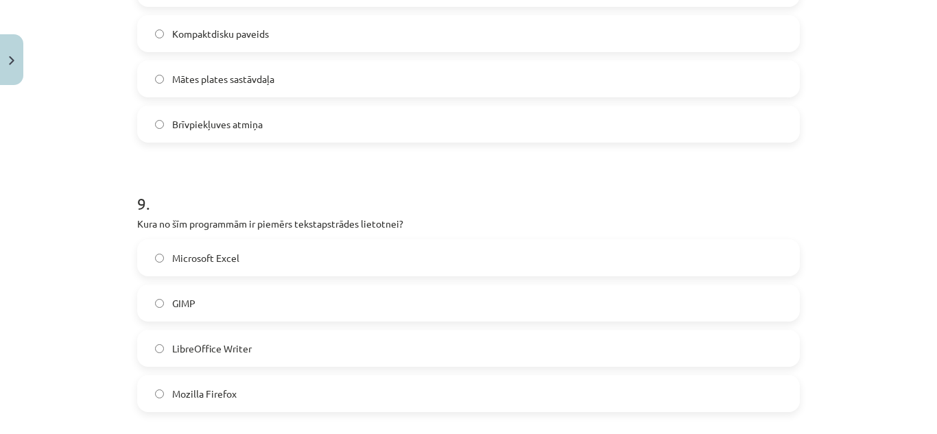
scroll to position [2357, 0]
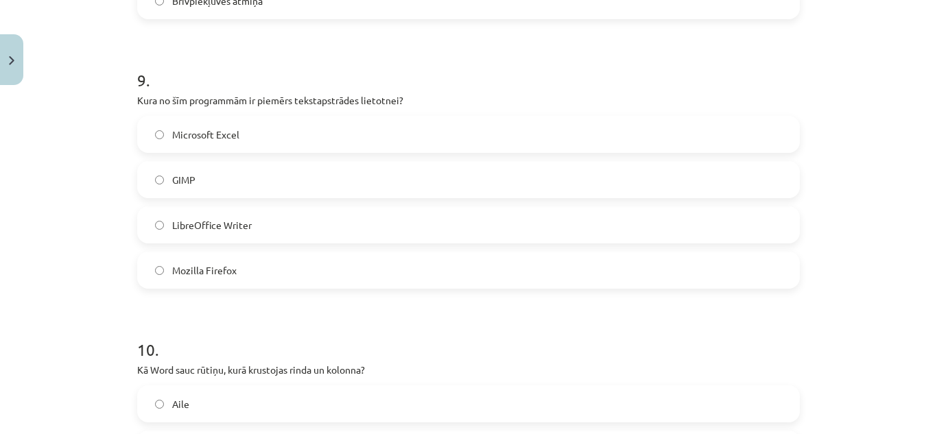
click at [513, 234] on label "LibreOffice Writer" at bounding box center [469, 225] width 660 height 34
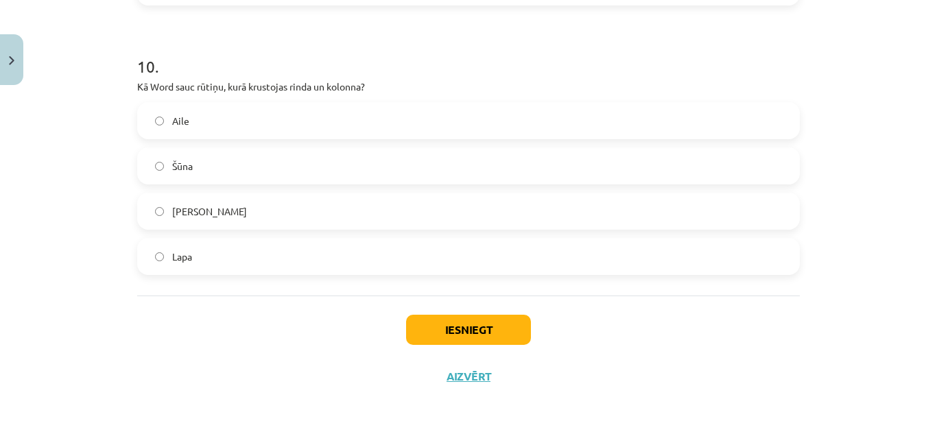
click at [237, 169] on label "Šūna" at bounding box center [469, 166] width 660 height 34
click at [466, 331] on button "Iesniegt" at bounding box center [468, 330] width 125 height 30
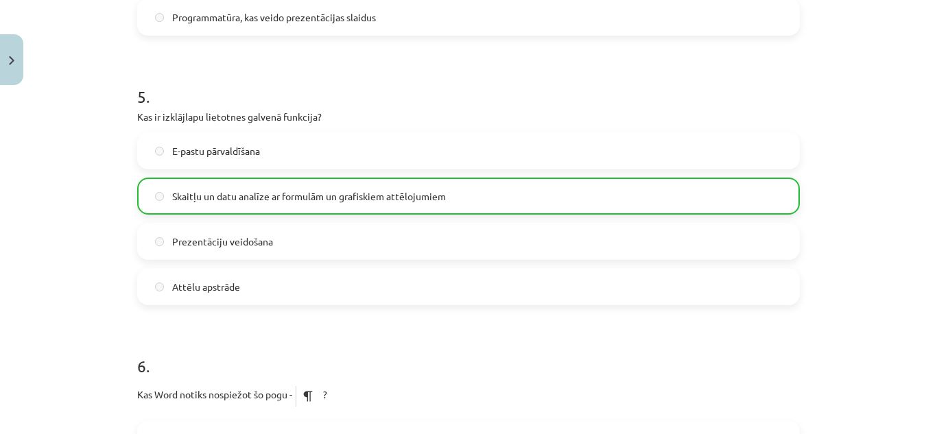
scroll to position [2684, 0]
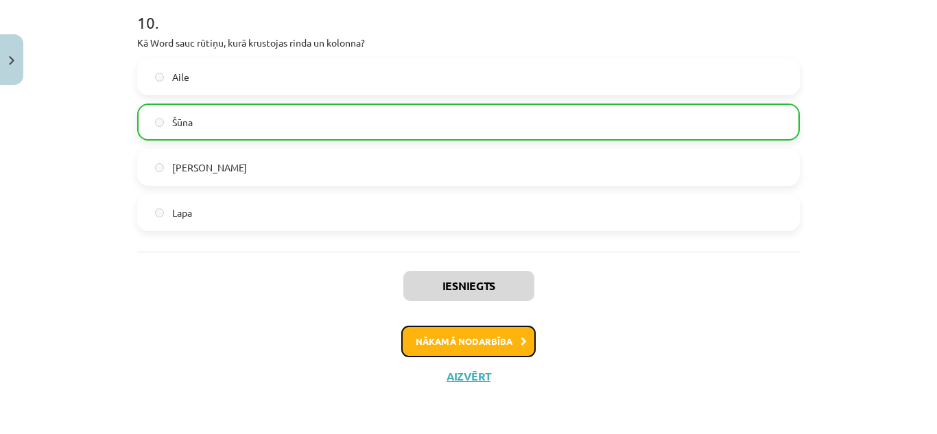
click at [495, 330] on button "Nākamā nodarbība" at bounding box center [468, 342] width 134 height 32
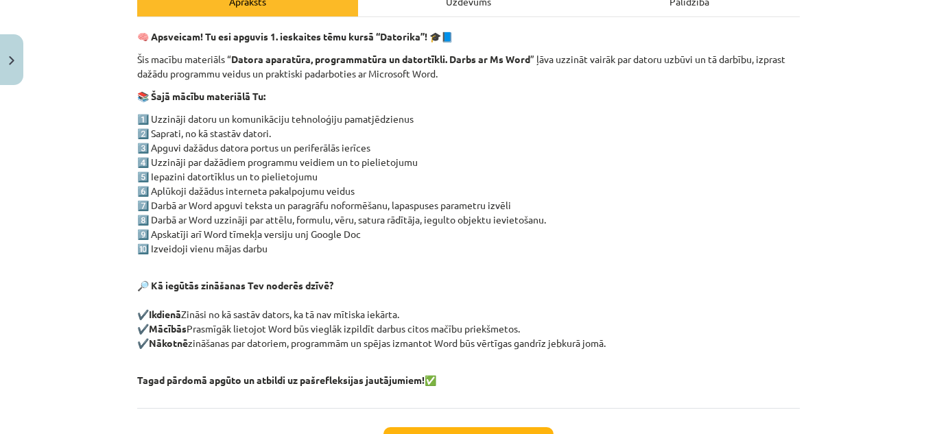
scroll to position [329, 0]
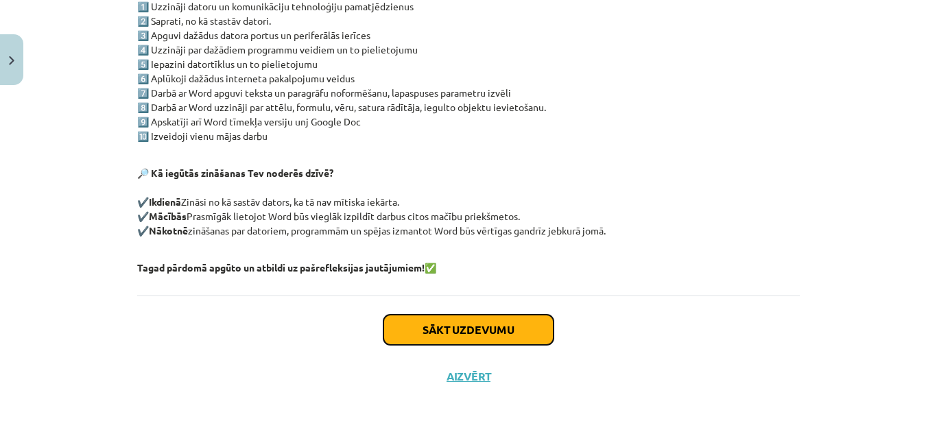
click at [493, 333] on button "Sākt uzdevumu" at bounding box center [468, 330] width 170 height 30
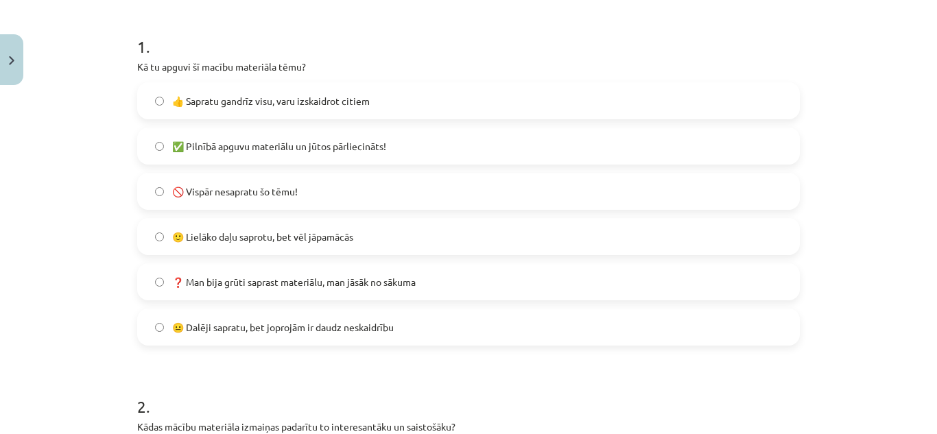
scroll to position [274, 0]
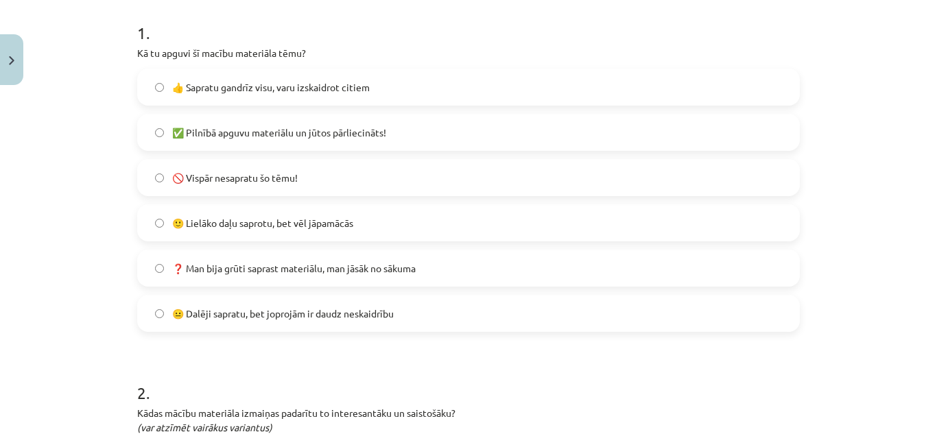
click at [243, 123] on label "✅ Pilnībā apguvu materiālu un jūtos pārliecināts!" at bounding box center [469, 132] width 660 height 34
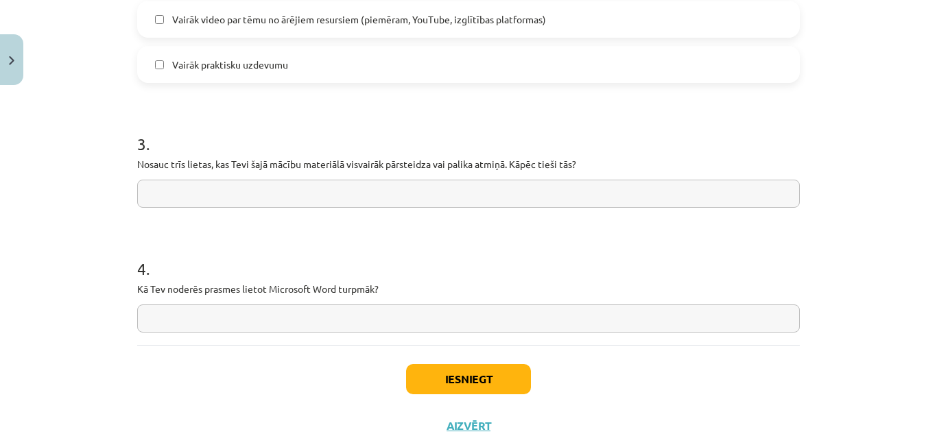
scroll to position [1086, 0]
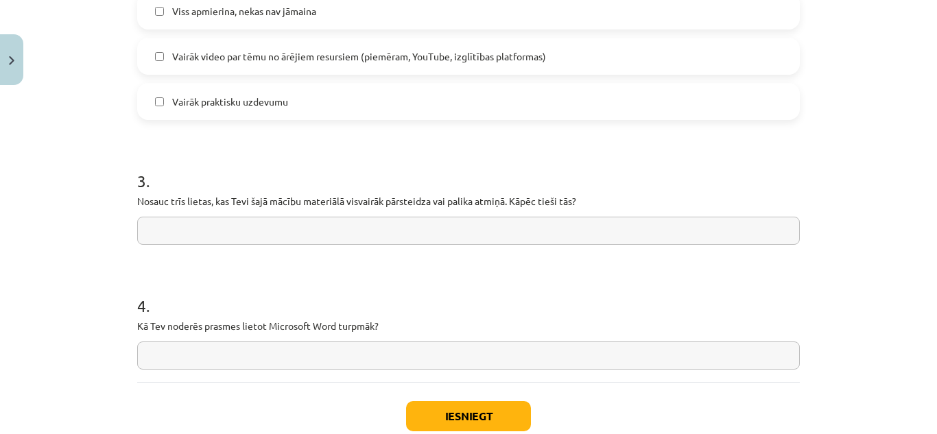
click at [556, 230] on input "text" at bounding box center [468, 231] width 663 height 28
type input "******"
click at [435, 350] on input "text" at bounding box center [468, 356] width 663 height 28
type input "****"
click at [342, 2] on label "Viss apmierina, nekas nav jāmaina" at bounding box center [469, 11] width 660 height 34
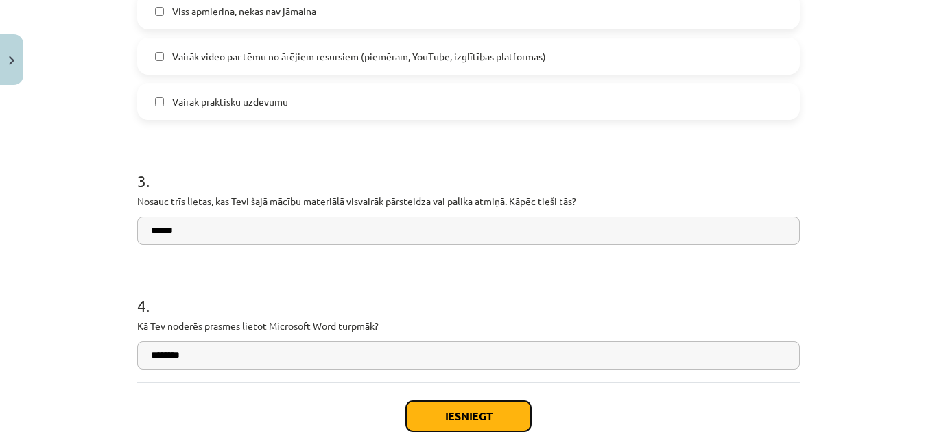
click at [464, 407] on button "Iesniegt" at bounding box center [468, 416] width 125 height 30
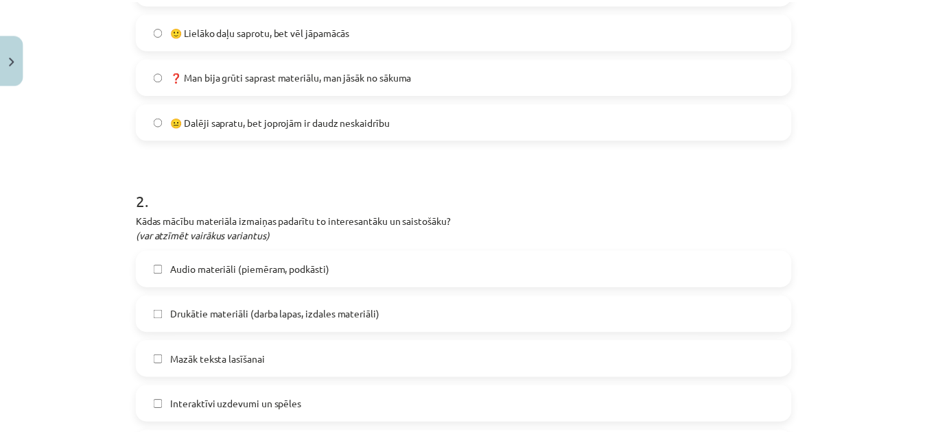
scroll to position [1173, 0]
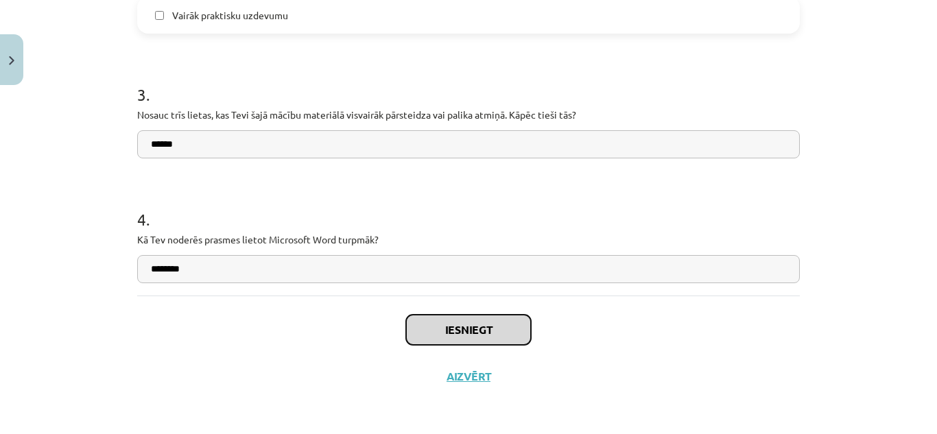
click at [468, 340] on button "Iesniegt" at bounding box center [468, 330] width 125 height 30
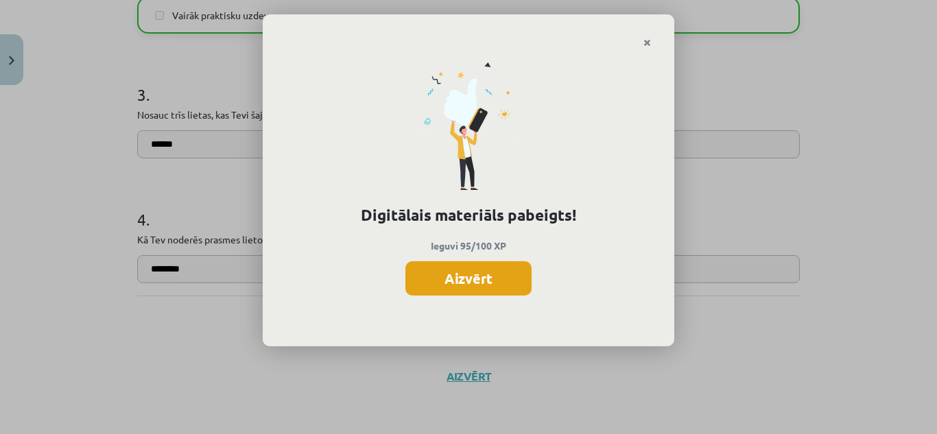
click at [479, 272] on button "Aizvērt" at bounding box center [468, 278] width 126 height 34
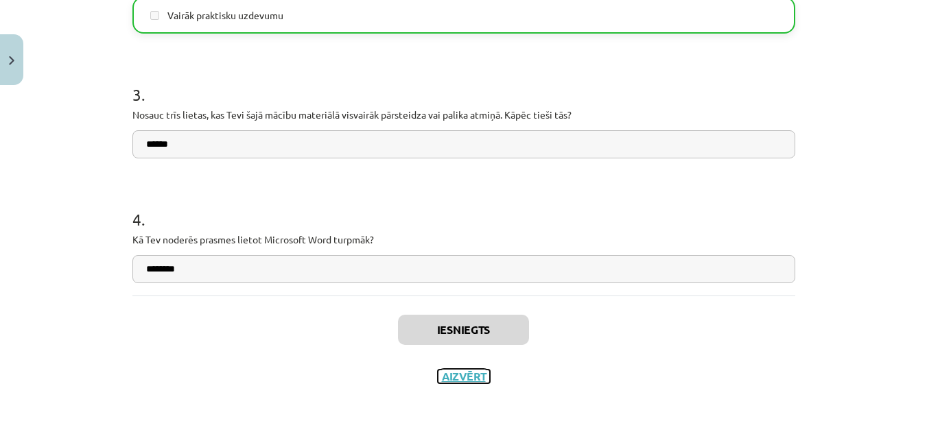
click at [447, 379] on button "Aizvērt" at bounding box center [464, 377] width 52 height 14
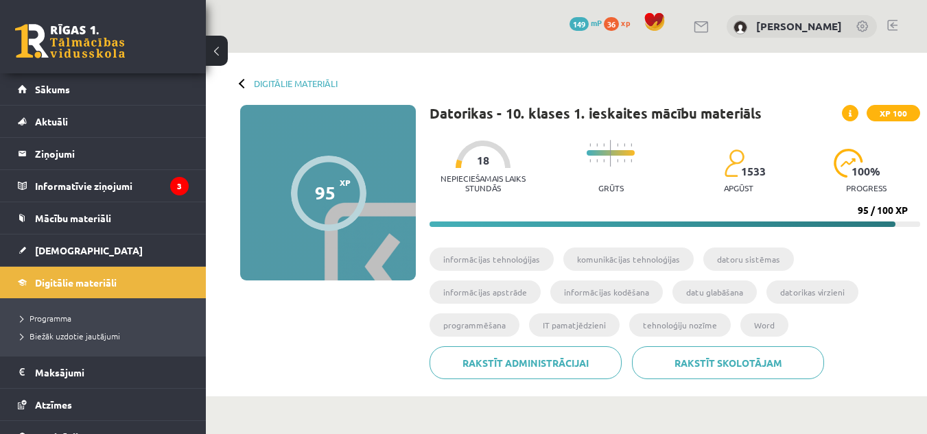
click at [211, 48] on button at bounding box center [217, 51] width 22 height 30
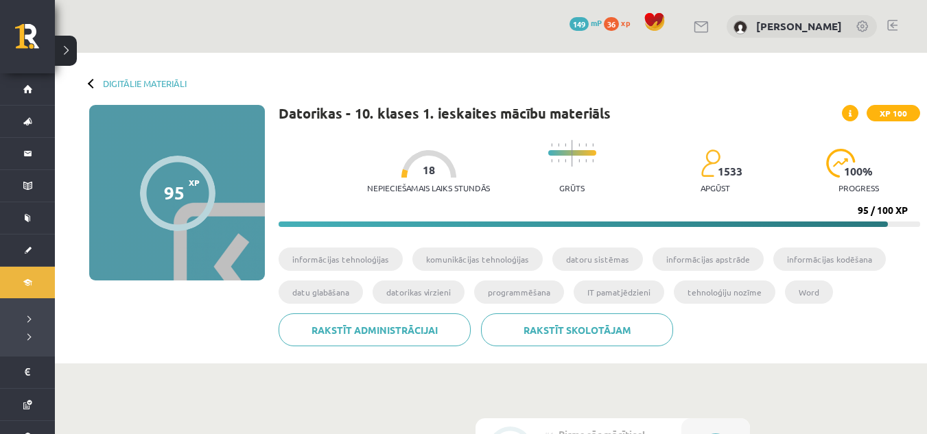
click at [90, 86] on div at bounding box center [93, 83] width 10 height 10
click at [91, 89] on div "Digitālie materiāli 95 XP XP 100 95 / 100 XP Datorikas - 10. klases 1. ieskaite…" at bounding box center [491, 208] width 872 height 311
click at [93, 78] on div "Digitālie materiāli 95 XP XP 100 95 / 100 XP Datorikas - 10. klases 1. ieskaite…" at bounding box center [491, 208] width 872 height 311
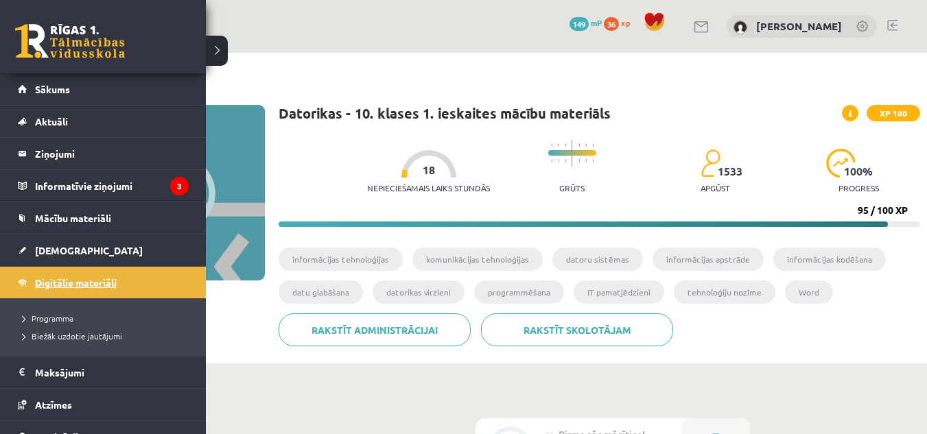
click at [49, 287] on span "Digitālie materiāli" at bounding box center [76, 282] width 82 height 12
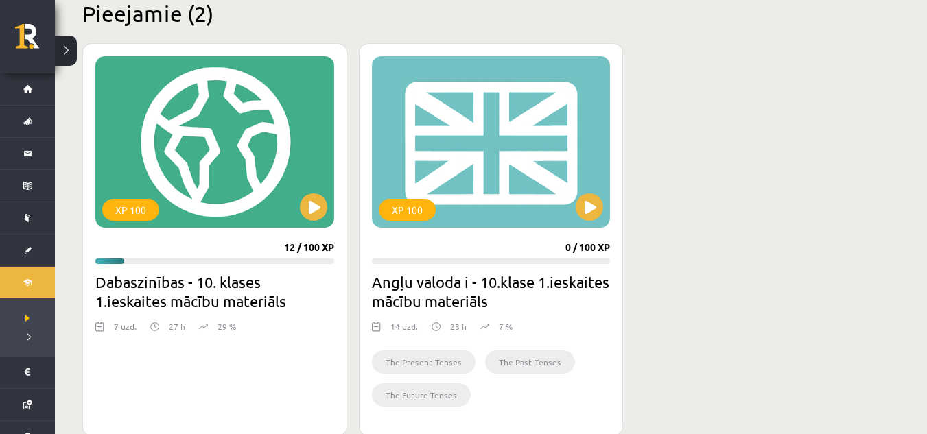
scroll to position [370, 0]
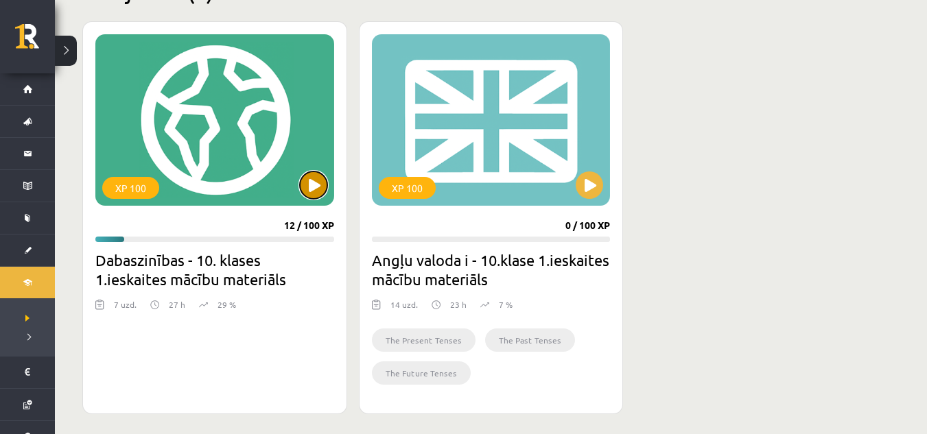
click at [305, 177] on button at bounding box center [313, 184] width 27 height 27
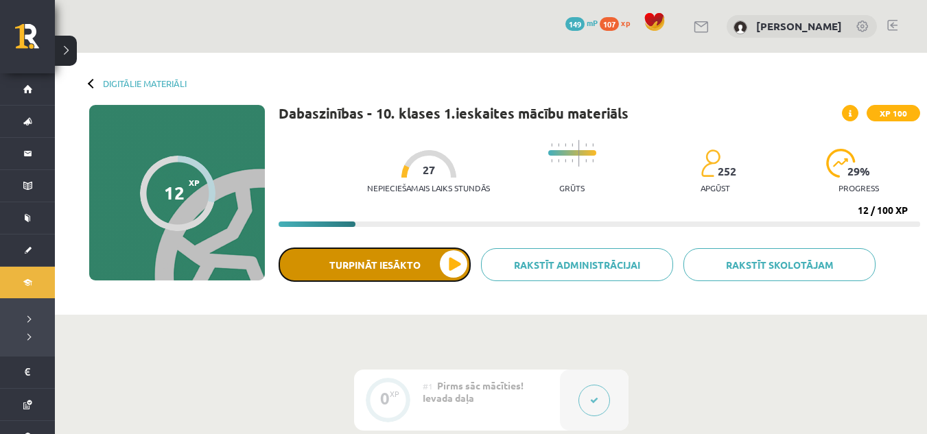
click at [464, 260] on button "Turpināt iesākto" at bounding box center [374, 265] width 192 height 34
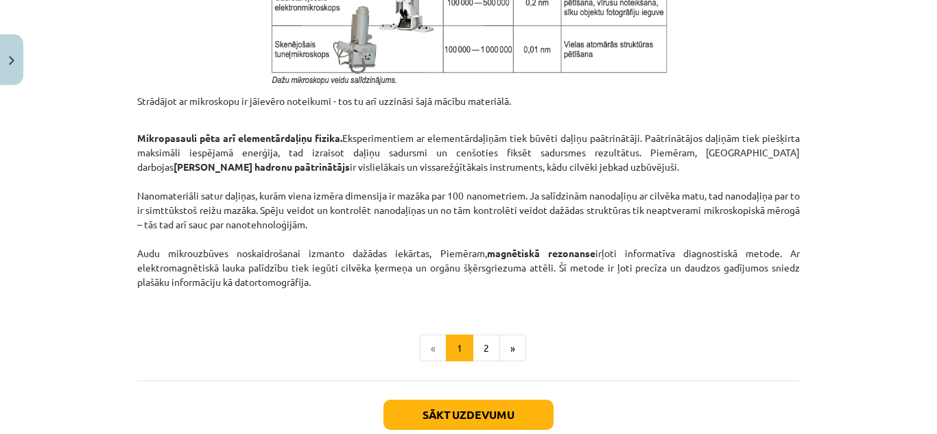
scroll to position [1241, 0]
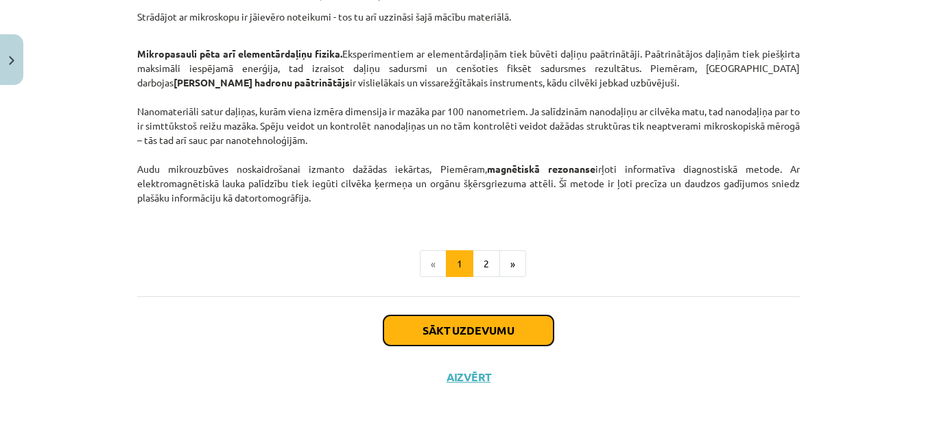
click at [497, 318] on button "Sākt uzdevumu" at bounding box center [468, 331] width 170 height 30
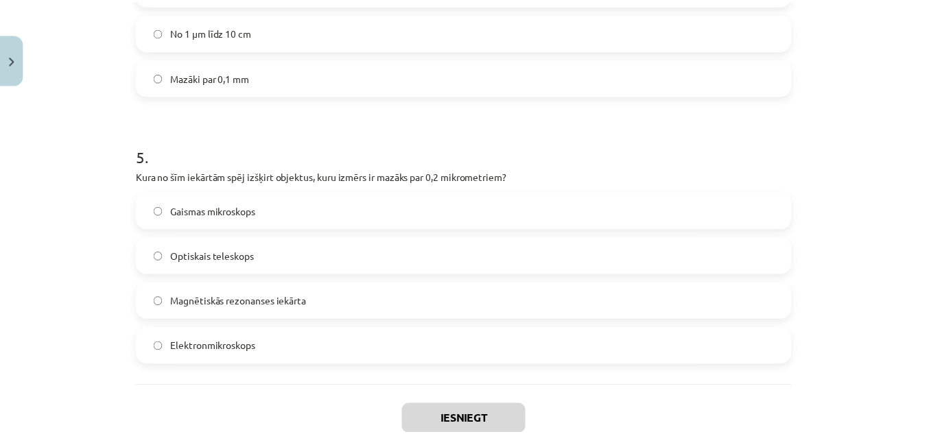
scroll to position [1340, 0]
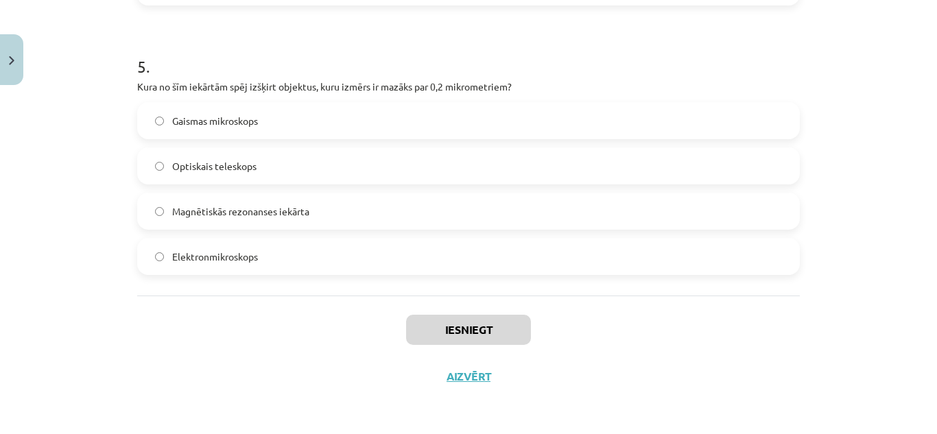
click at [435, 377] on div "Iesniegt Aizvērt" at bounding box center [468, 344] width 663 height 96
click at [447, 382] on button "Aizvērt" at bounding box center [468, 377] width 52 height 14
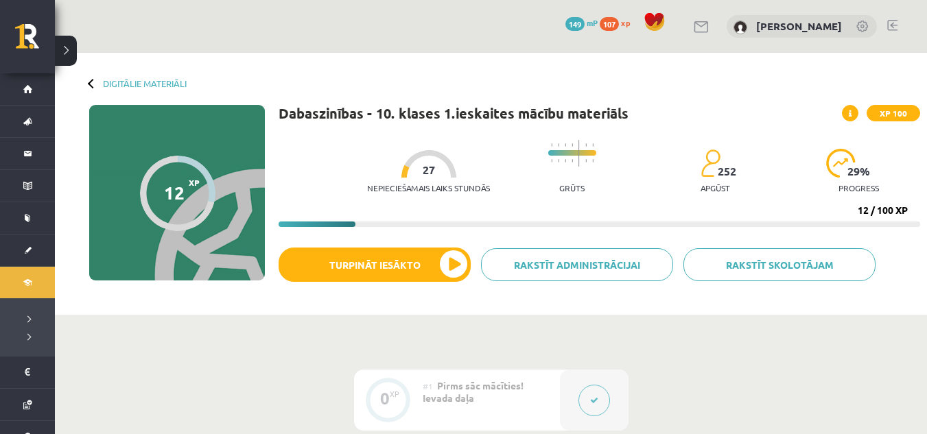
click at [68, 43] on button at bounding box center [66, 51] width 22 height 30
